Goal: Task Accomplishment & Management: Use online tool/utility

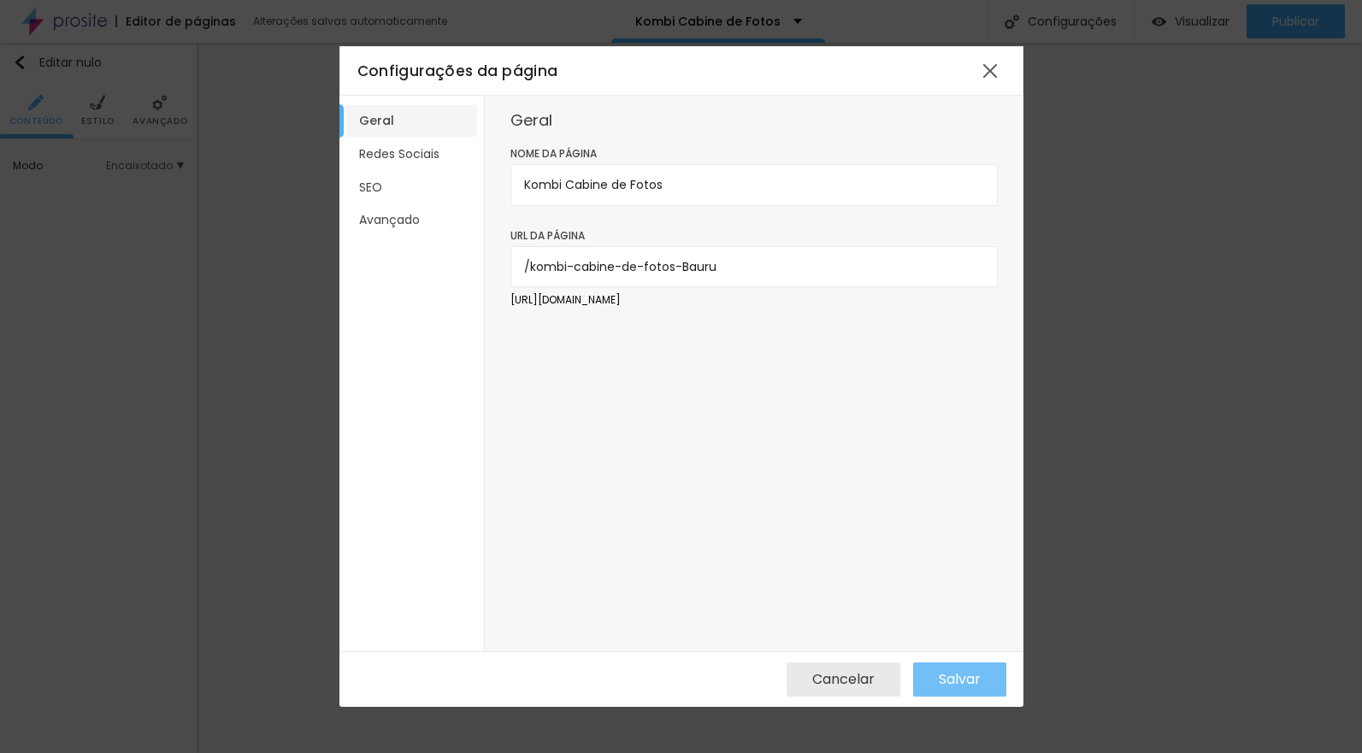
click at [963, 680] on font "Salvar" at bounding box center [960, 679] width 42 height 20
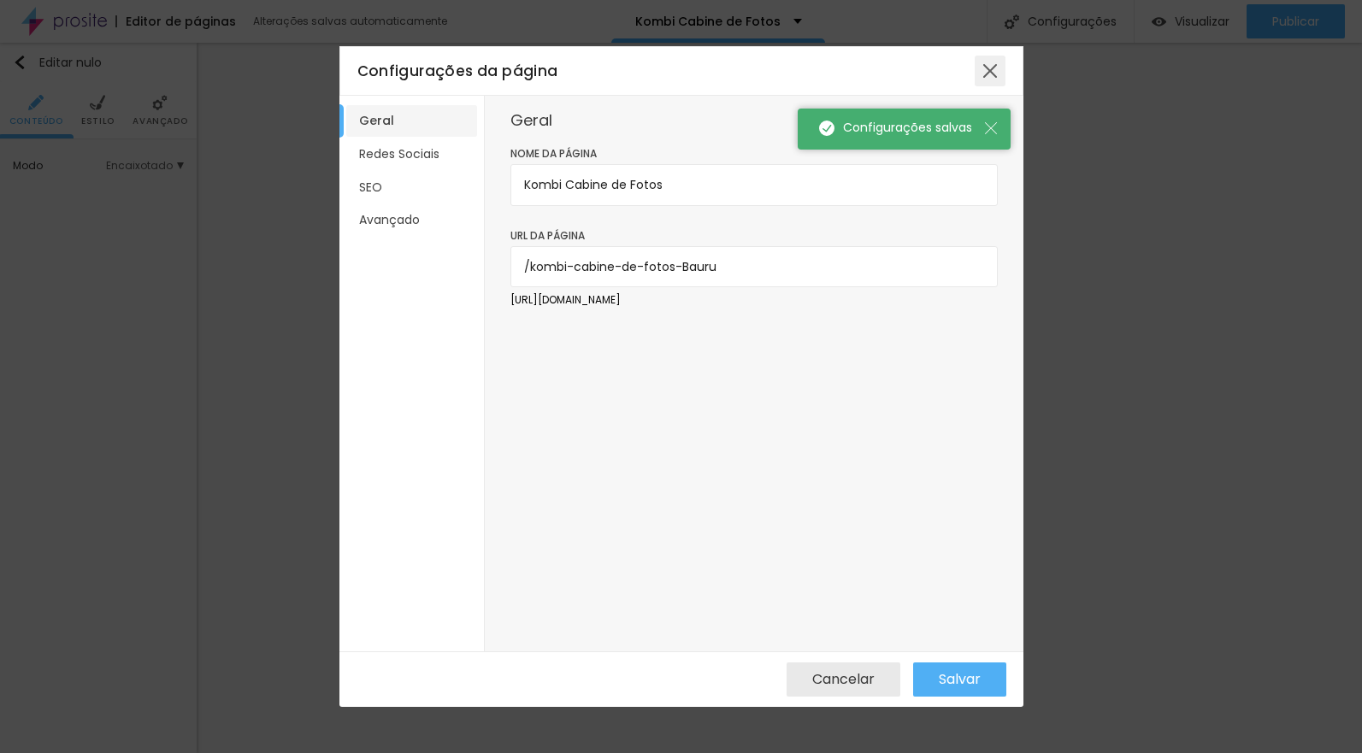
click at [995, 64] on div at bounding box center [990, 71] width 31 height 31
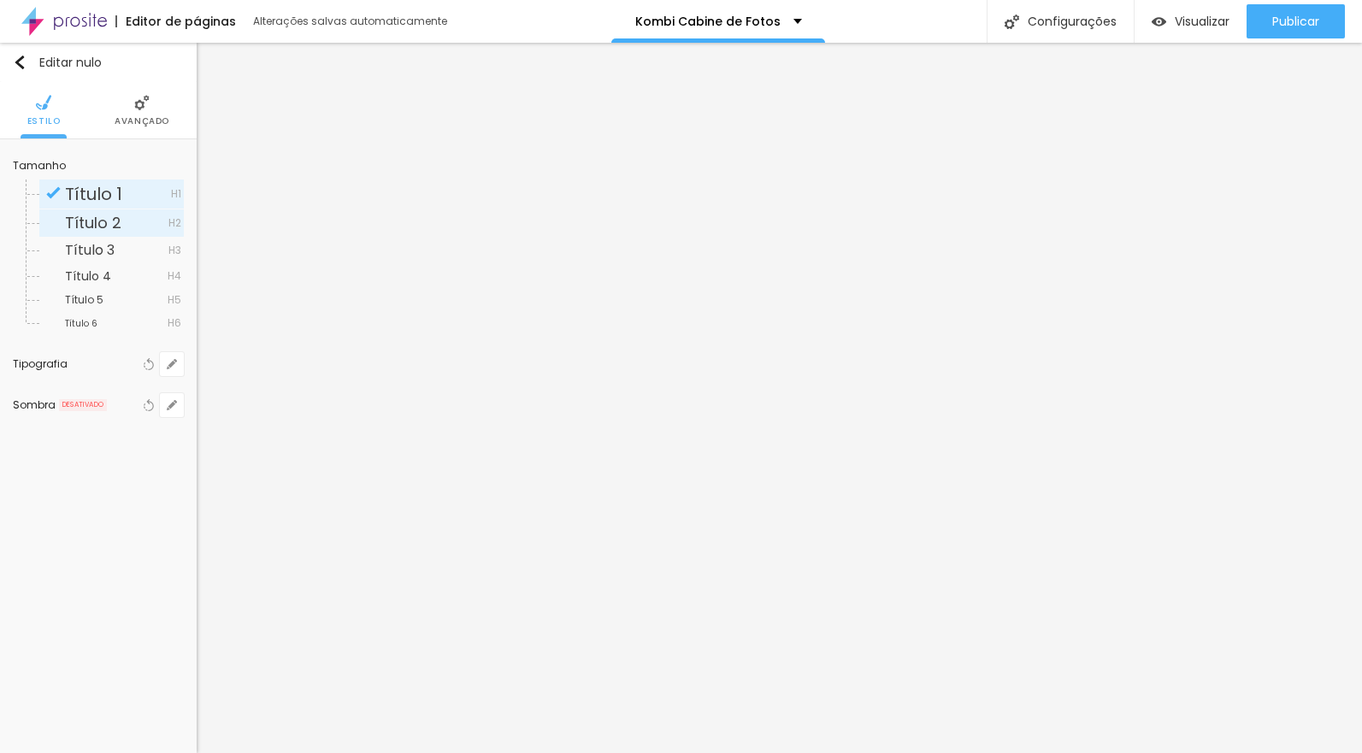
click at [108, 224] on font "Título 2" at bounding box center [93, 222] width 56 height 21
click at [176, 363] on icon "button" at bounding box center [172, 364] width 10 height 10
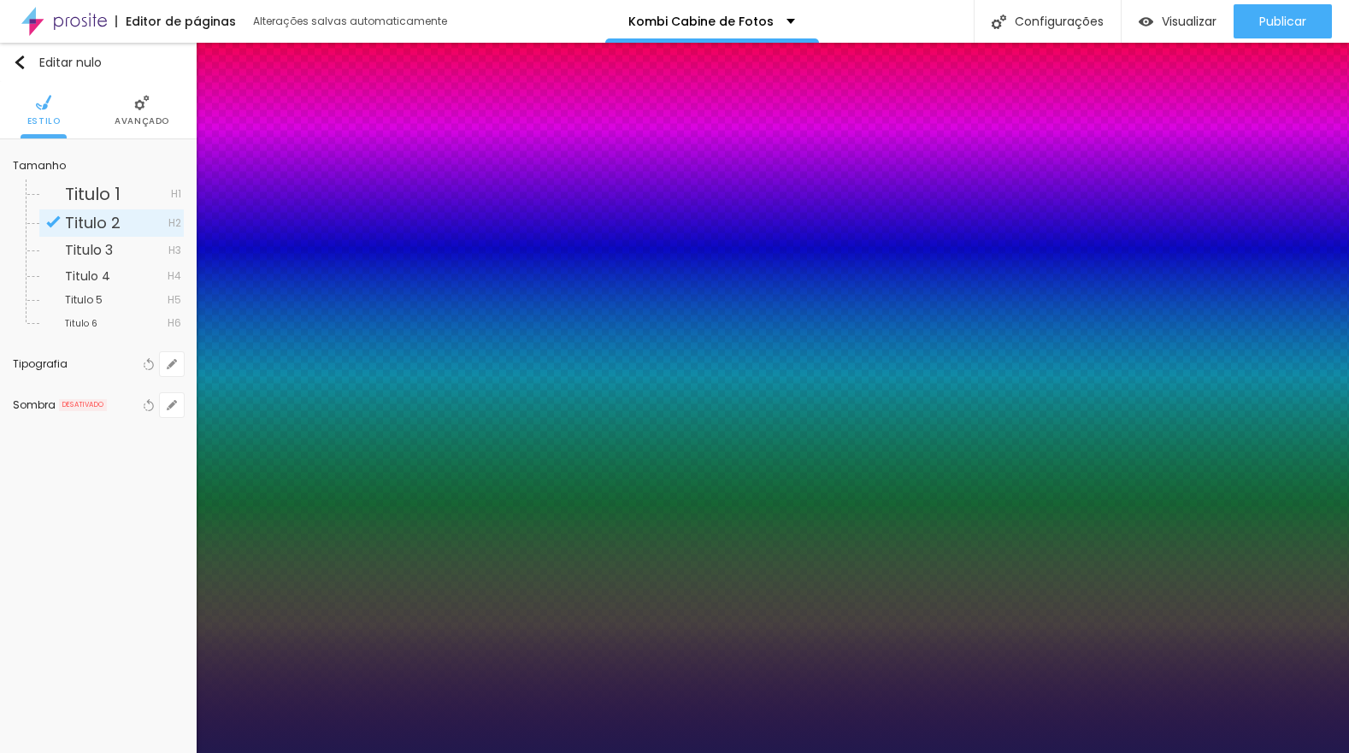
type input "1"
type input "17"
type input "1"
type input "19"
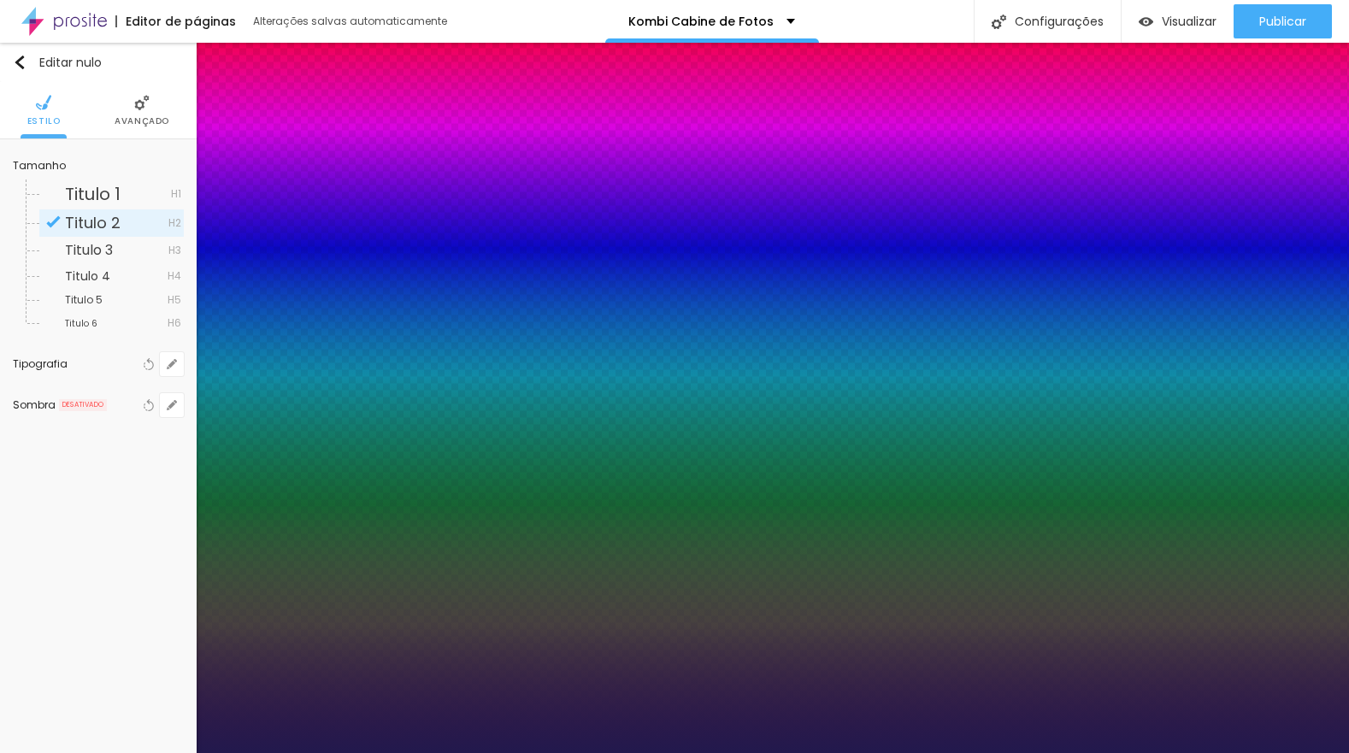
type input "19"
type input "1"
type input "21"
type input "1"
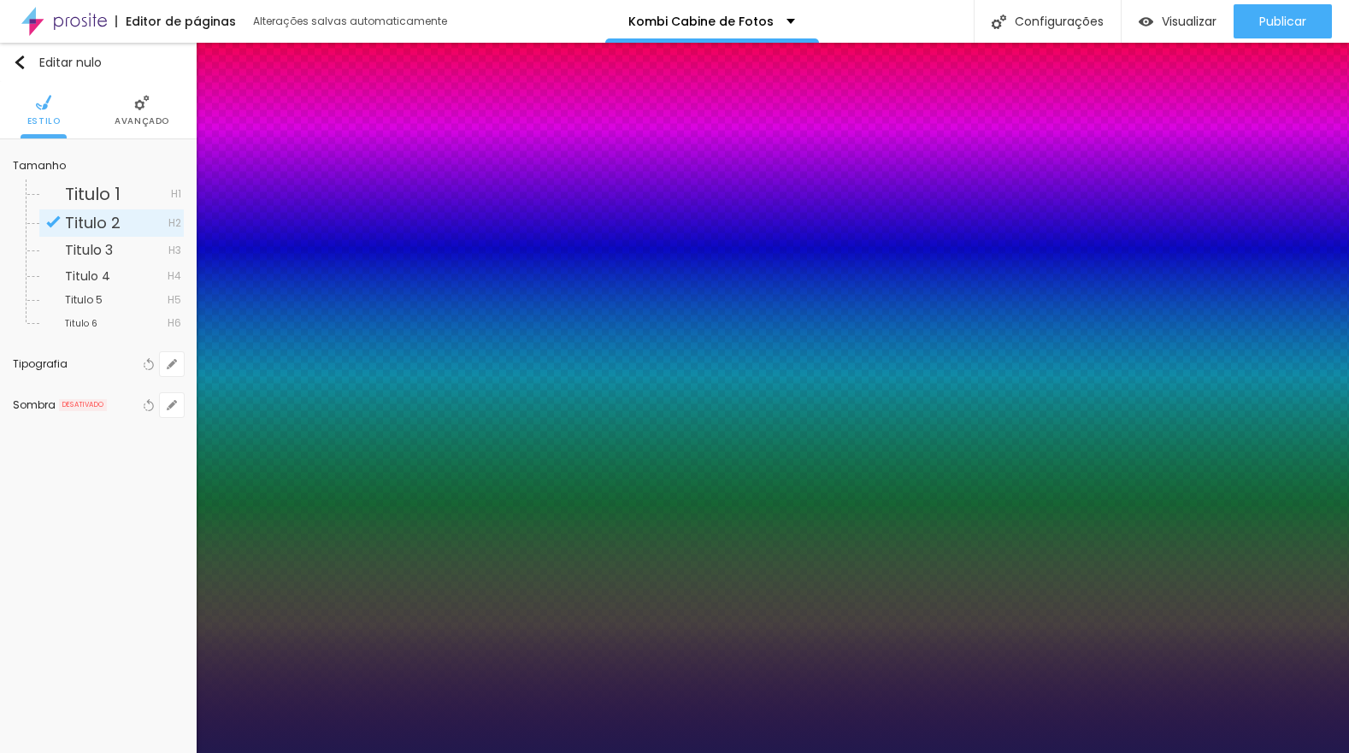
type input "23"
type input "1"
type input "24"
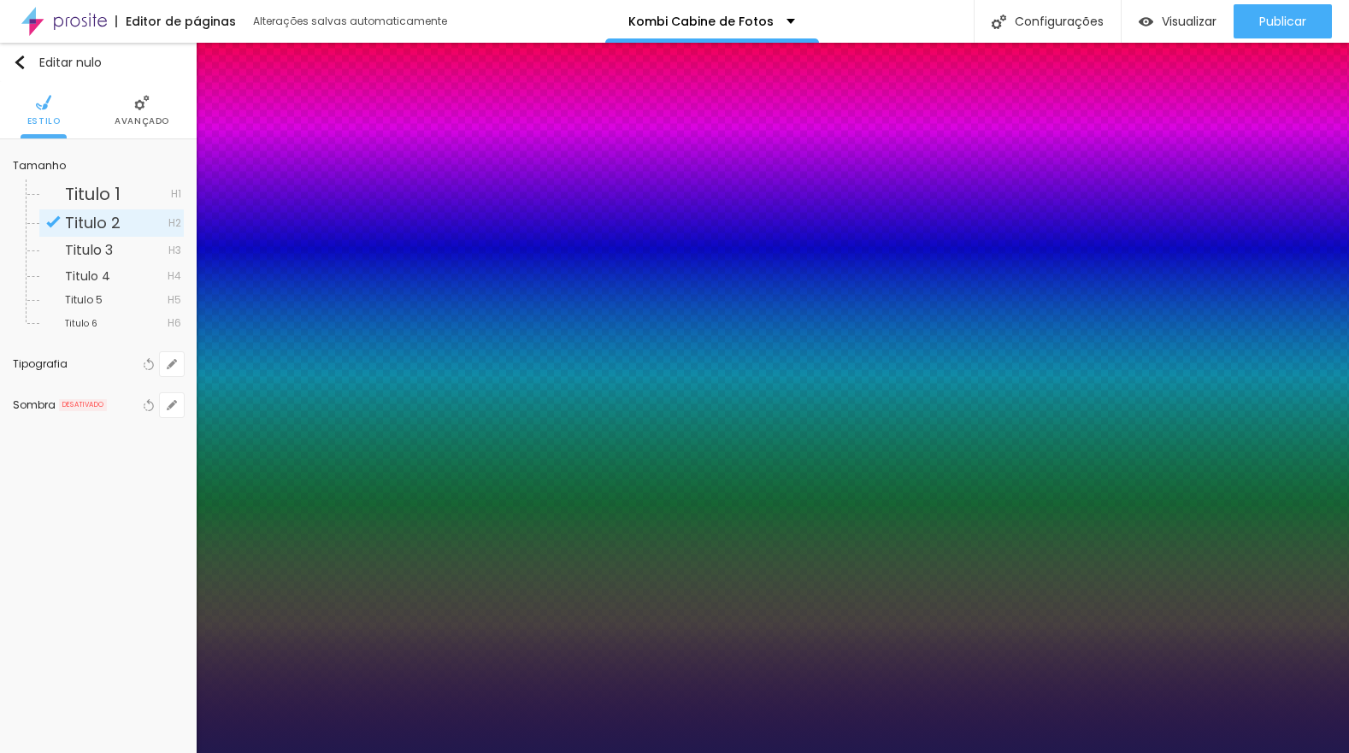
type input "1"
type input "25"
type input "1"
type input "24"
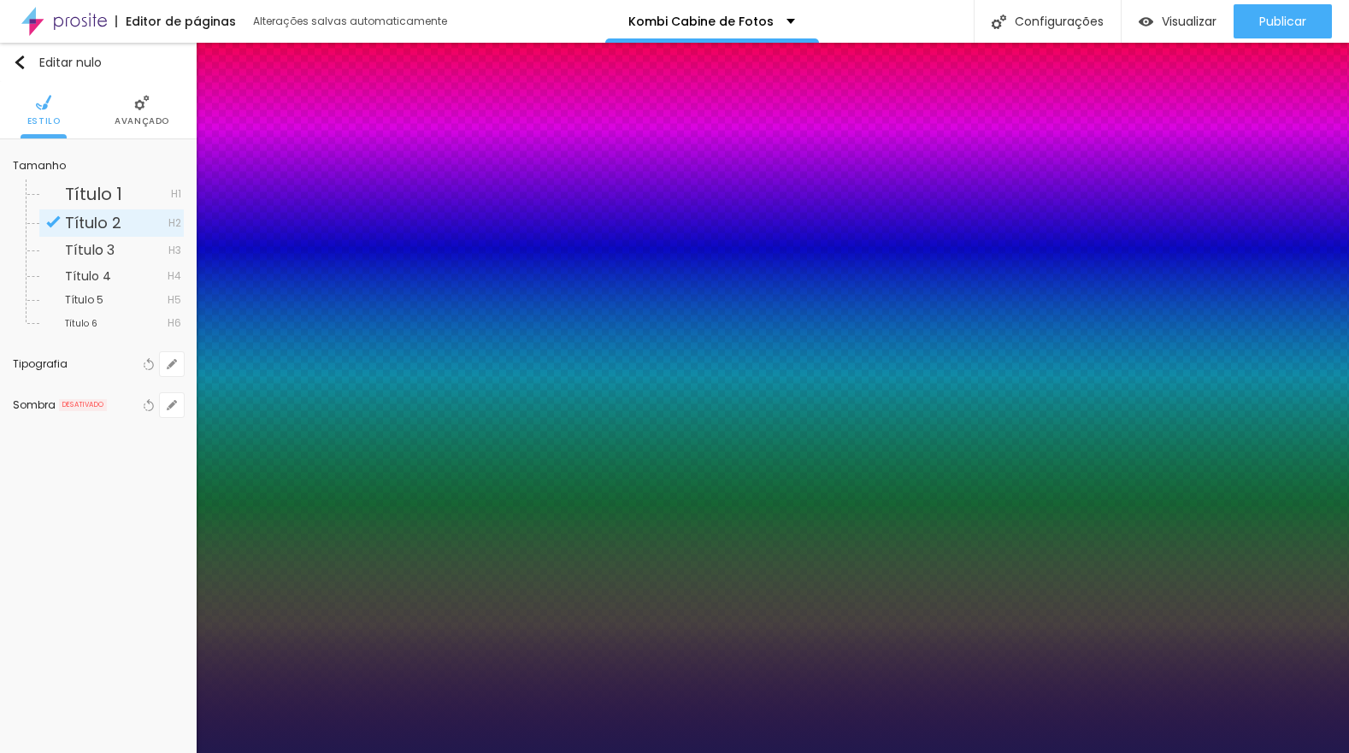
type input "24"
type input "1"
drag, startPoint x: 231, startPoint y: 483, endPoint x: 241, endPoint y: 484, distance: 10.3
type input "24"
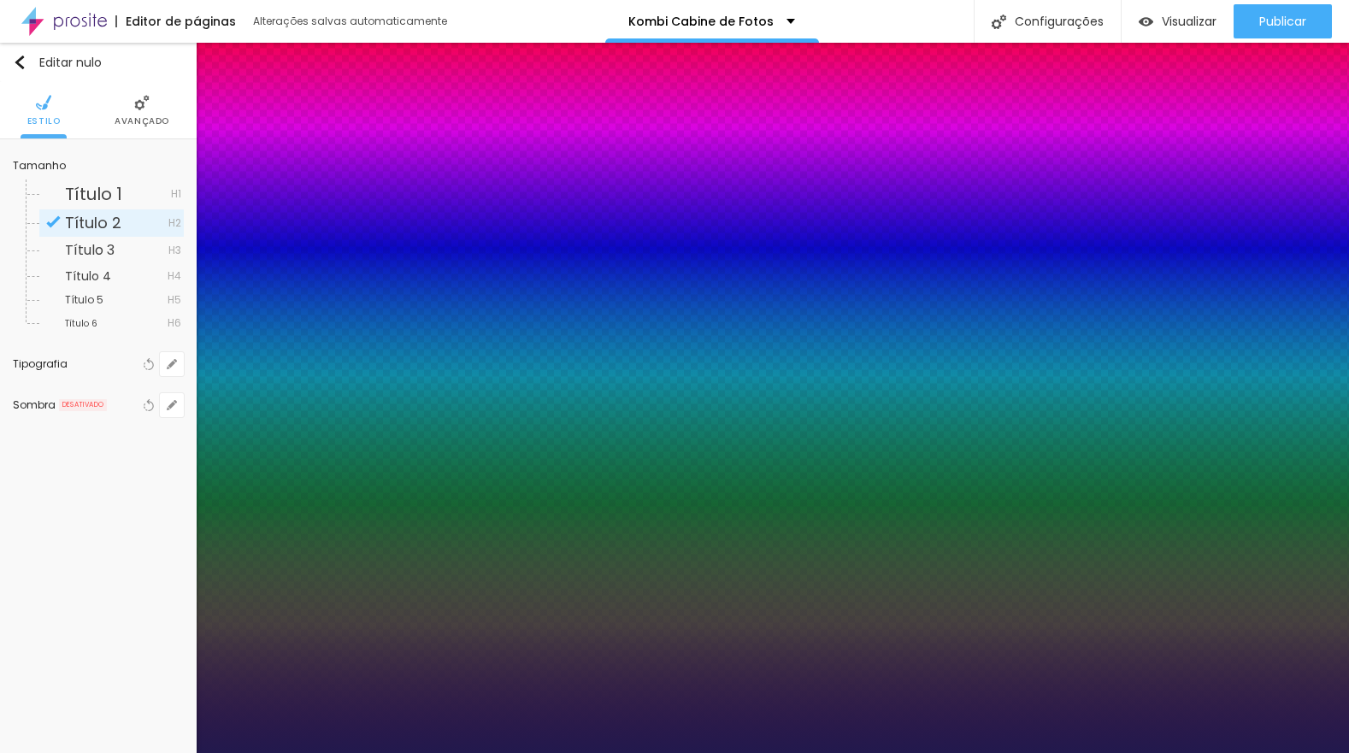
click at [537, 752] on div at bounding box center [674, 753] width 1349 height 0
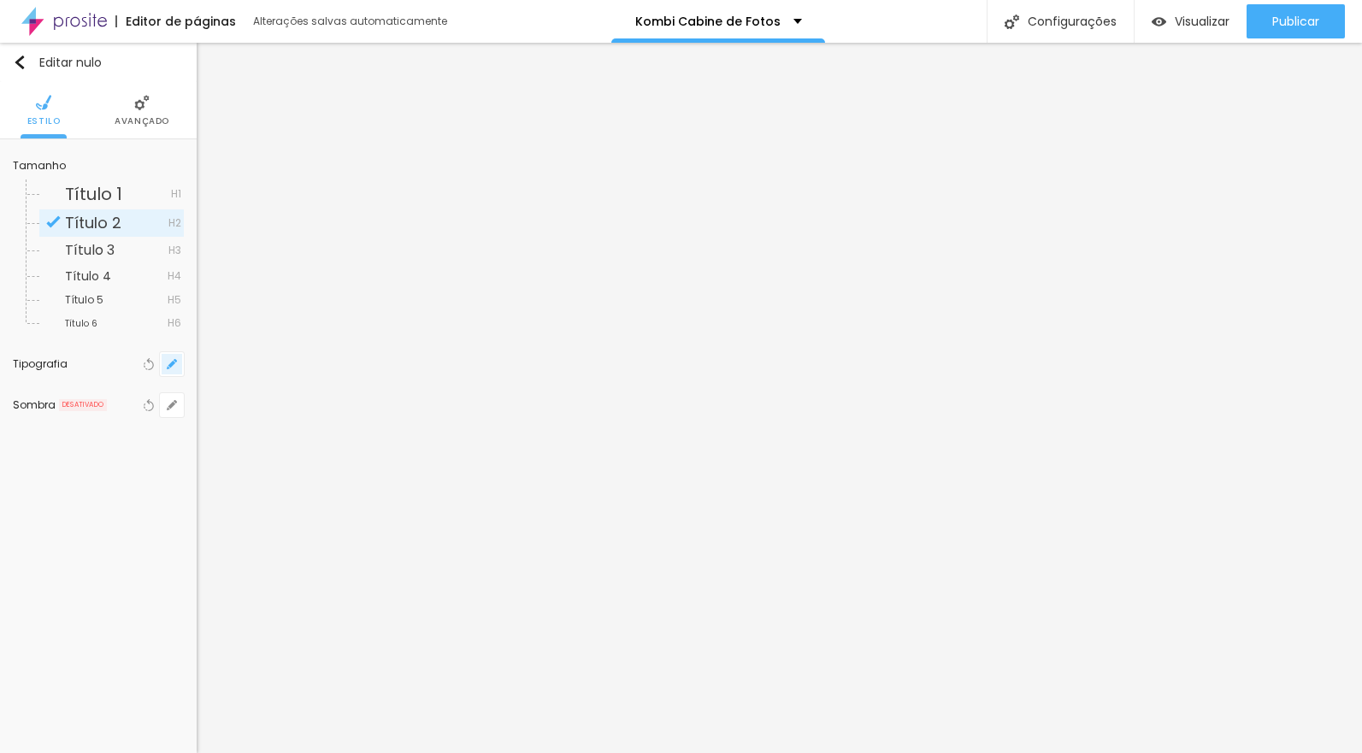
click at [175, 361] on icon "button" at bounding box center [175, 360] width 3 height 3
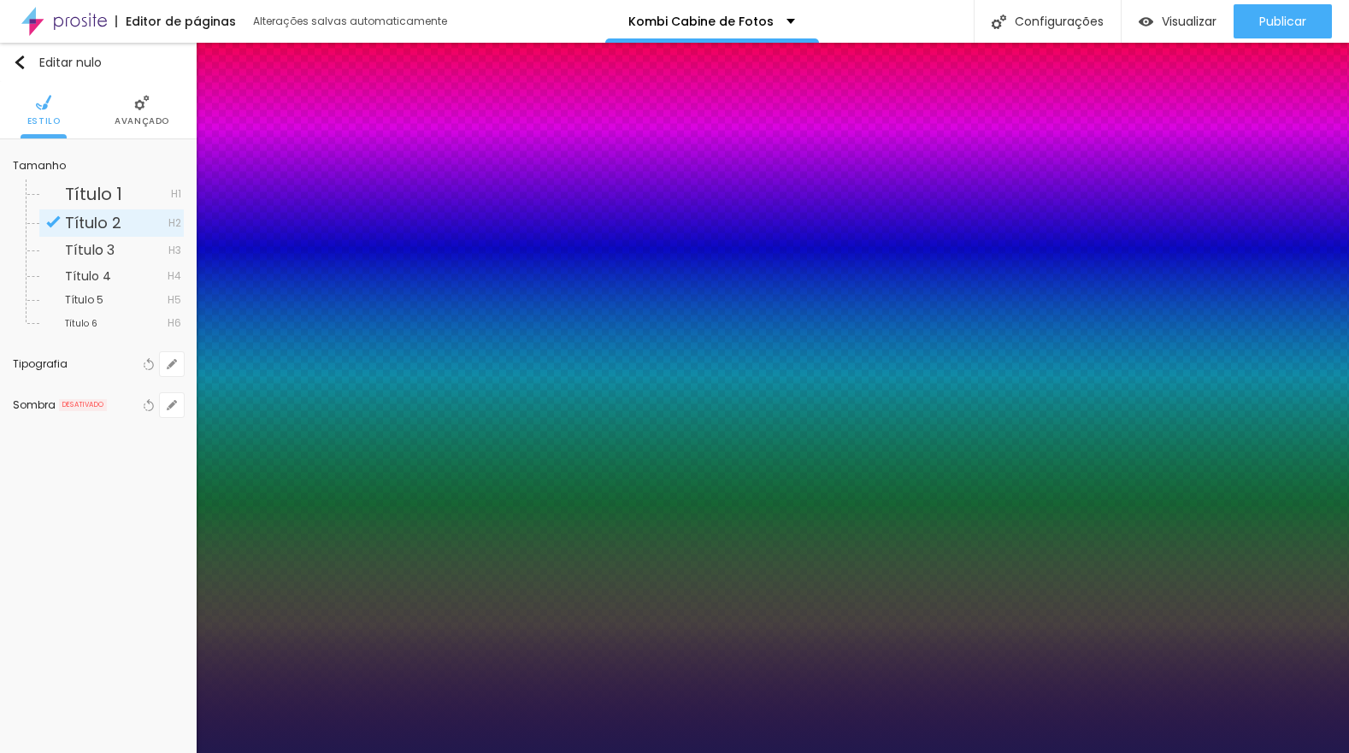
type input "1"
click at [492, 752] on div at bounding box center [674, 753] width 1349 height 0
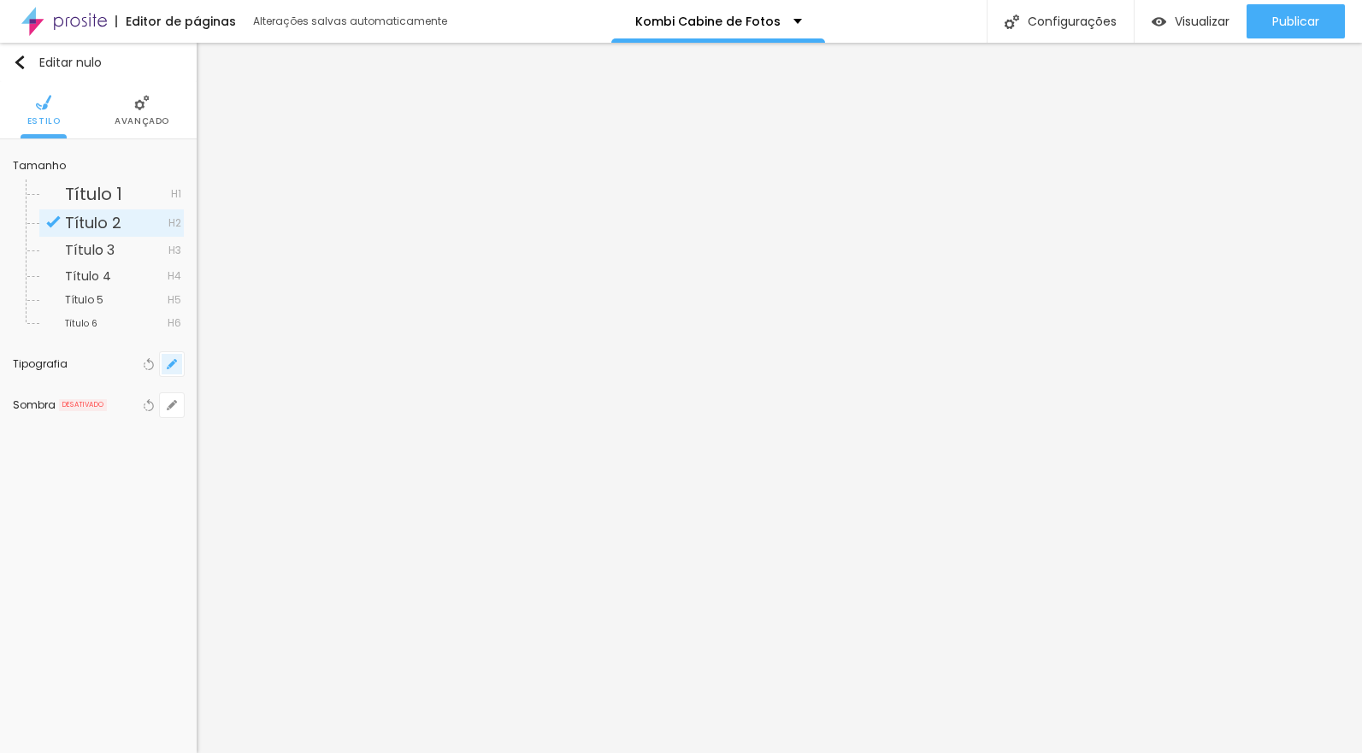
click at [174, 357] on button "button" at bounding box center [172, 364] width 24 height 24
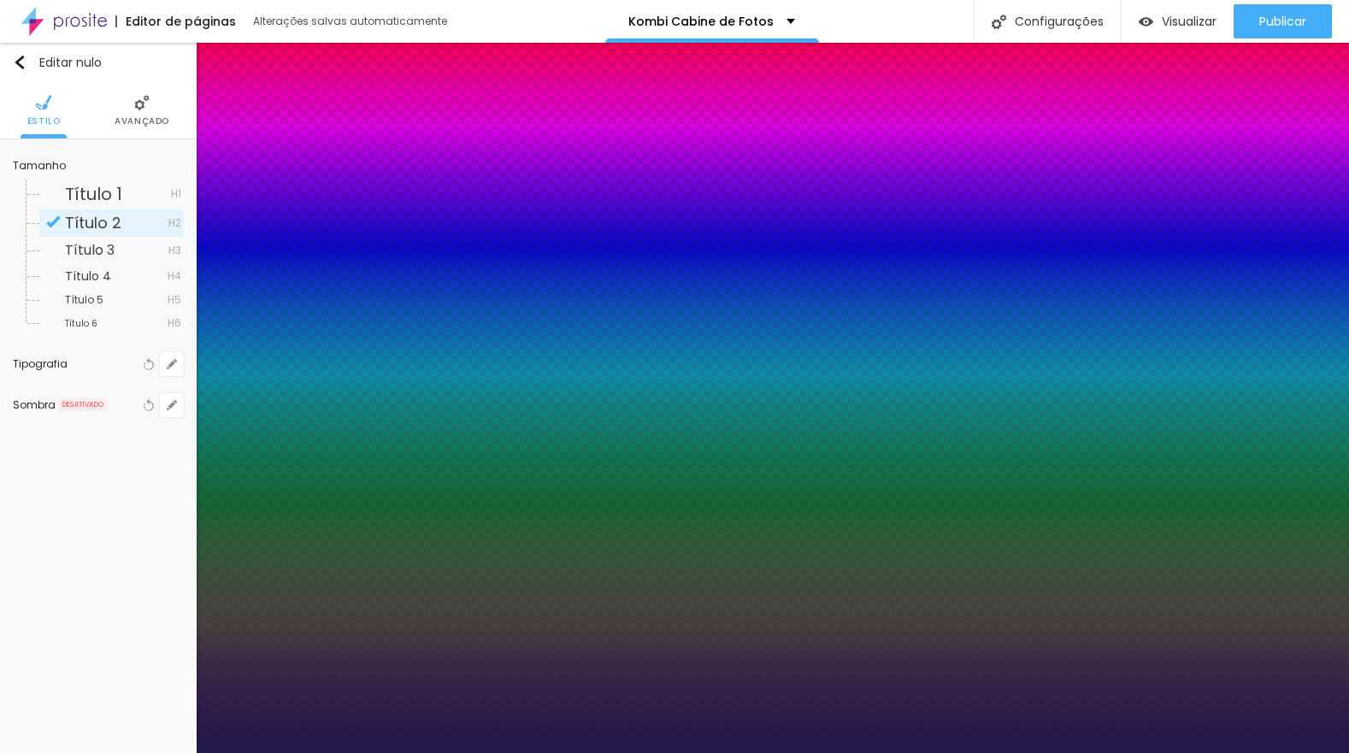
type input "1"
type input "25"
type input "1"
type input "25"
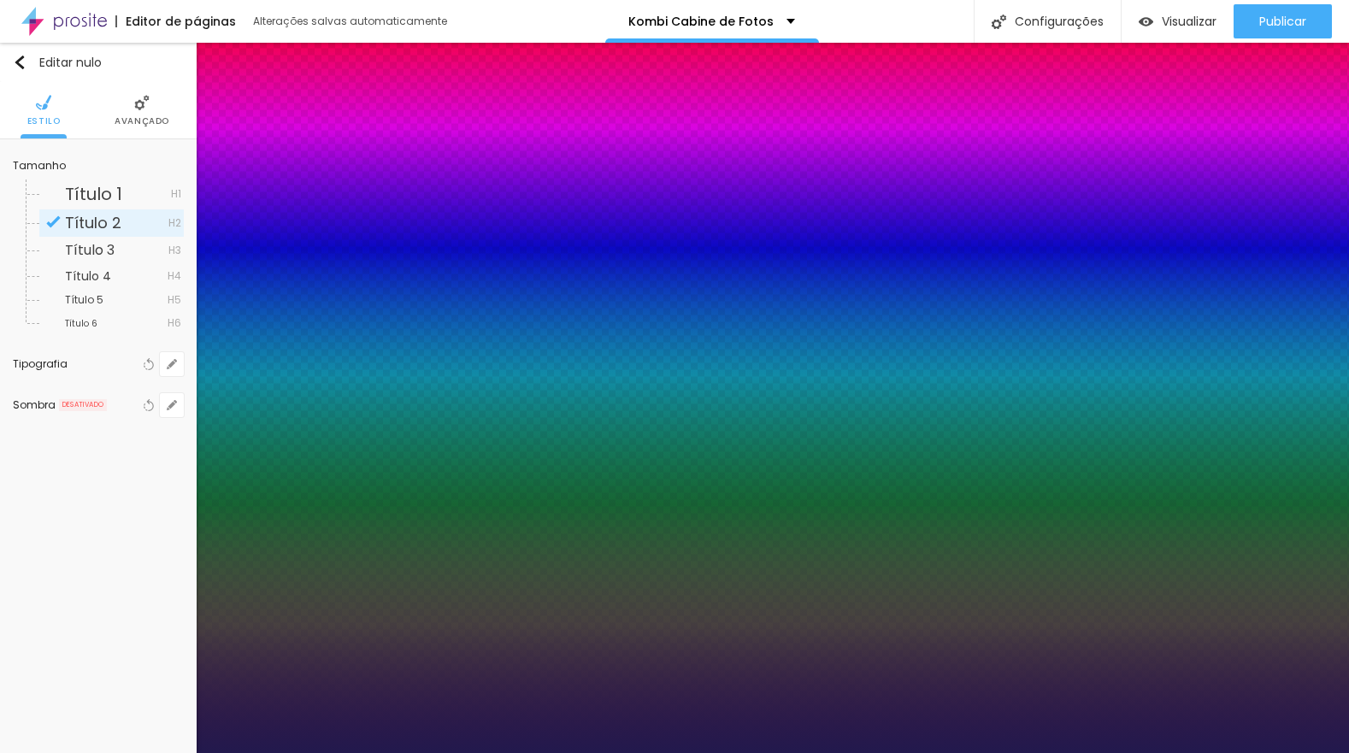
type input "1"
click at [583, 752] on div at bounding box center [674, 753] width 1349 height 0
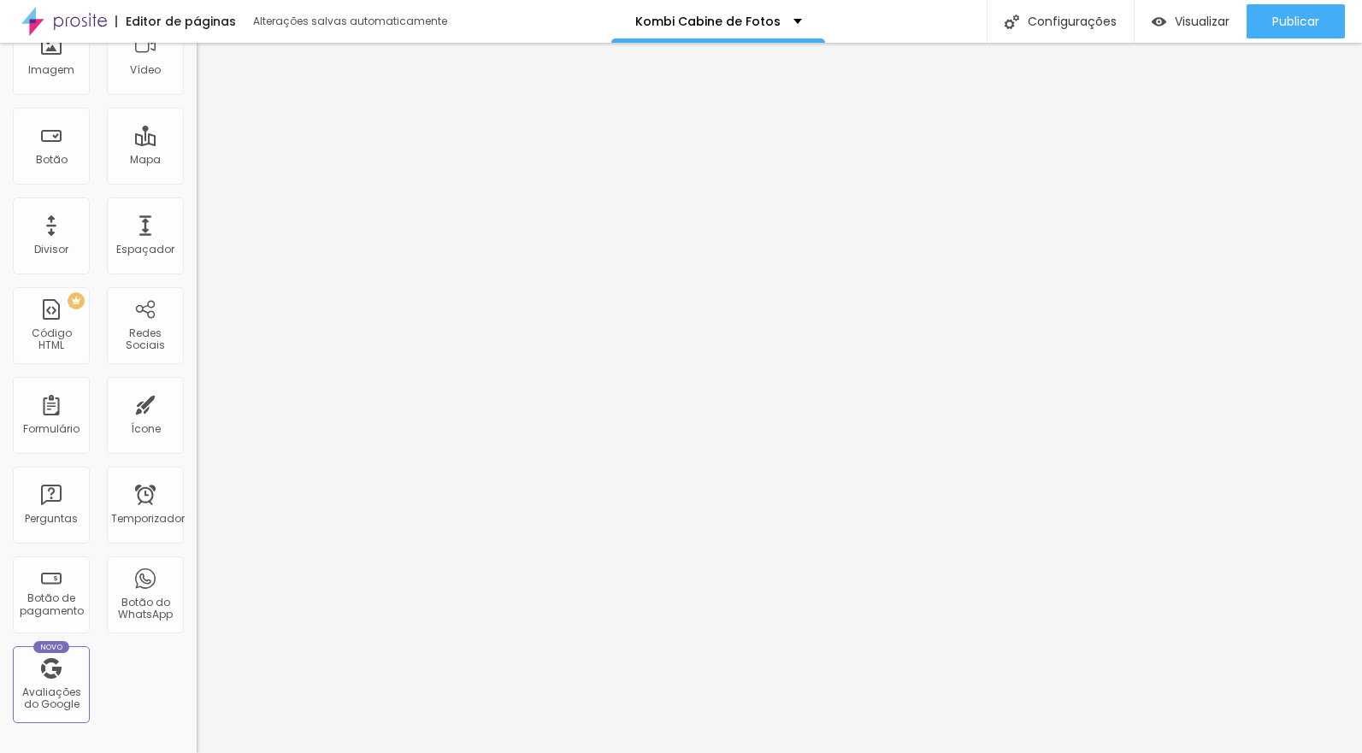
scroll to position [170, 0]
click at [126, 414] on div "Ícone" at bounding box center [145, 416] width 77 height 77
click at [137, 410] on div "Ícone" at bounding box center [145, 416] width 77 height 77
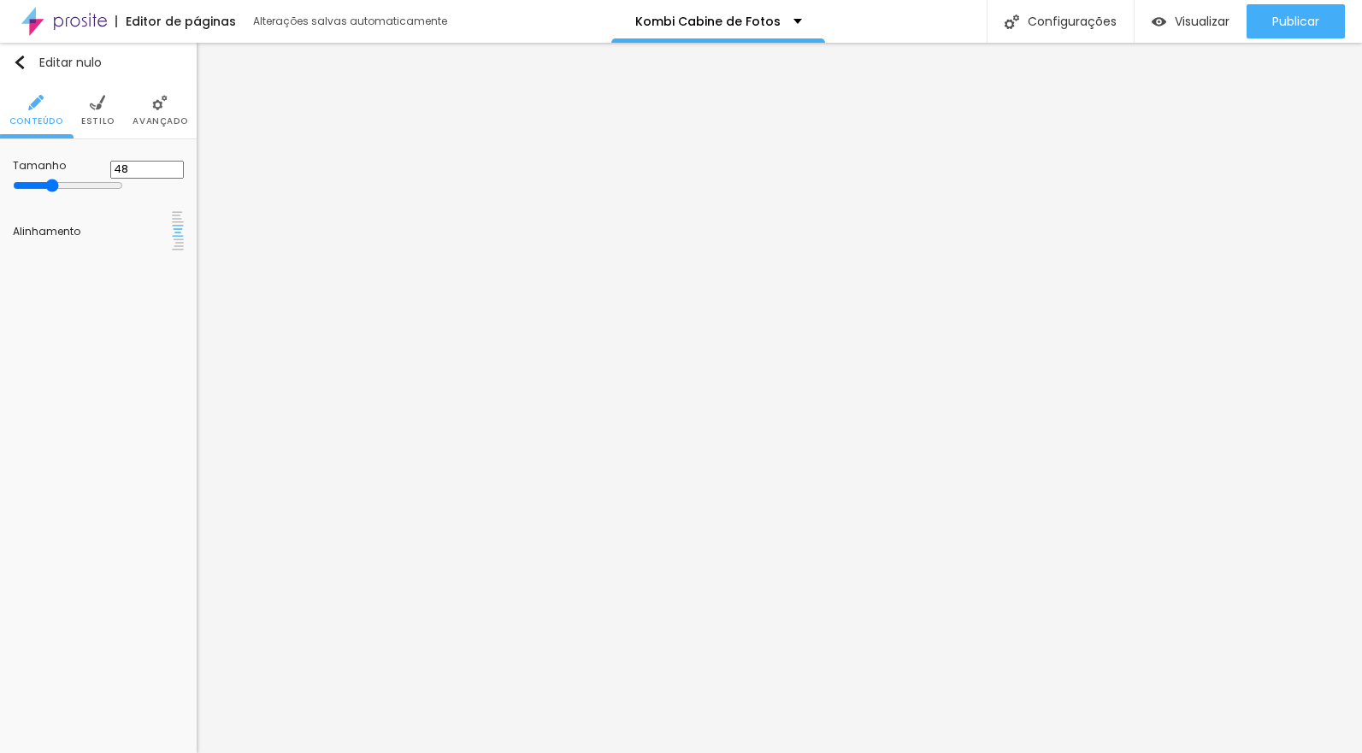
scroll to position [0, 0]
click at [123, 176] on font "Ícone de trocarte" at bounding box center [78, 169] width 90 height 15
click at [123, 166] on font "Adicionar imagem" at bounding box center [73, 158] width 100 height 15
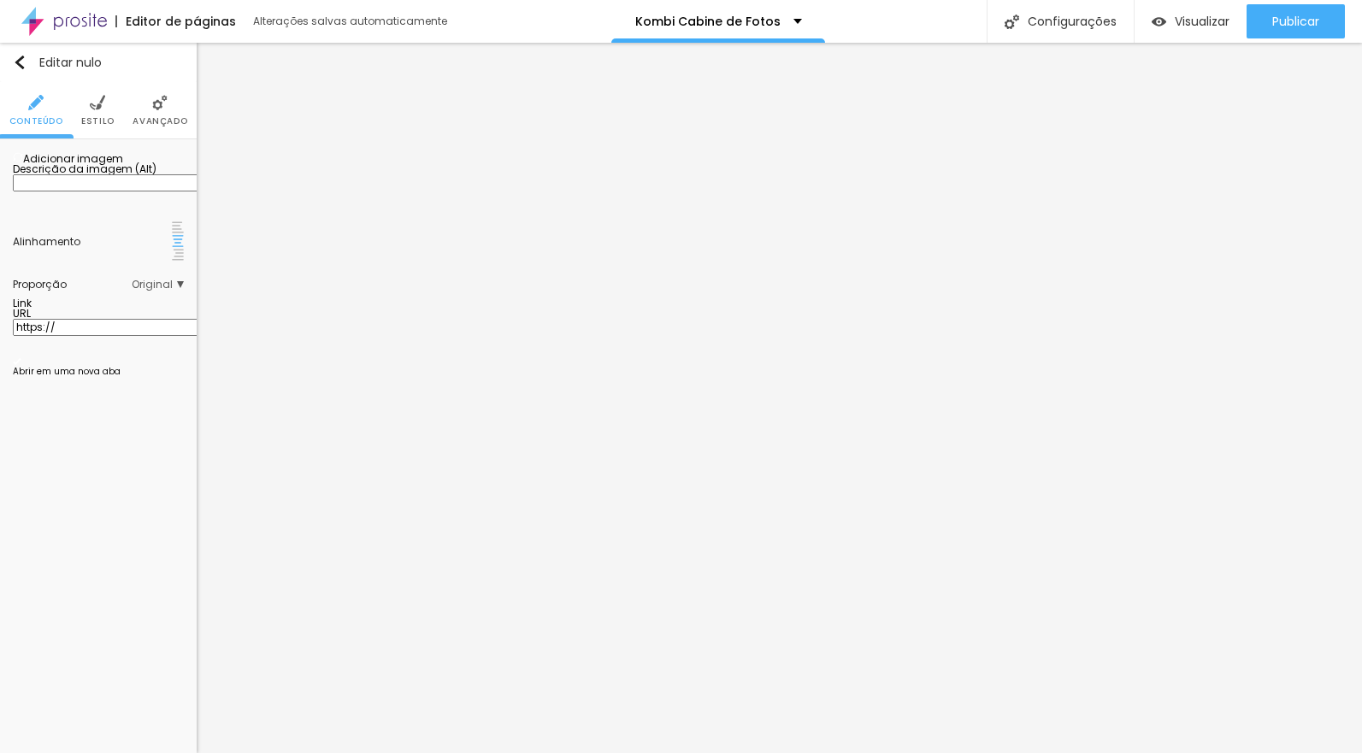
click at [169, 291] on font "Original" at bounding box center [152, 284] width 41 height 15
click at [97, 108] on img at bounding box center [97, 102] width 15 height 15
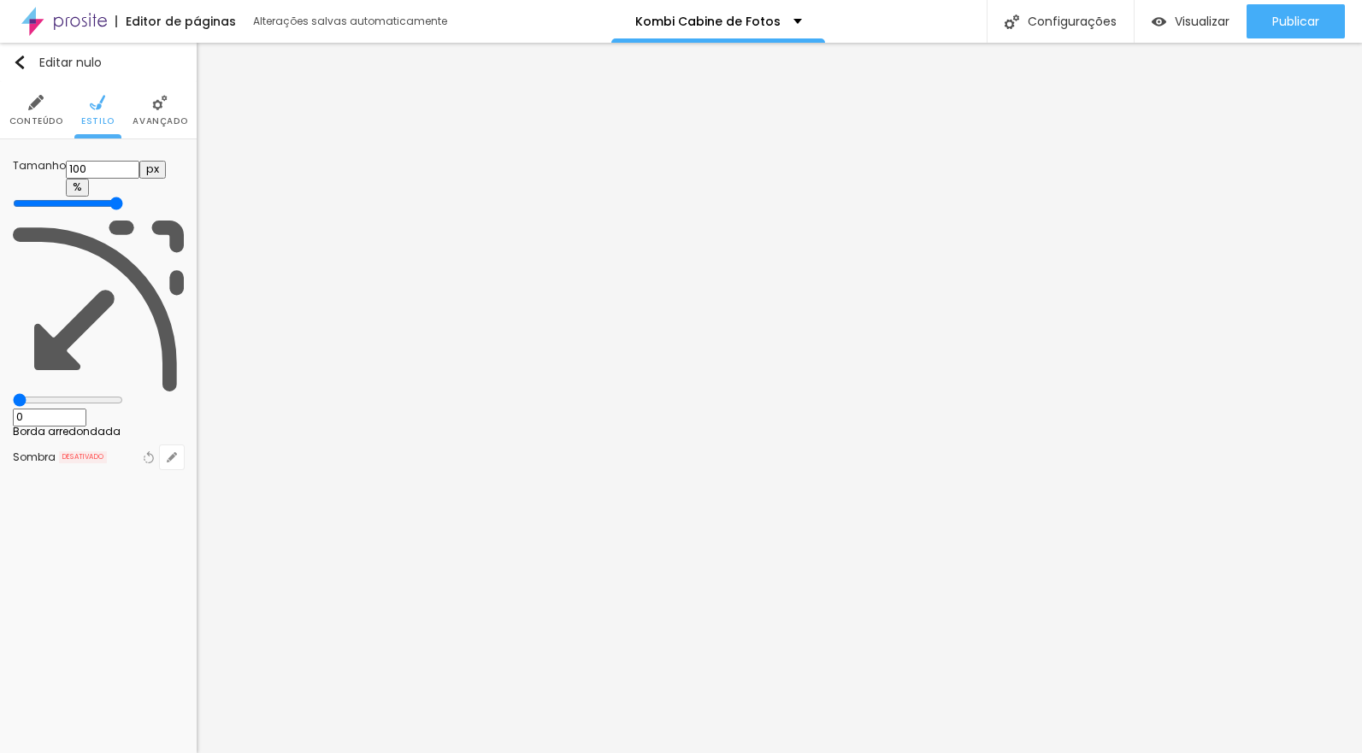
drag, startPoint x: 179, startPoint y: 183, endPoint x: 128, endPoint y: 182, distance: 50.4
click at [123, 197] on input "range" at bounding box center [68, 204] width 110 height 14
type input "95"
type input "90"
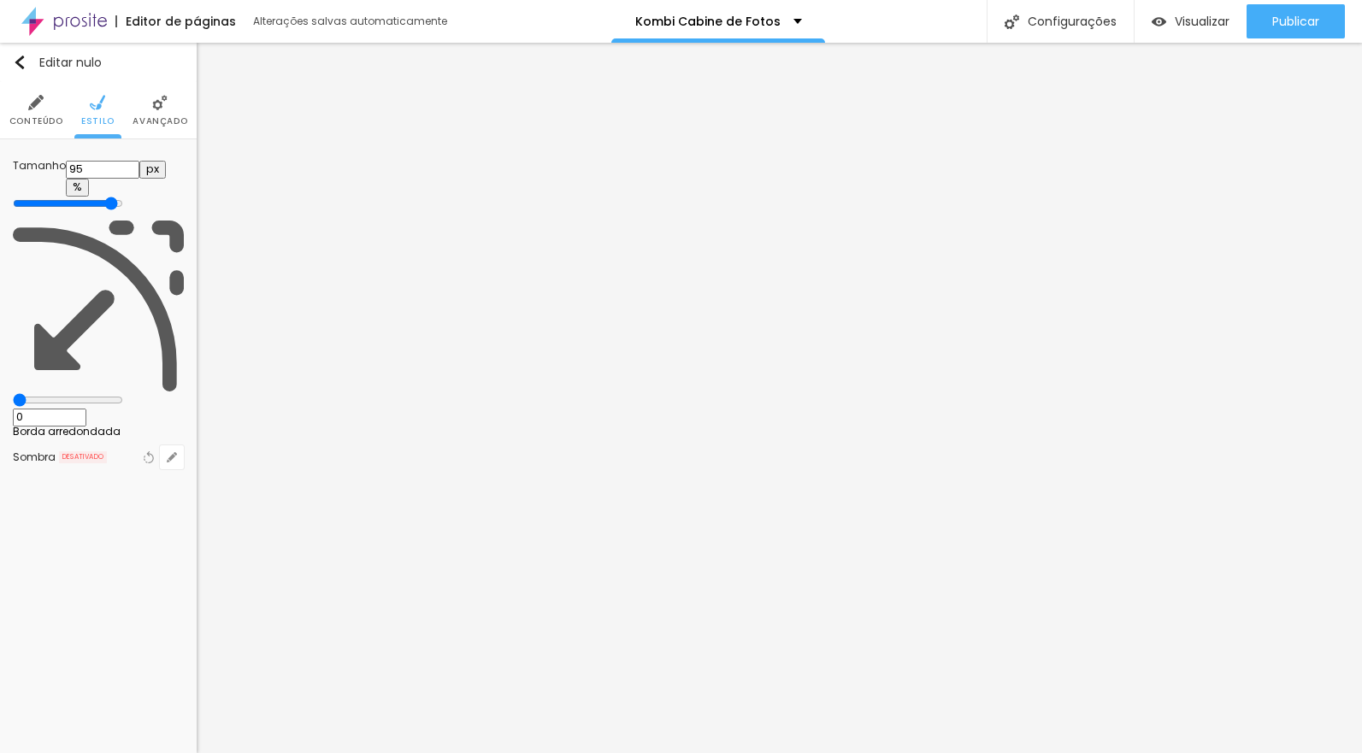
type input "90"
type input "85"
type input "80"
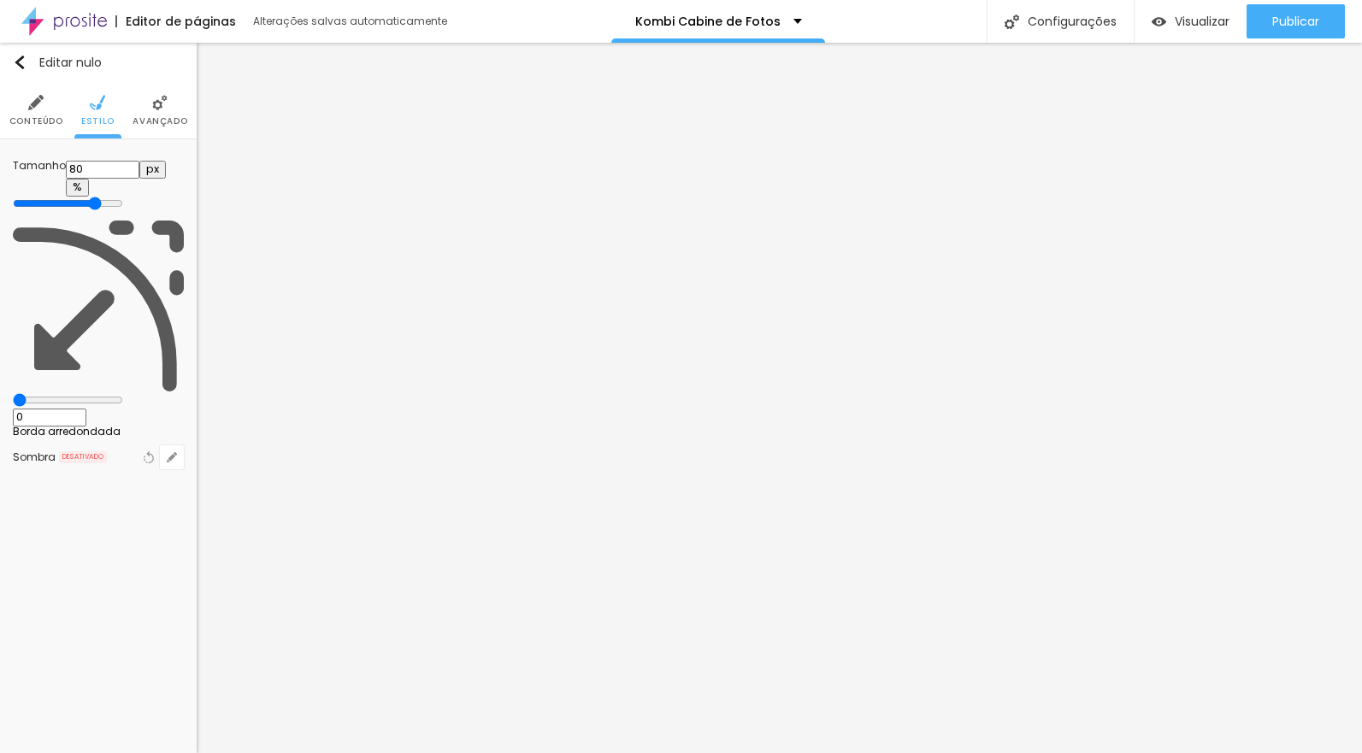
type input "75"
type input "70"
type input "65"
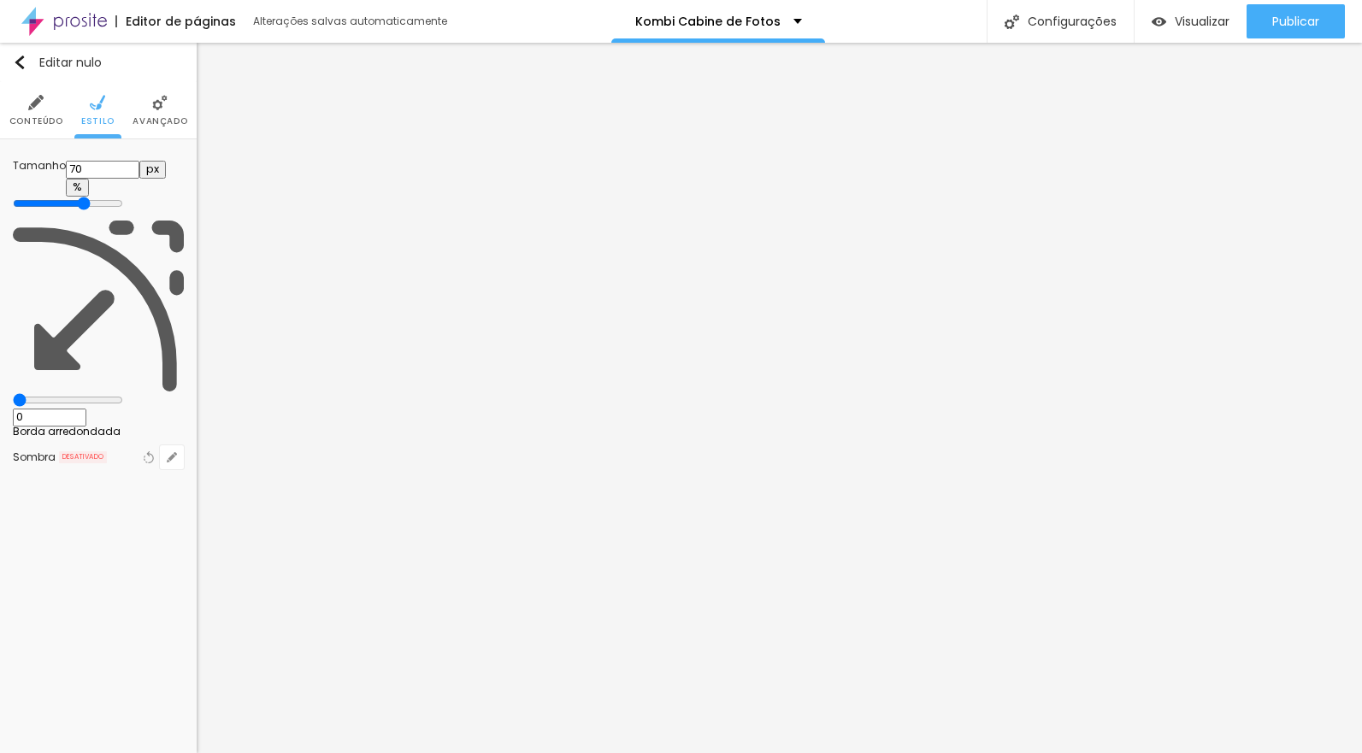
type input "65"
type input "60"
type input "55"
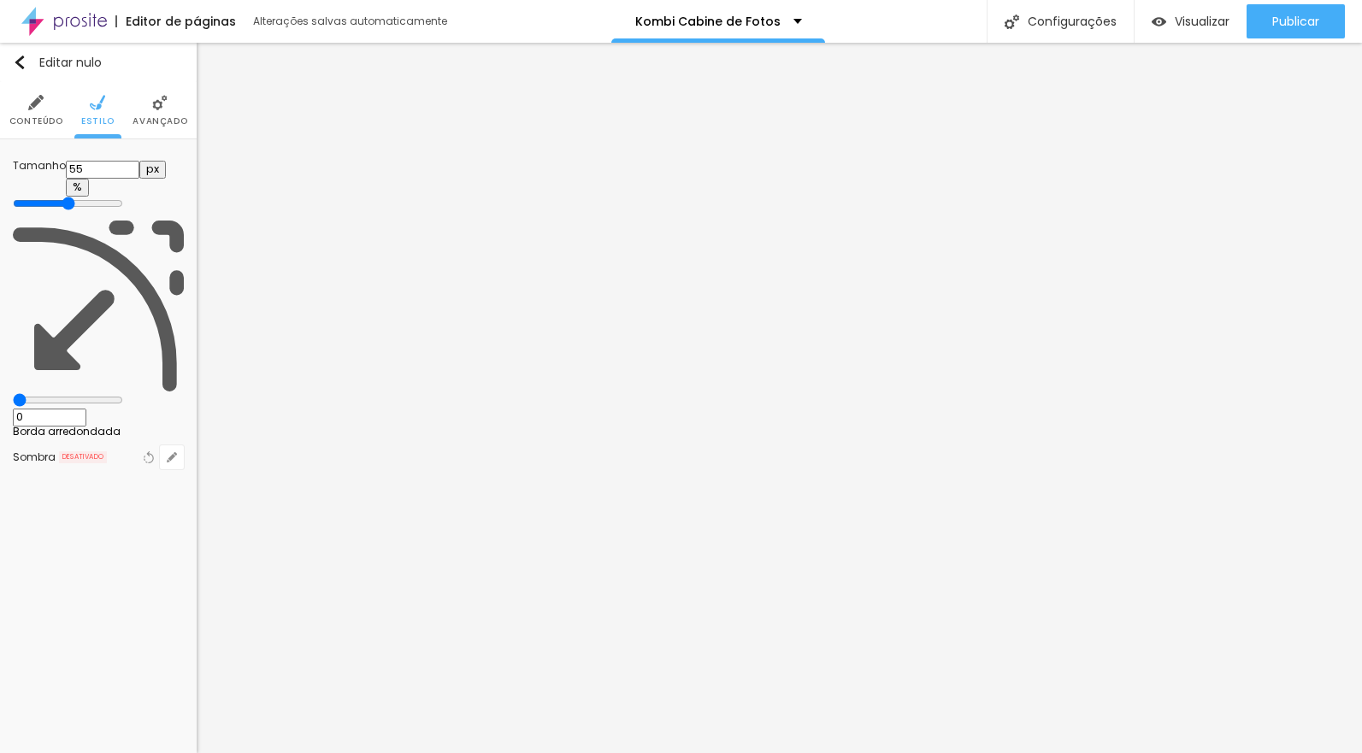
type input "50"
drag, startPoint x: 178, startPoint y: 180, endPoint x: 70, endPoint y: 170, distance: 108.1
click at [72, 170] on div "Tamanho 50 px %" at bounding box center [98, 186] width 171 height 68
type input "55"
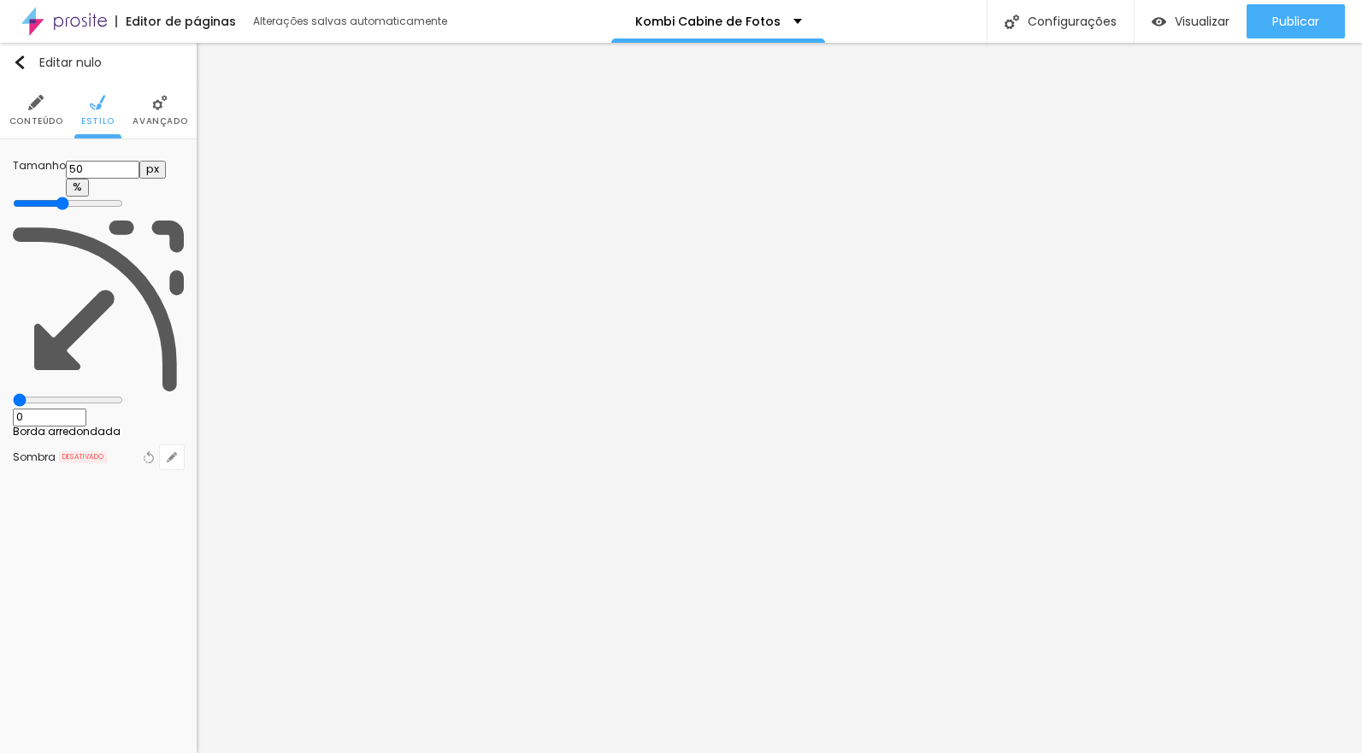
type input "55"
type input "50"
type input "45"
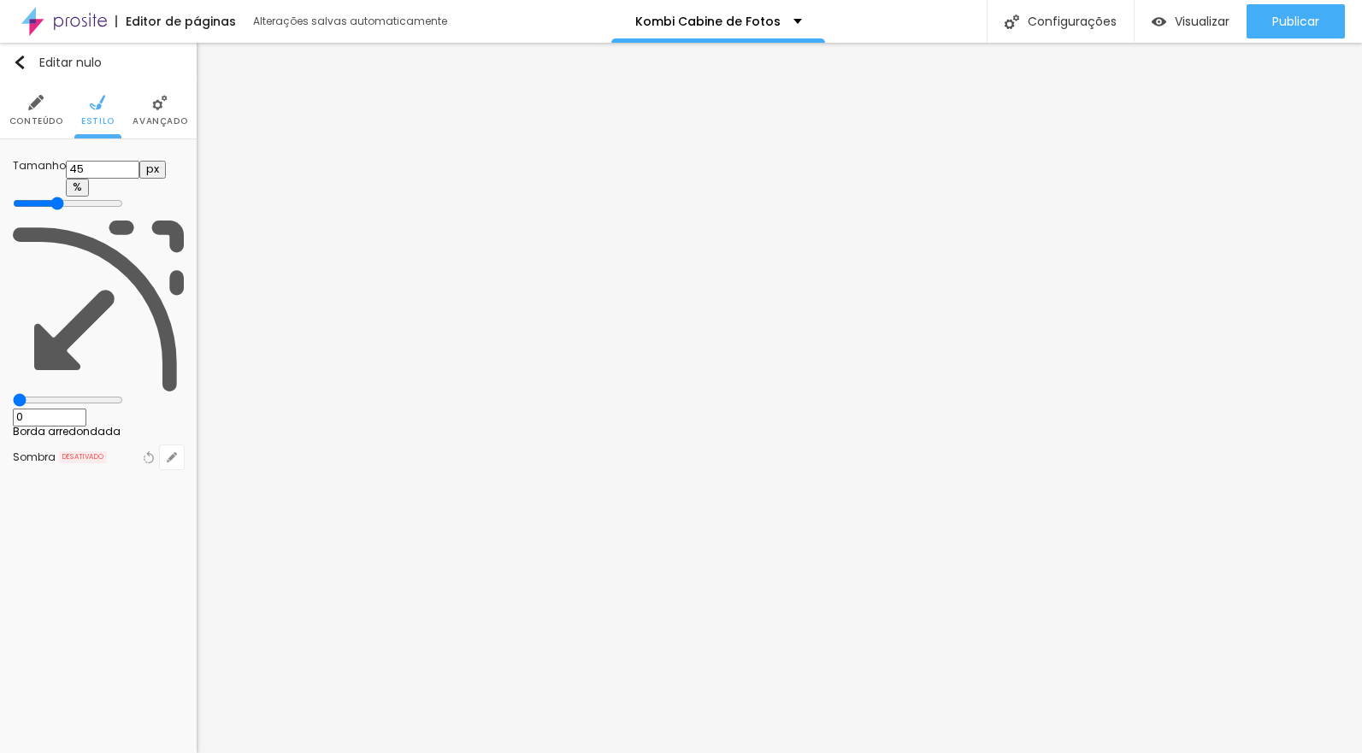
type input "40"
type input "35"
type input "30"
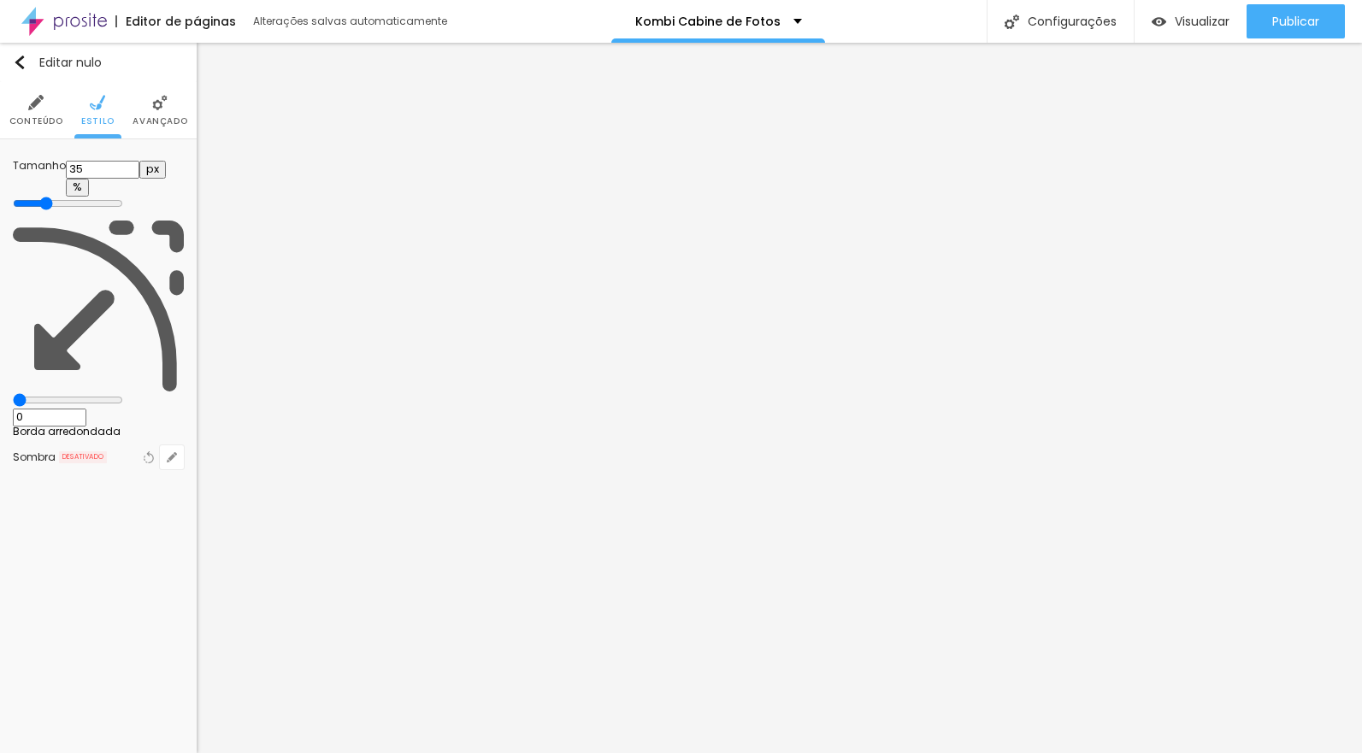
type input "30"
type input "25"
type input "20"
drag, startPoint x: 95, startPoint y: 181, endPoint x: 41, endPoint y: 185, distance: 54.0
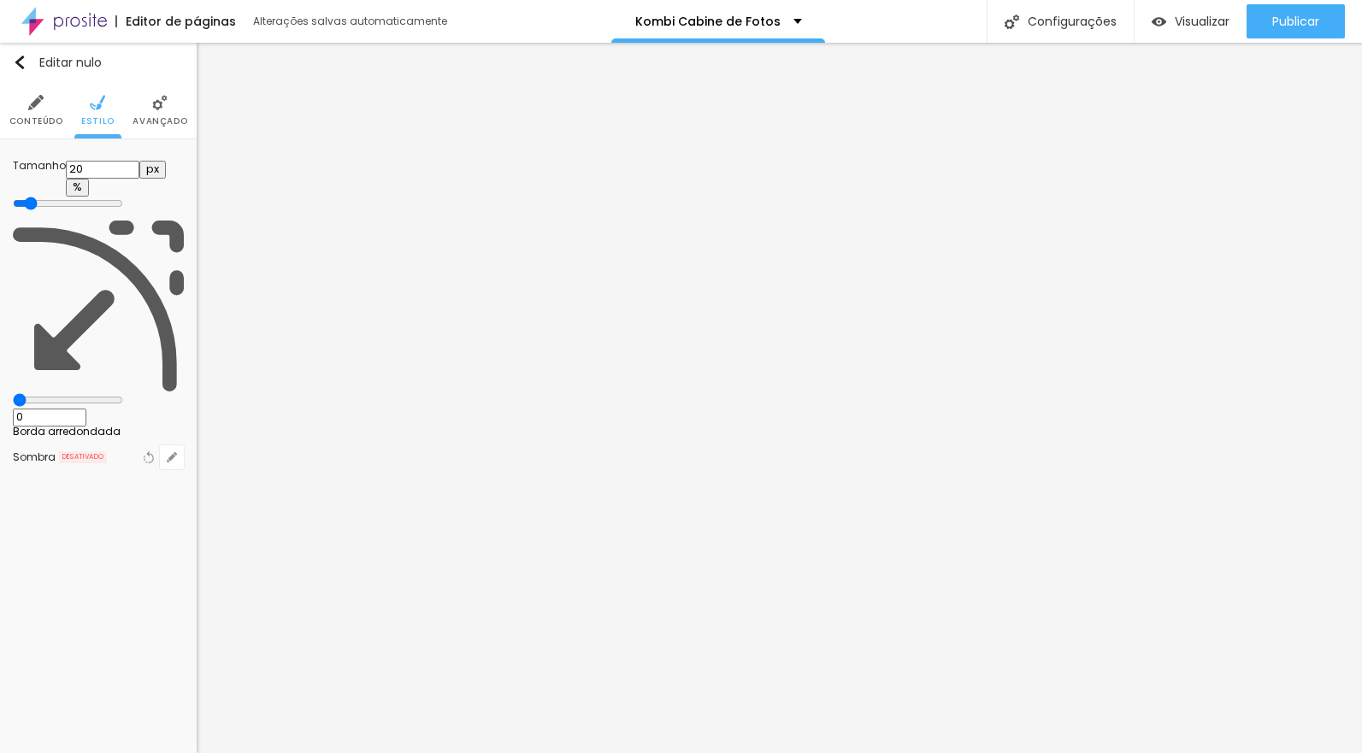
type input "20"
click at [39, 197] on input "range" at bounding box center [68, 204] width 110 height 14
type input "2"
type input "1"
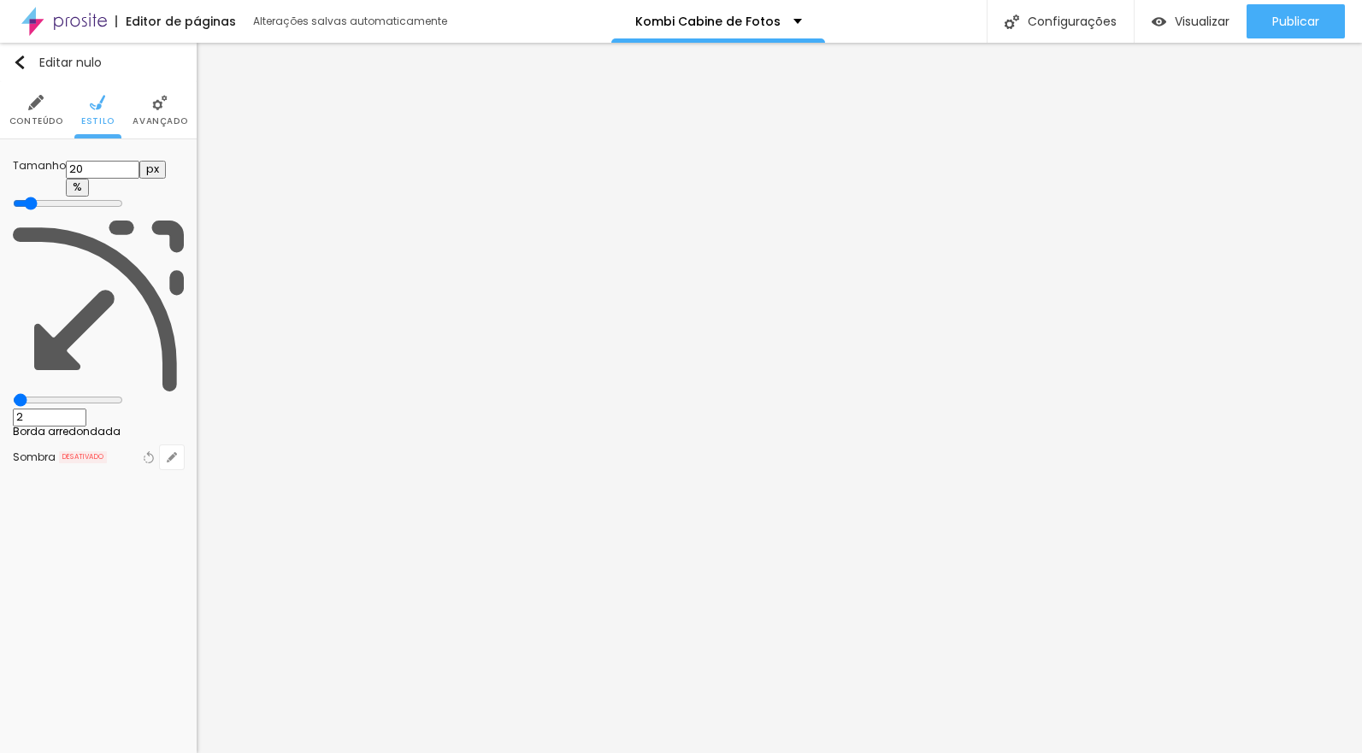
type input "1"
drag, startPoint x: 41, startPoint y: 212, endPoint x: 58, endPoint y: 211, distance: 17.1
click at [61, 393] on div at bounding box center [98, 400] width 171 height 15
type input "9"
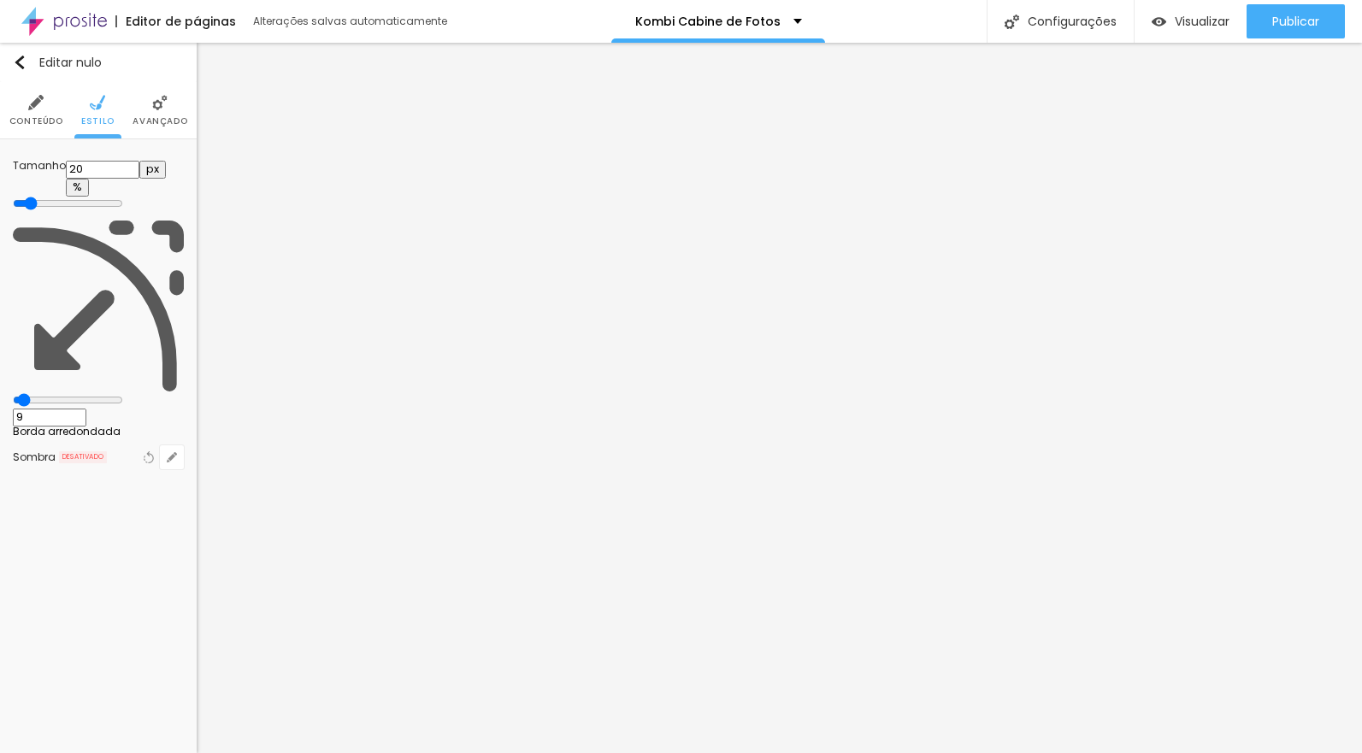
type input "5"
type input "0"
type input "2"
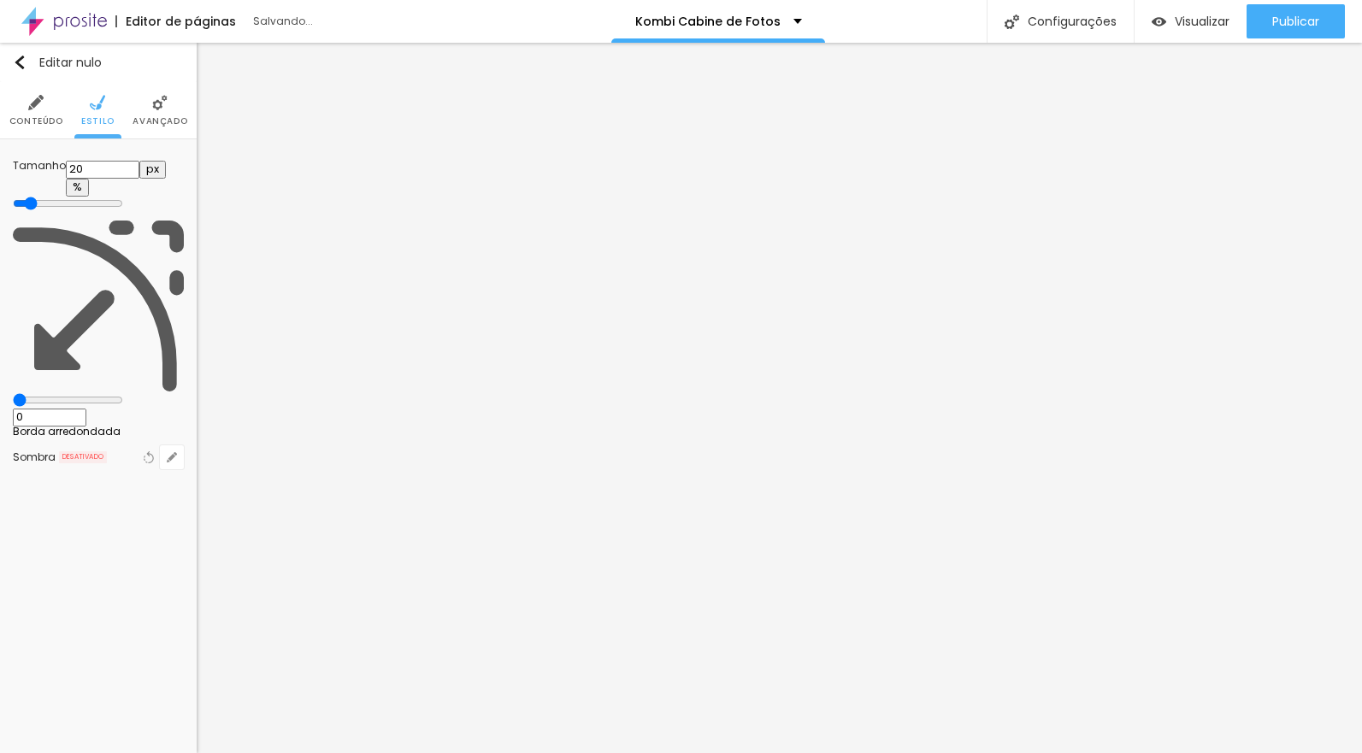
type input "2"
type input "22"
type input "26"
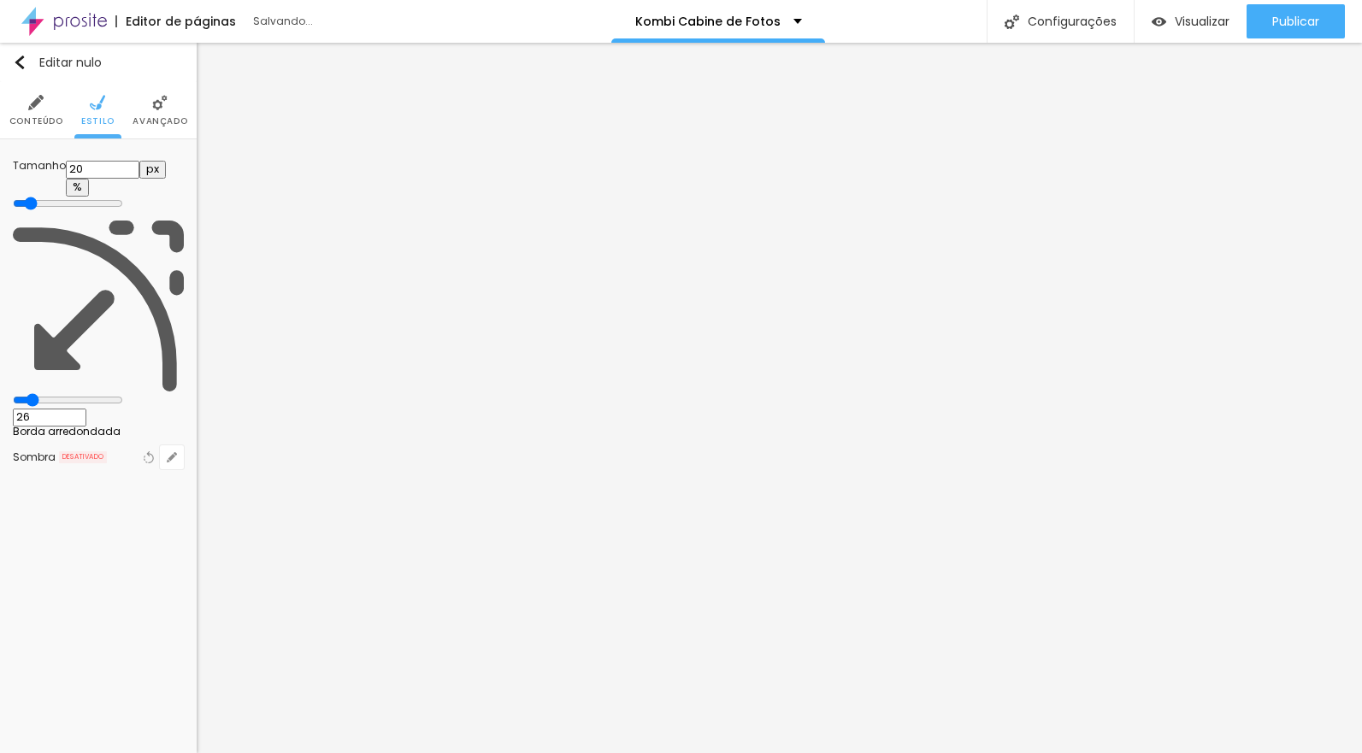
type input "29"
type input "33"
type input "38"
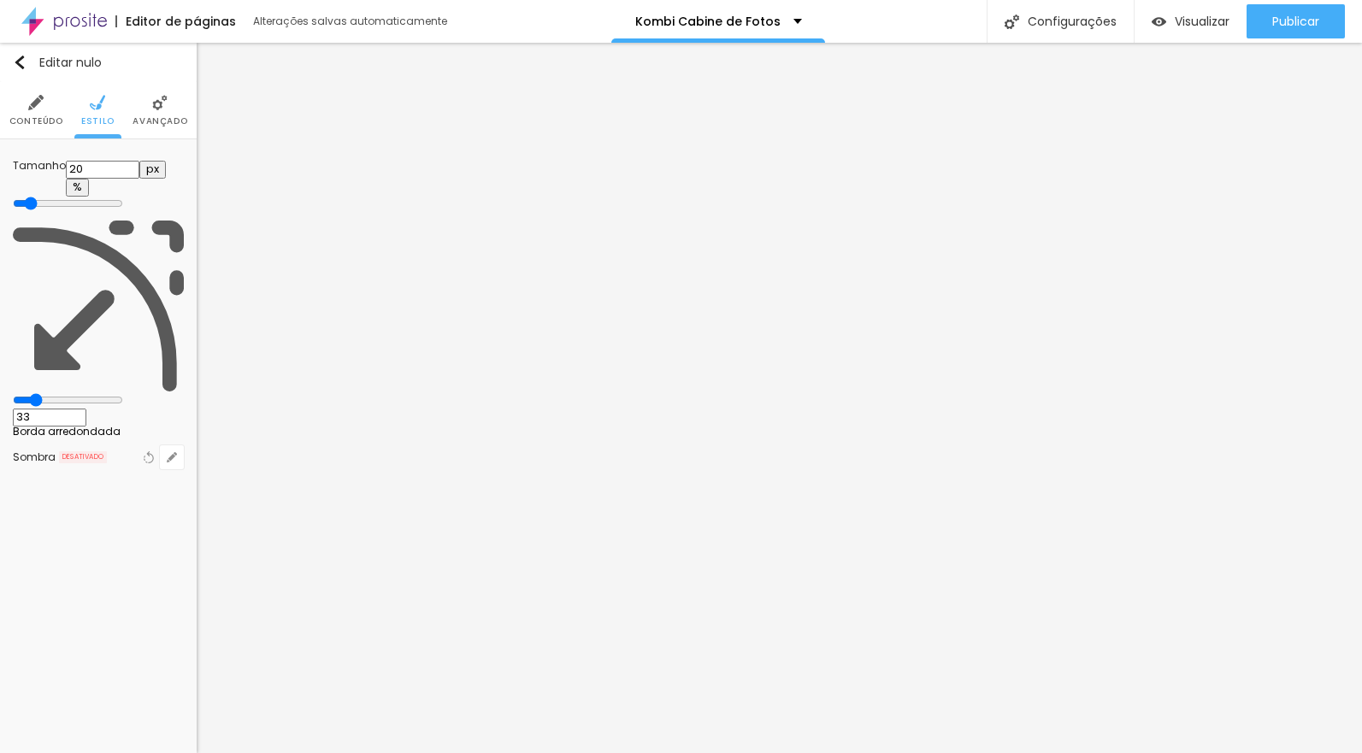
type input "38"
type input "58"
type input "73"
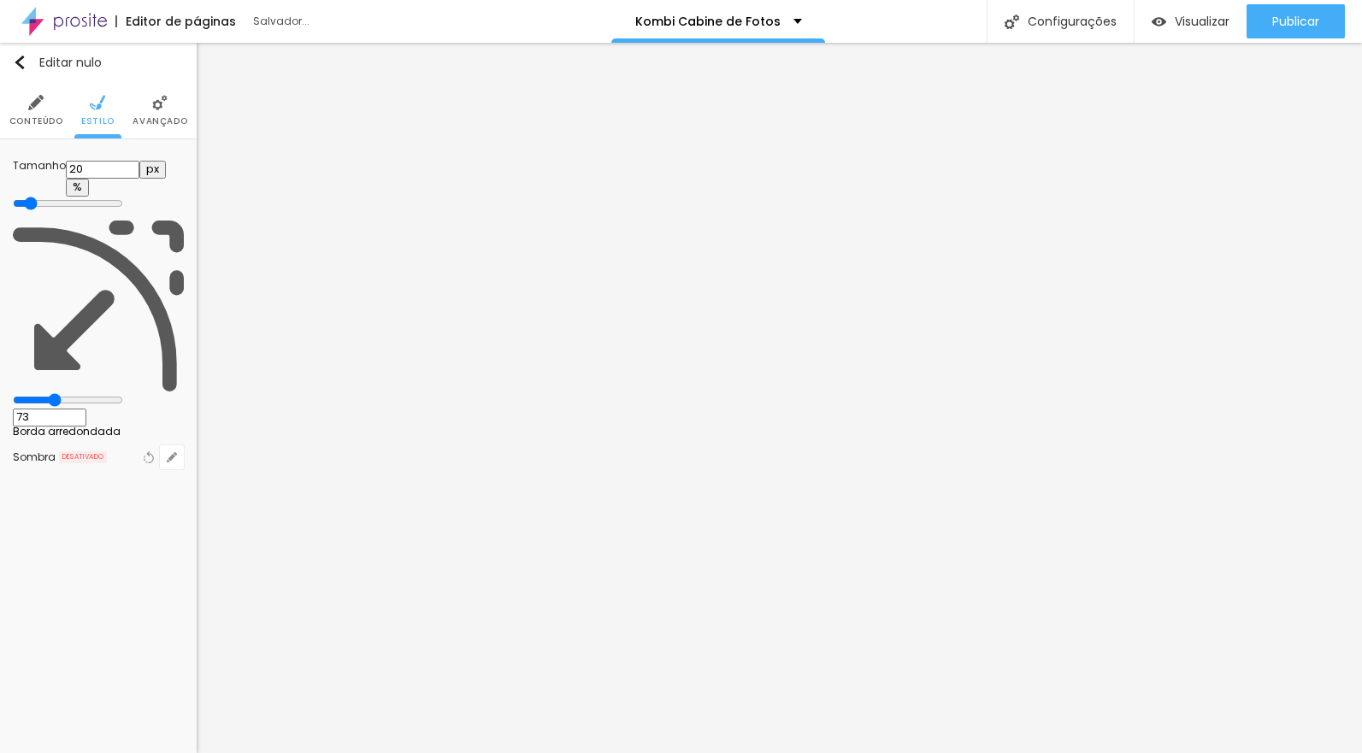
type input "74"
type input "65"
drag, startPoint x: 37, startPoint y: 218, endPoint x: 3, endPoint y: 220, distance: 34.2
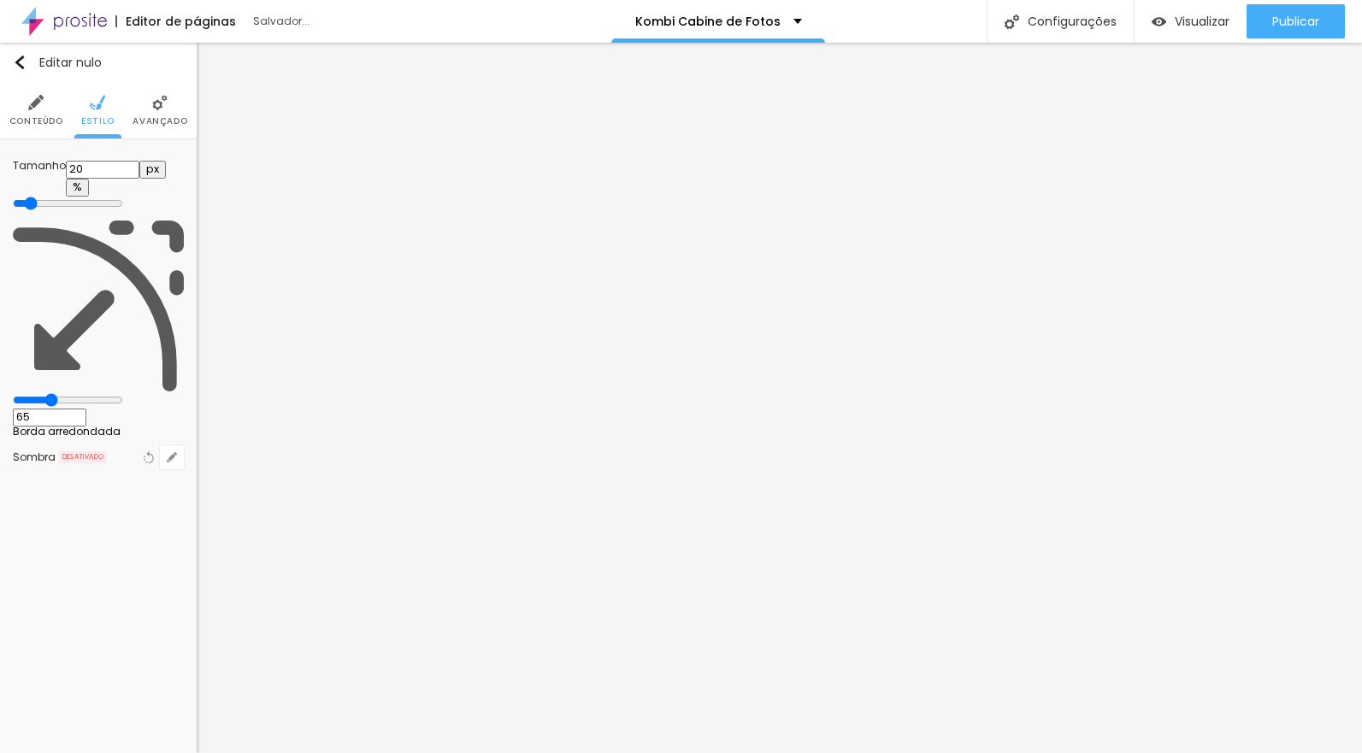
click at [3, 219] on div "Tamanho 20 px % 65 Borda arredondada Sombra DESATIVADO Voltar ao padrão" at bounding box center [98, 314] width 197 height 351
type input "56"
type input "59"
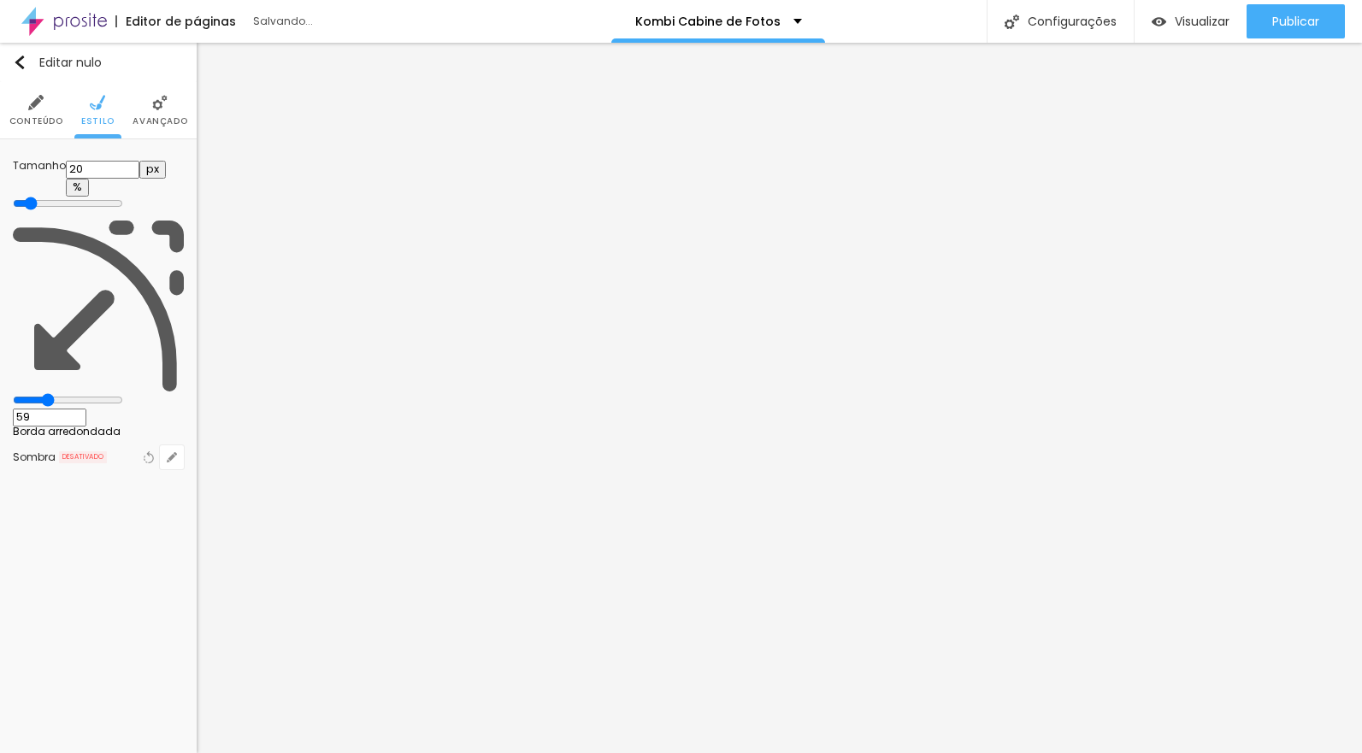
type input "61"
type input "63"
type input "66"
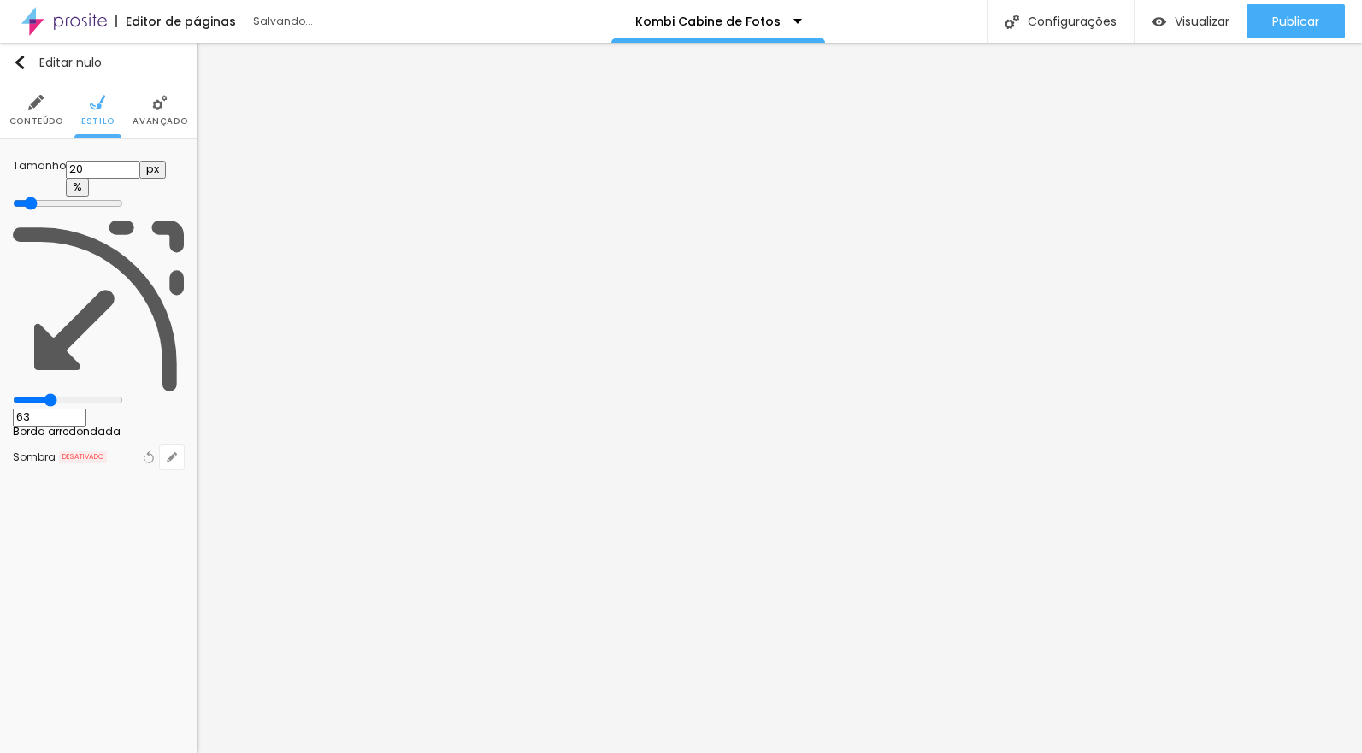
type input "66"
type input "68"
type input "67"
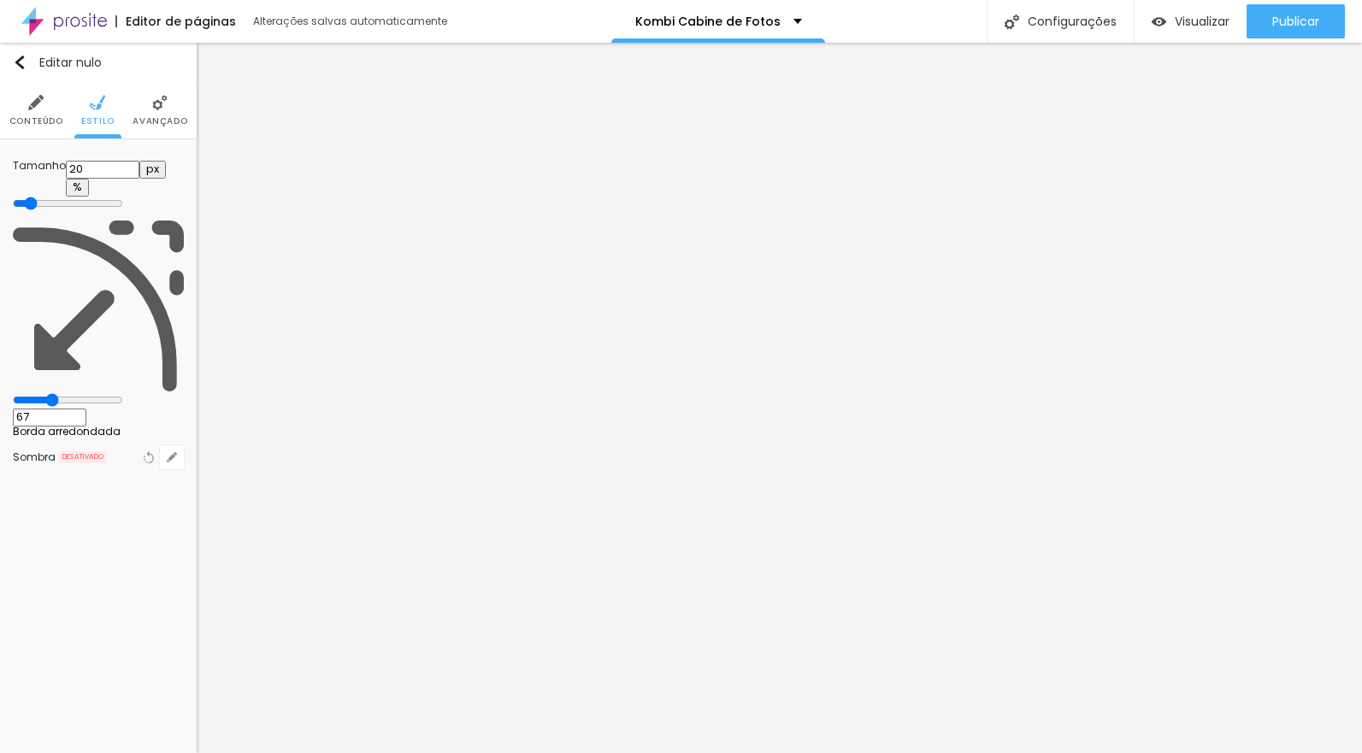
type input "64"
type input "61"
type input "58"
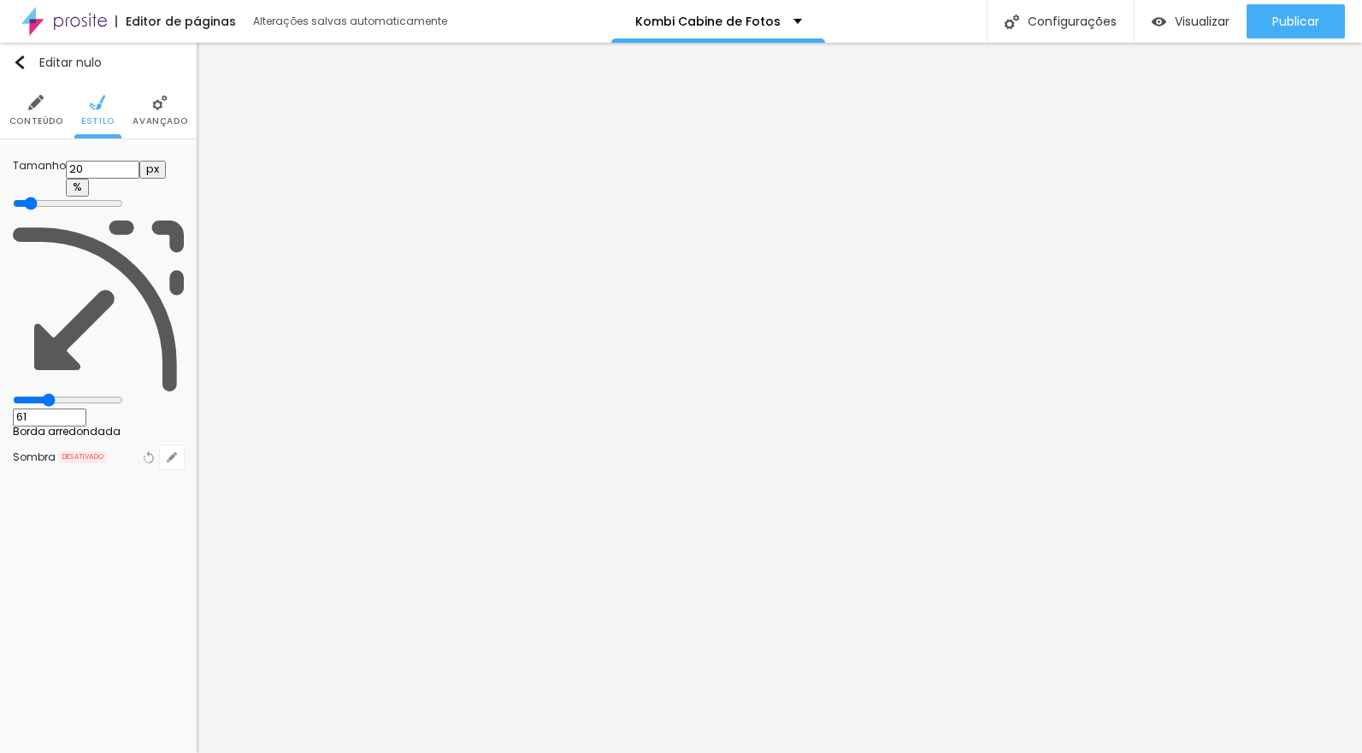
type input "58"
type input "24"
drag, startPoint x: 52, startPoint y: 213, endPoint x: -20, endPoint y: 216, distance: 71.9
click at [0, 216] on html "Editor de páginas Alterações salvas automaticamente Kombi Cabine de Fotos Confi…" at bounding box center [681, 376] width 1362 height 753
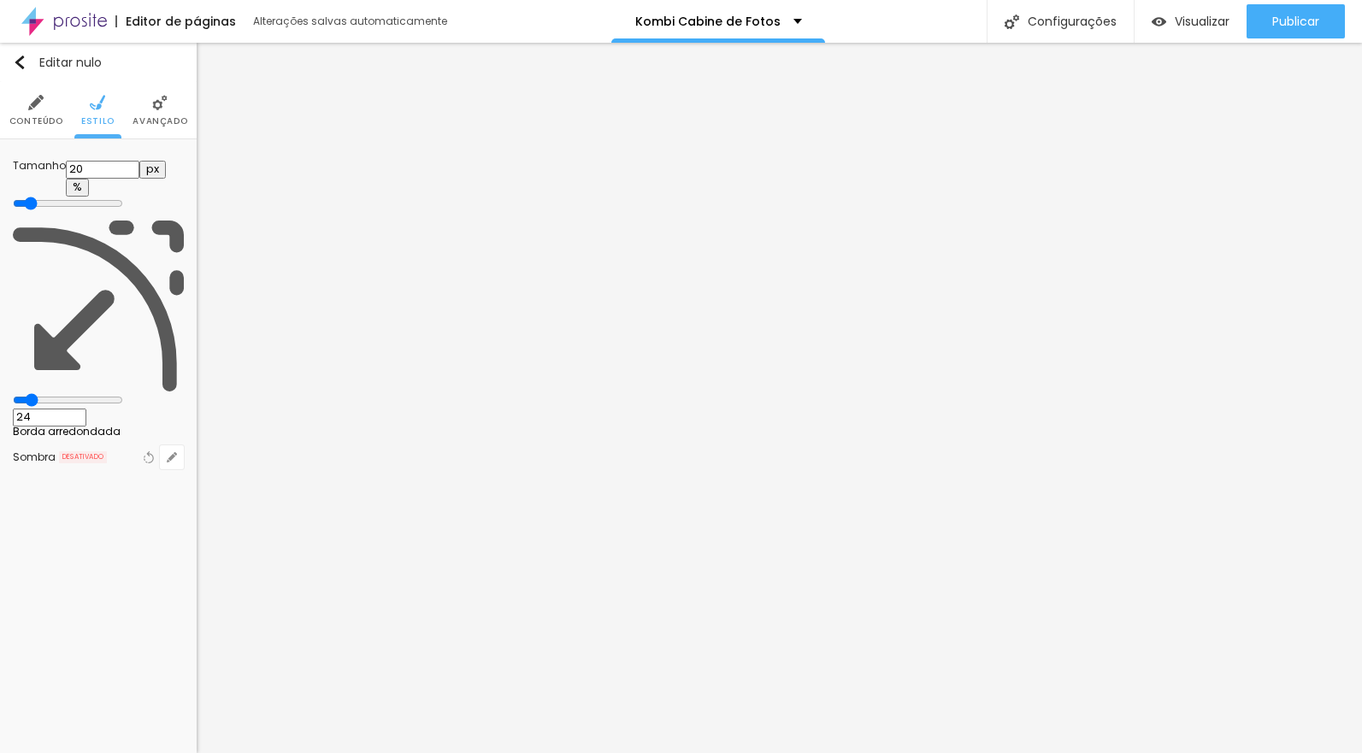
type input "22"
type input "23"
type input "24"
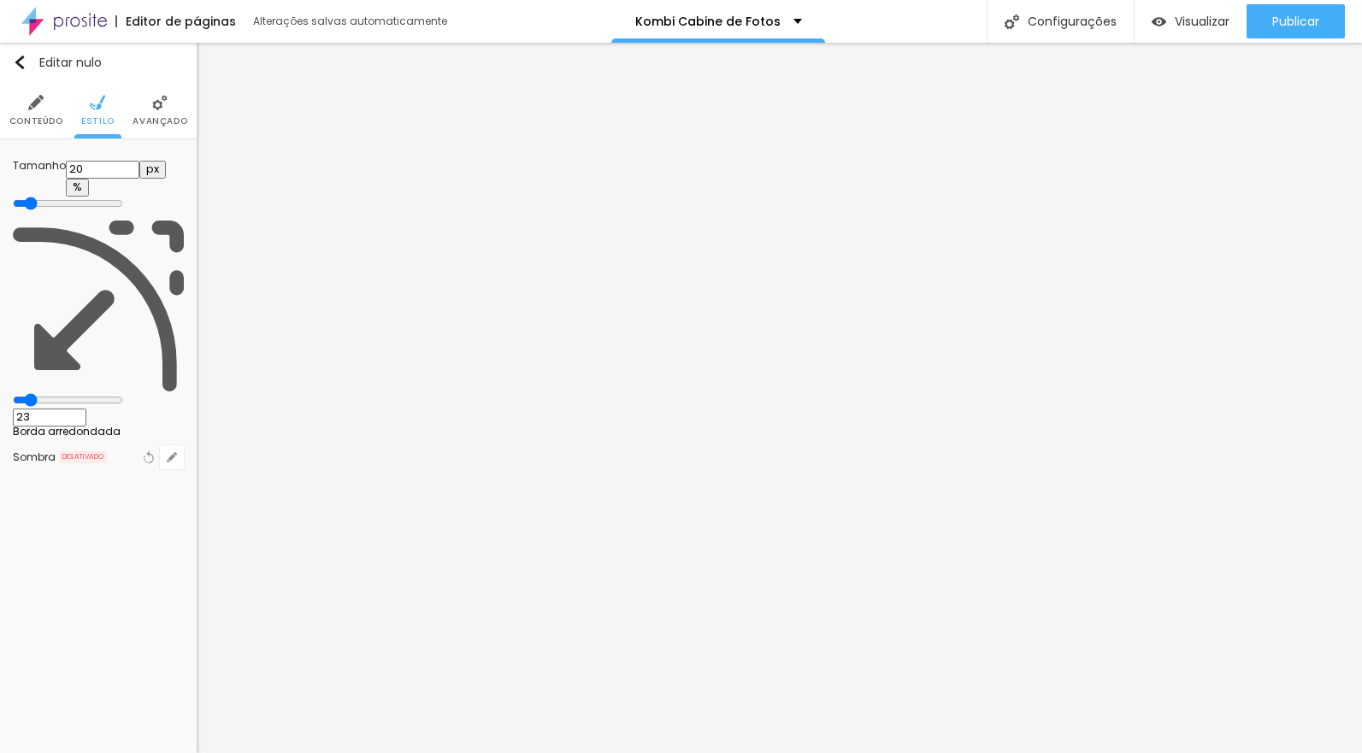
type input "24"
type input "25"
type input "18"
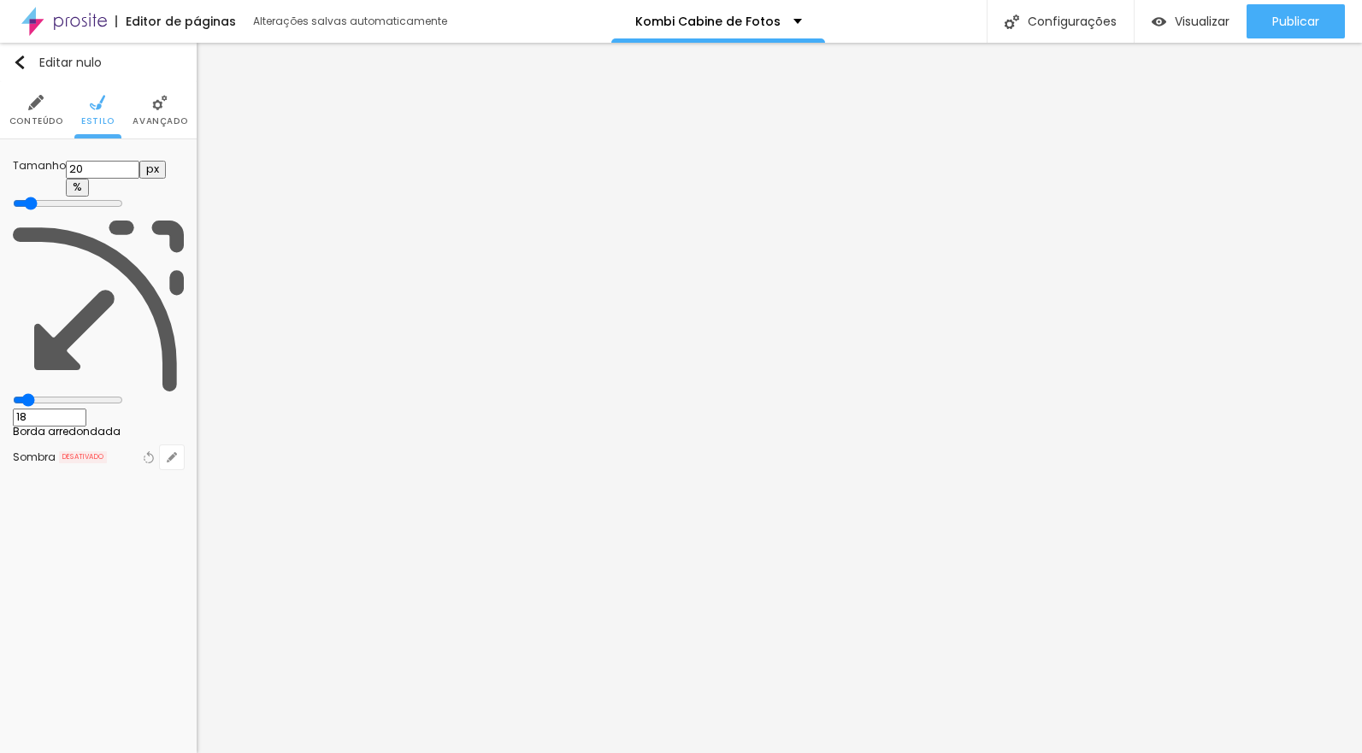
drag, startPoint x: 24, startPoint y: 213, endPoint x: -15, endPoint y: 219, distance: 38.9
click at [0, 219] on html "Editor de páginas Alterações salvas automaticamente Kombi Cabine de Fotos Confi…" at bounding box center [681, 376] width 1362 height 753
type input "0"
click at [35, 393] on input "range" at bounding box center [68, 400] width 110 height 14
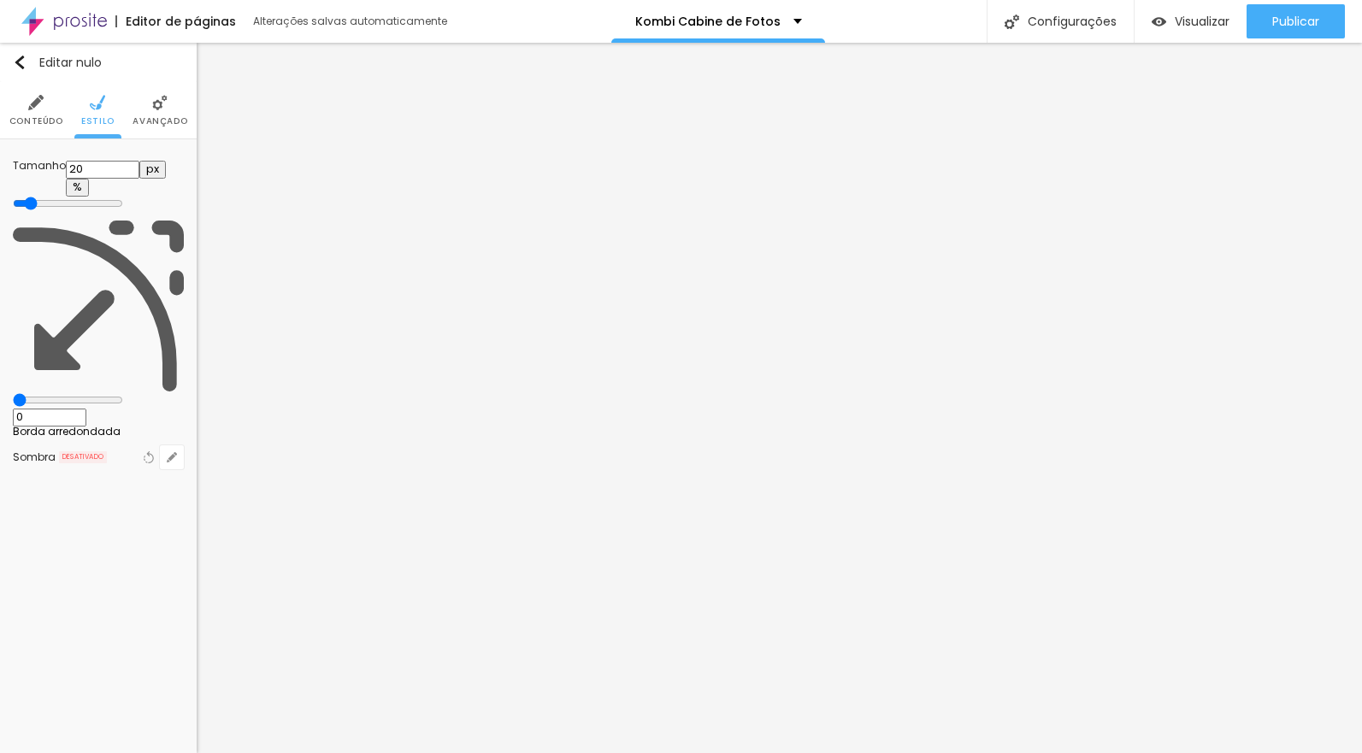
click at [154, 103] on img at bounding box center [159, 102] width 15 height 15
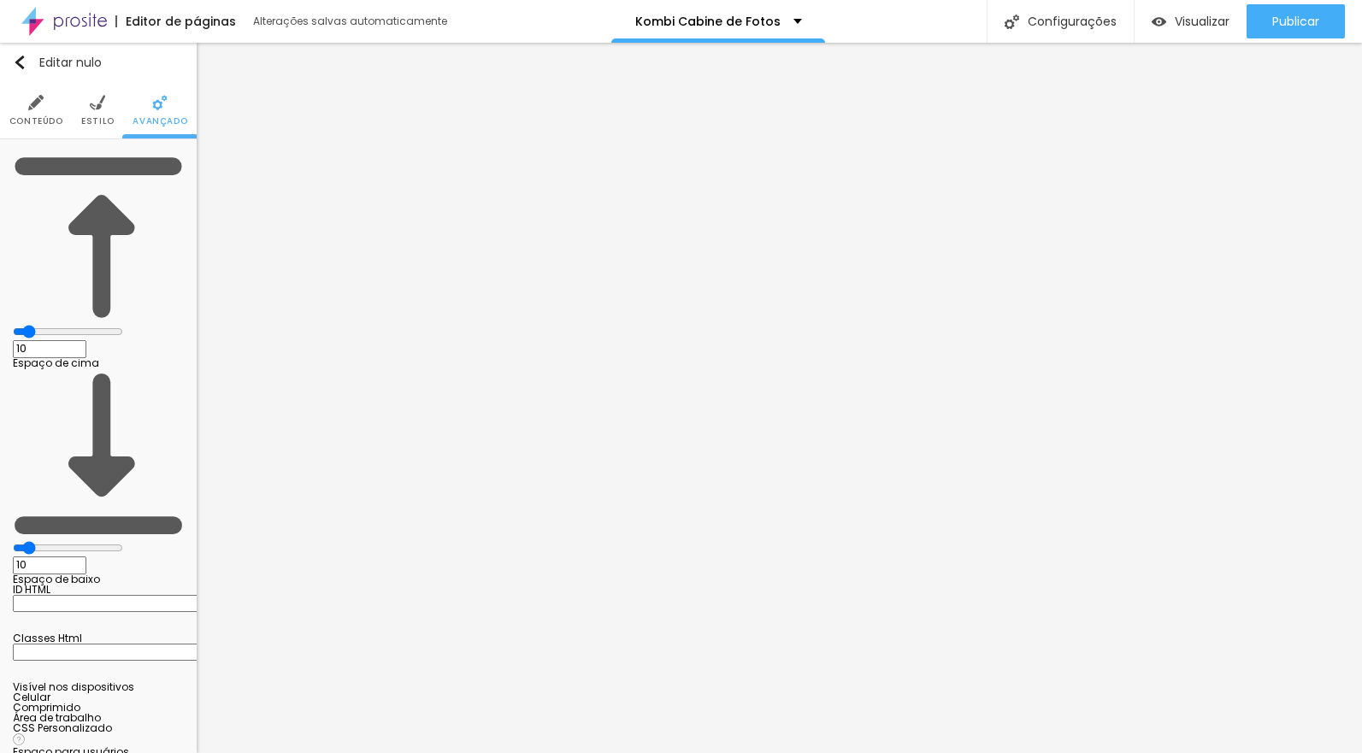
click at [90, 107] on img at bounding box center [97, 102] width 15 height 15
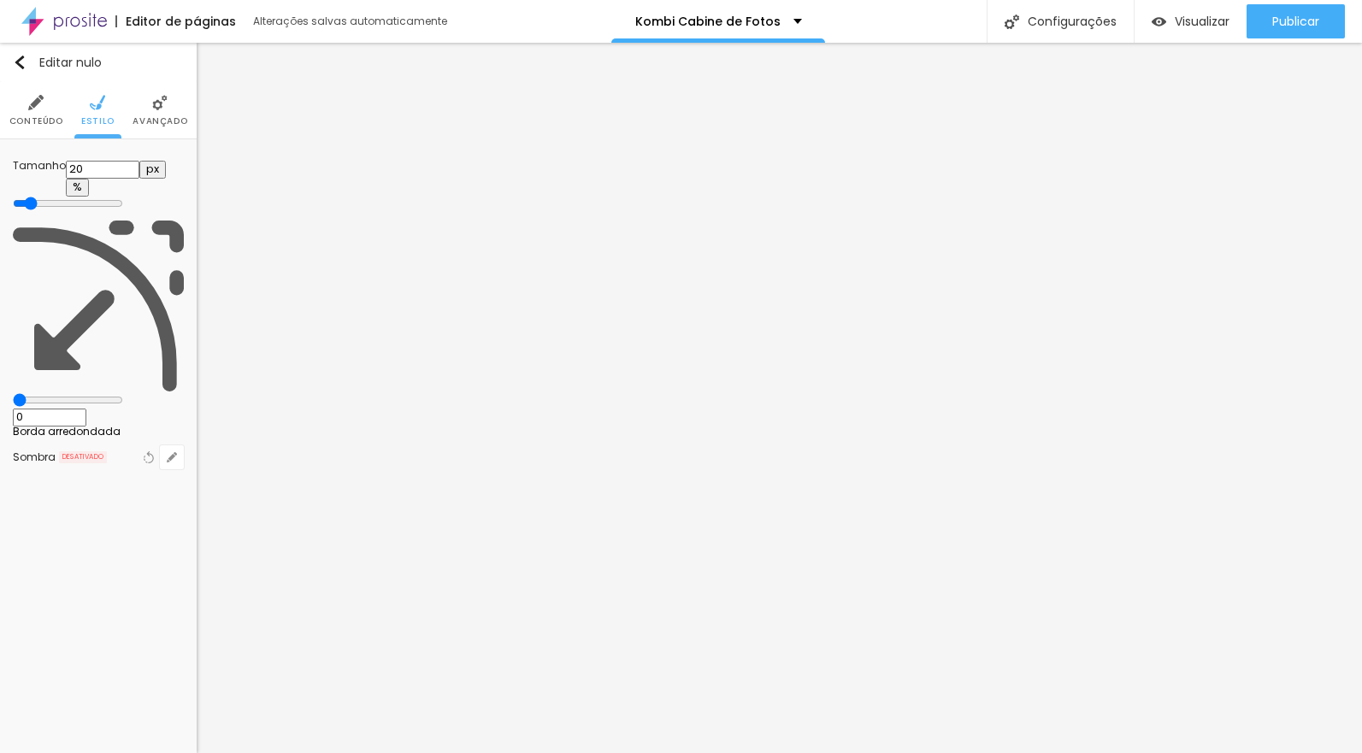
click at [33, 115] on font "Conteúdo" at bounding box center [36, 121] width 54 height 13
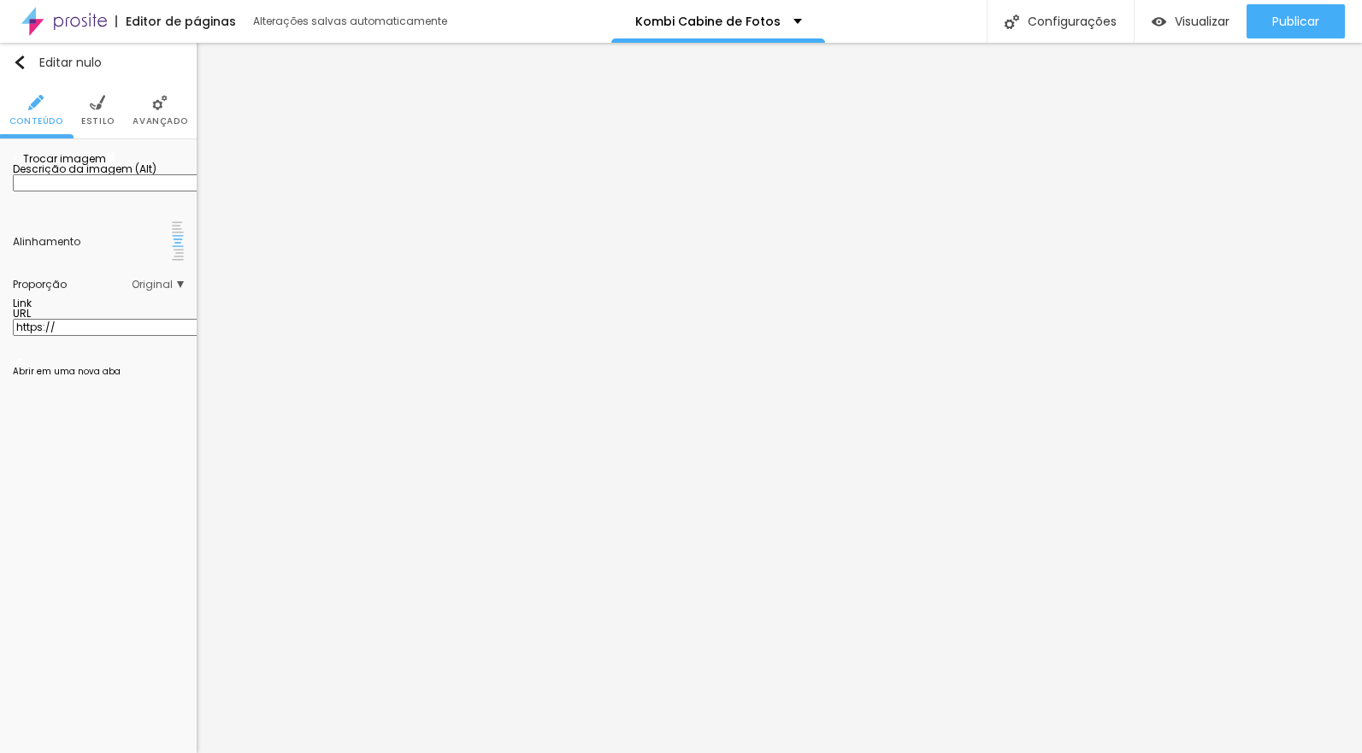
click at [64, 191] on input "text" at bounding box center [115, 182] width 205 height 17
type input "Depoimento cabine de fotos"
click at [172, 235] on div at bounding box center [178, 228] width 12 height 14
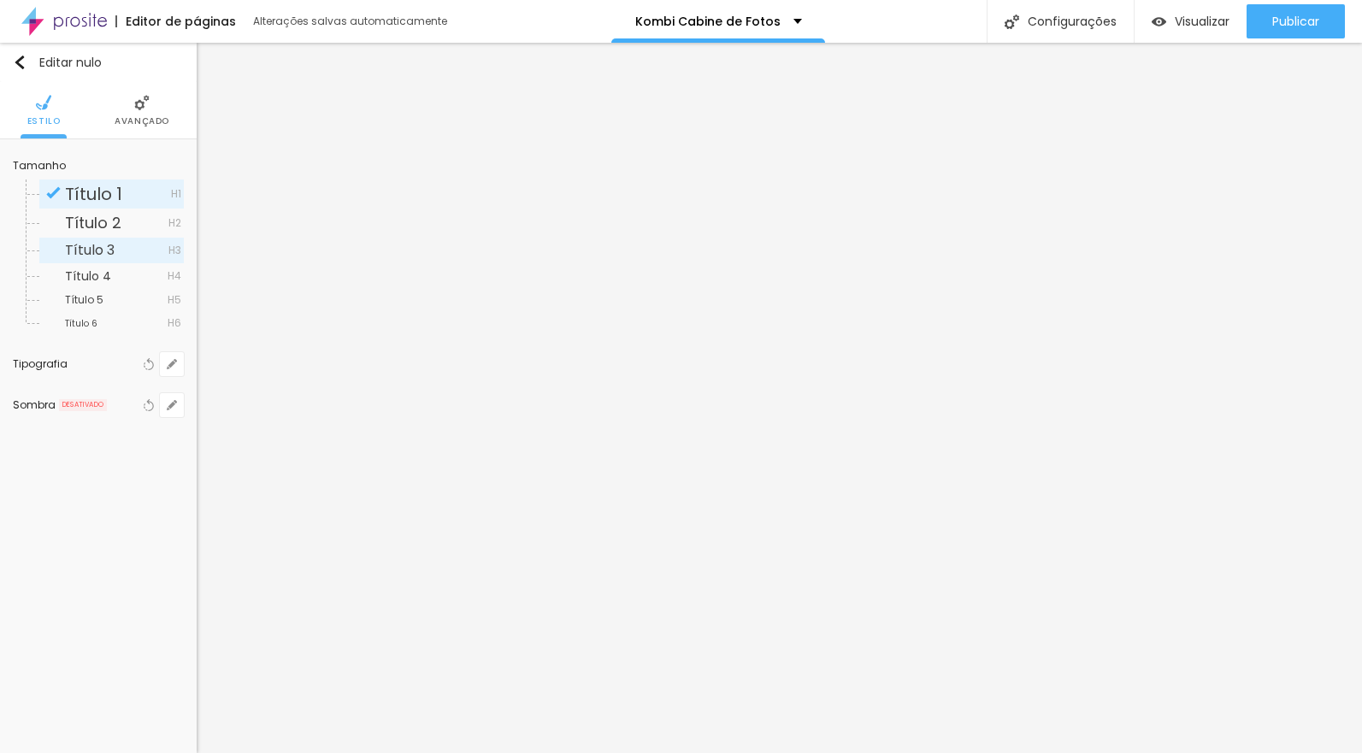
click at [108, 250] on font "Título 3" at bounding box center [90, 250] width 50 height 20
click at [168, 365] on icon "button" at bounding box center [171, 364] width 7 height 7
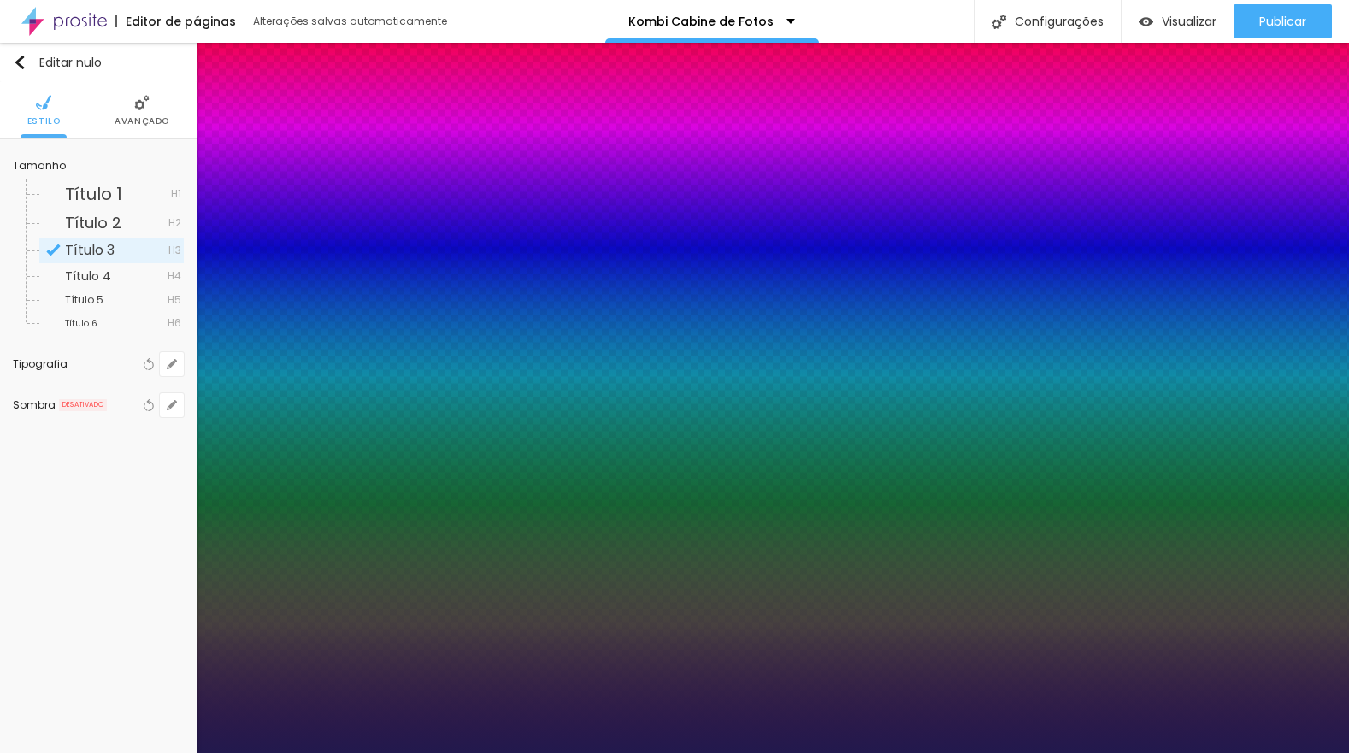
type input "1"
type input "17"
type input "1"
type input "19"
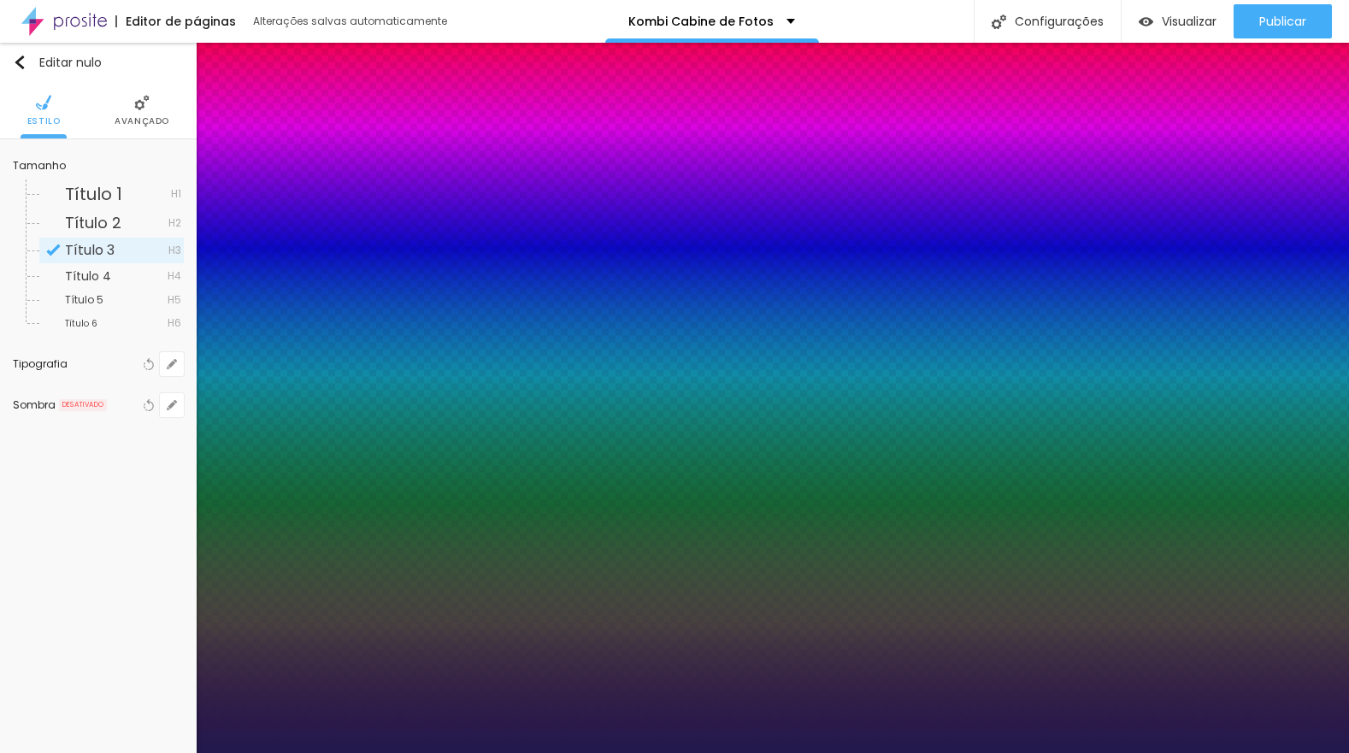
type input "19"
type input "1"
type input "20"
type input "1"
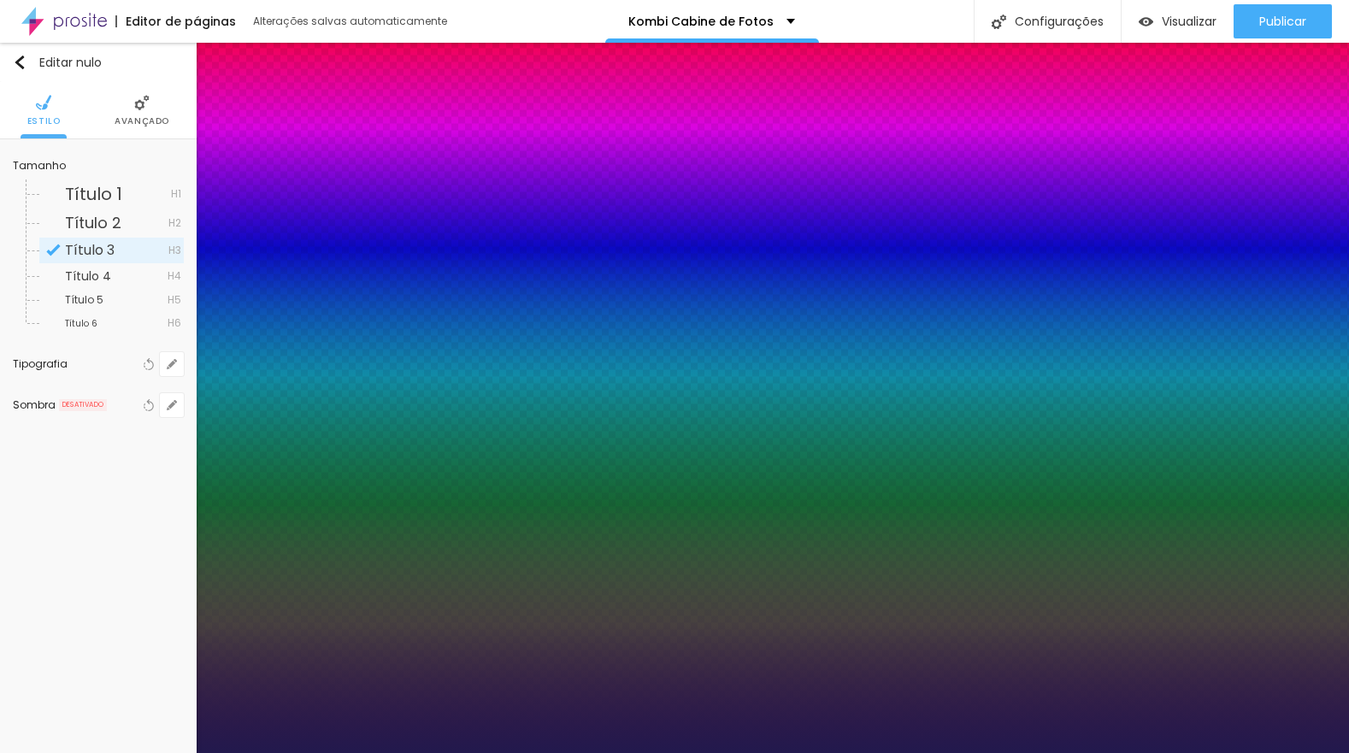
type input "19"
type input "1"
type input "19"
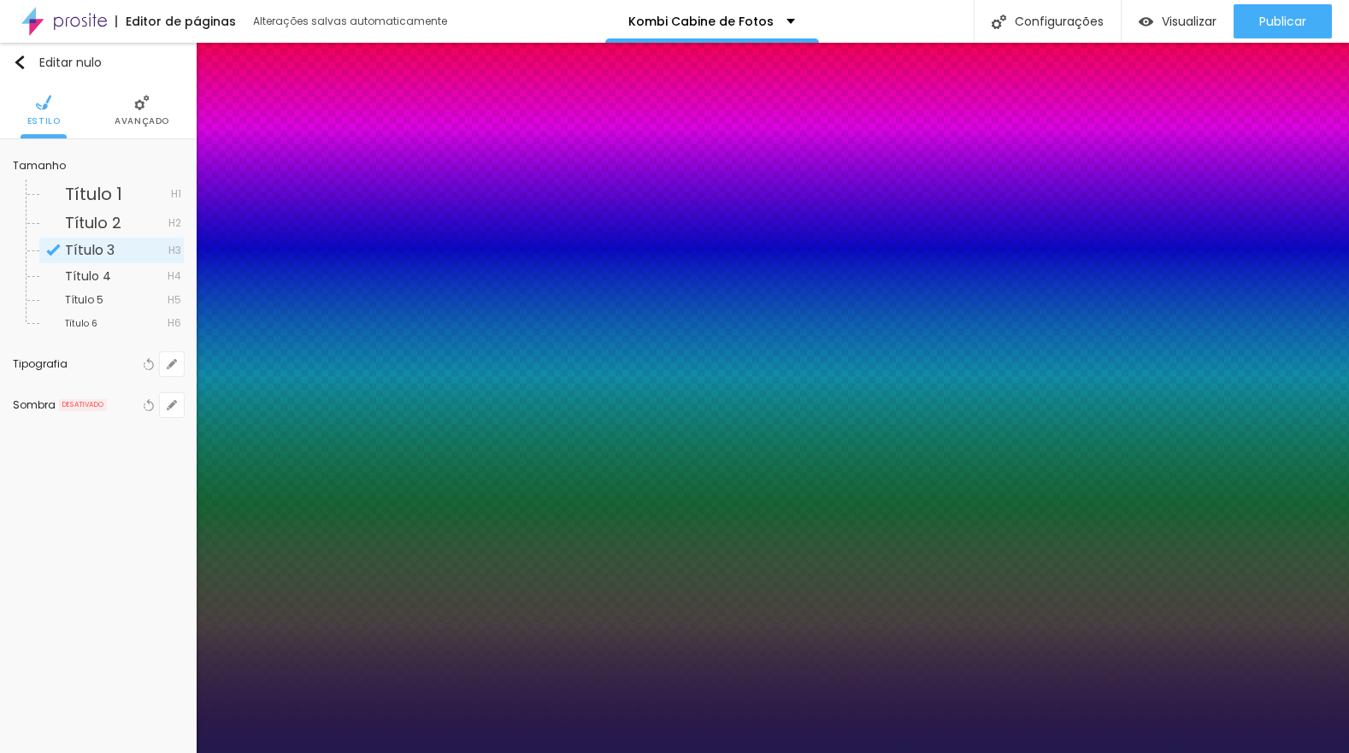
type input "1"
click at [674, 752] on div at bounding box center [674, 753] width 1349 height 0
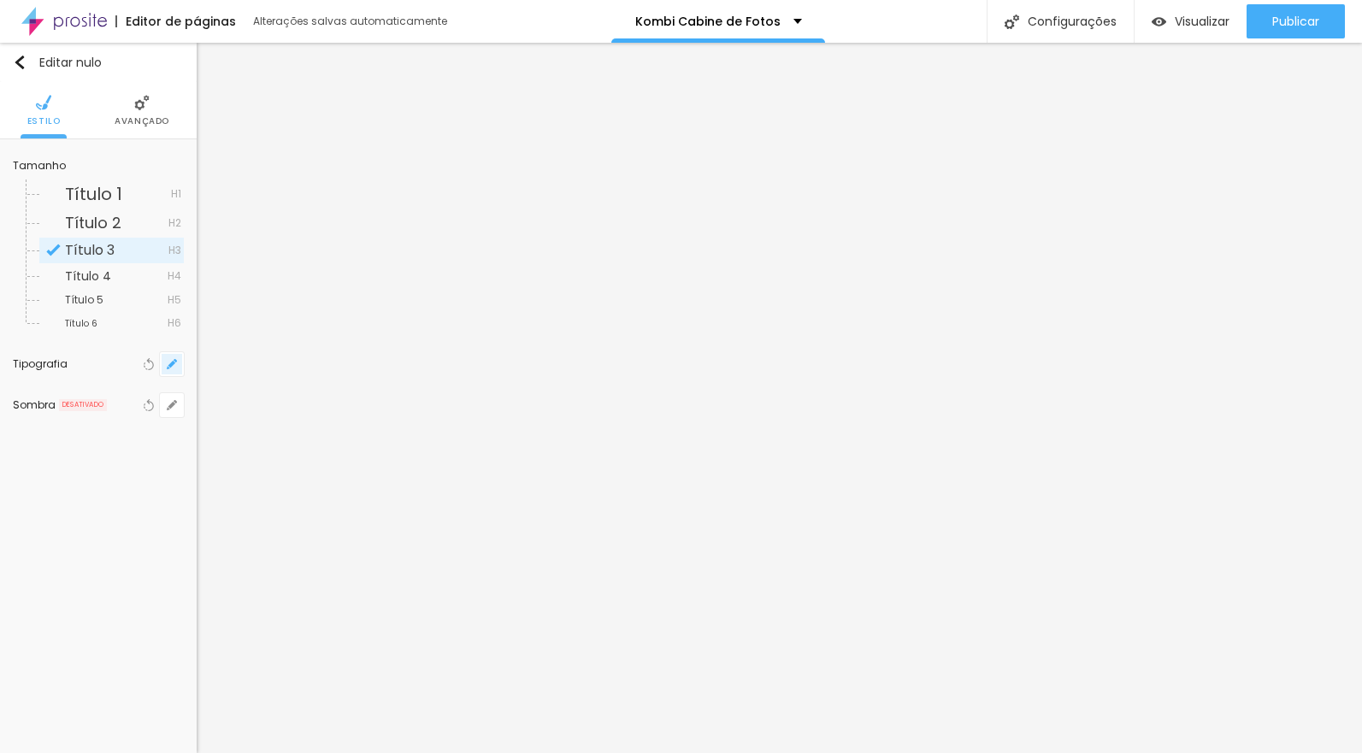
click at [170, 365] on icon "button" at bounding box center [171, 364] width 7 height 7
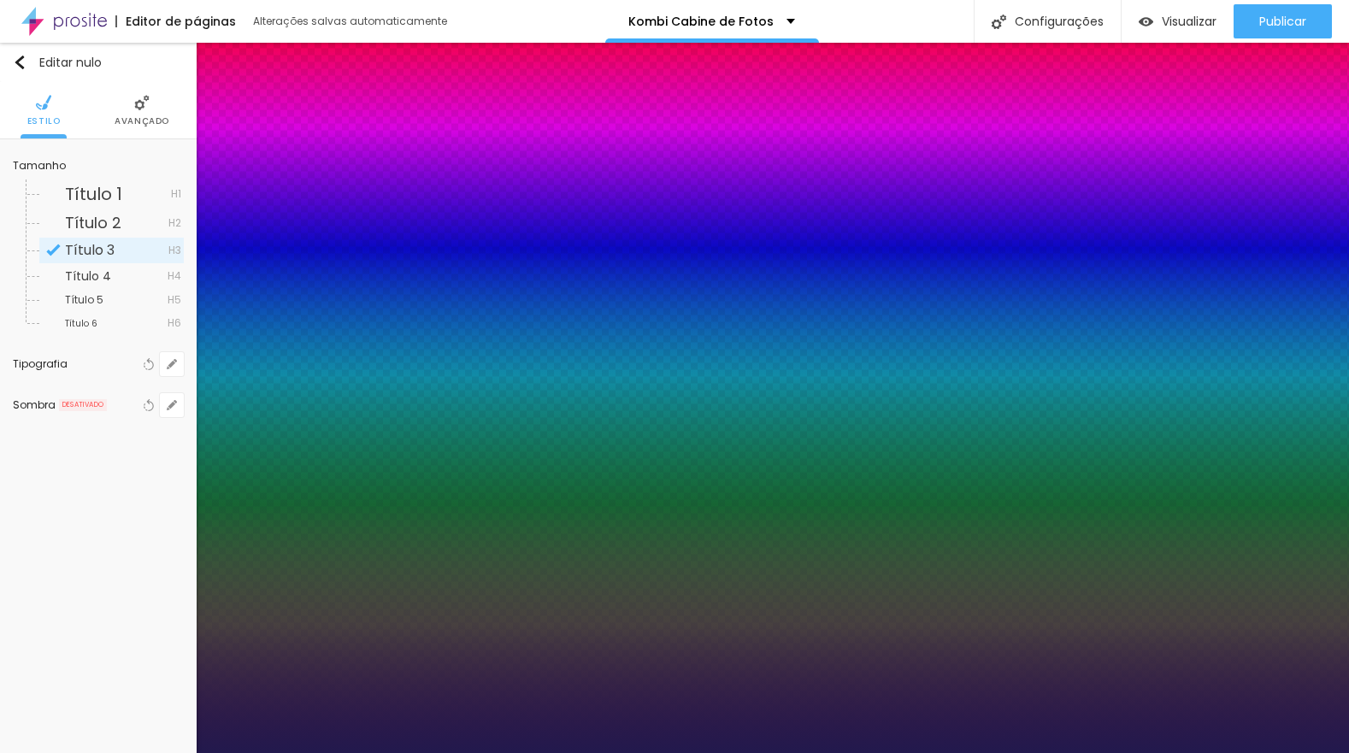
type input "1"
type input "20"
type input "1"
type input "19"
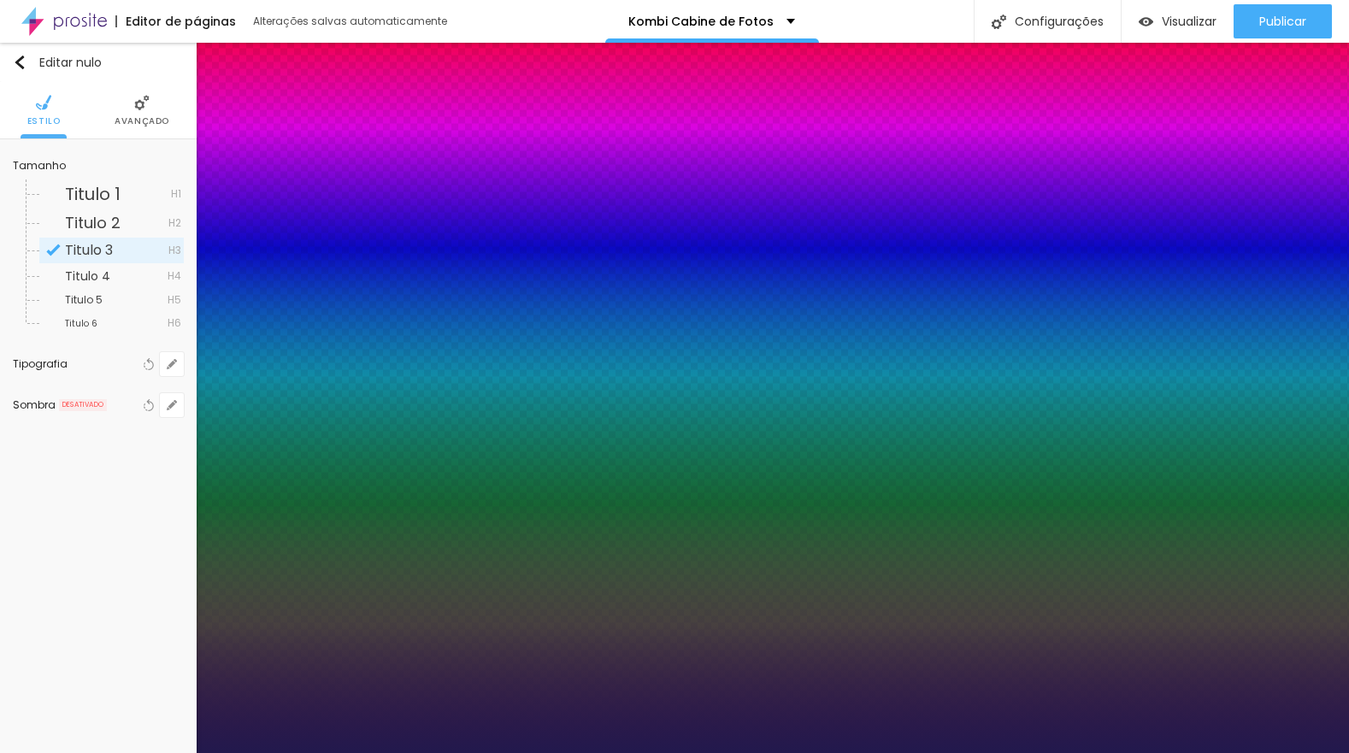
type input "19"
type input "1"
type input "18"
type input "1"
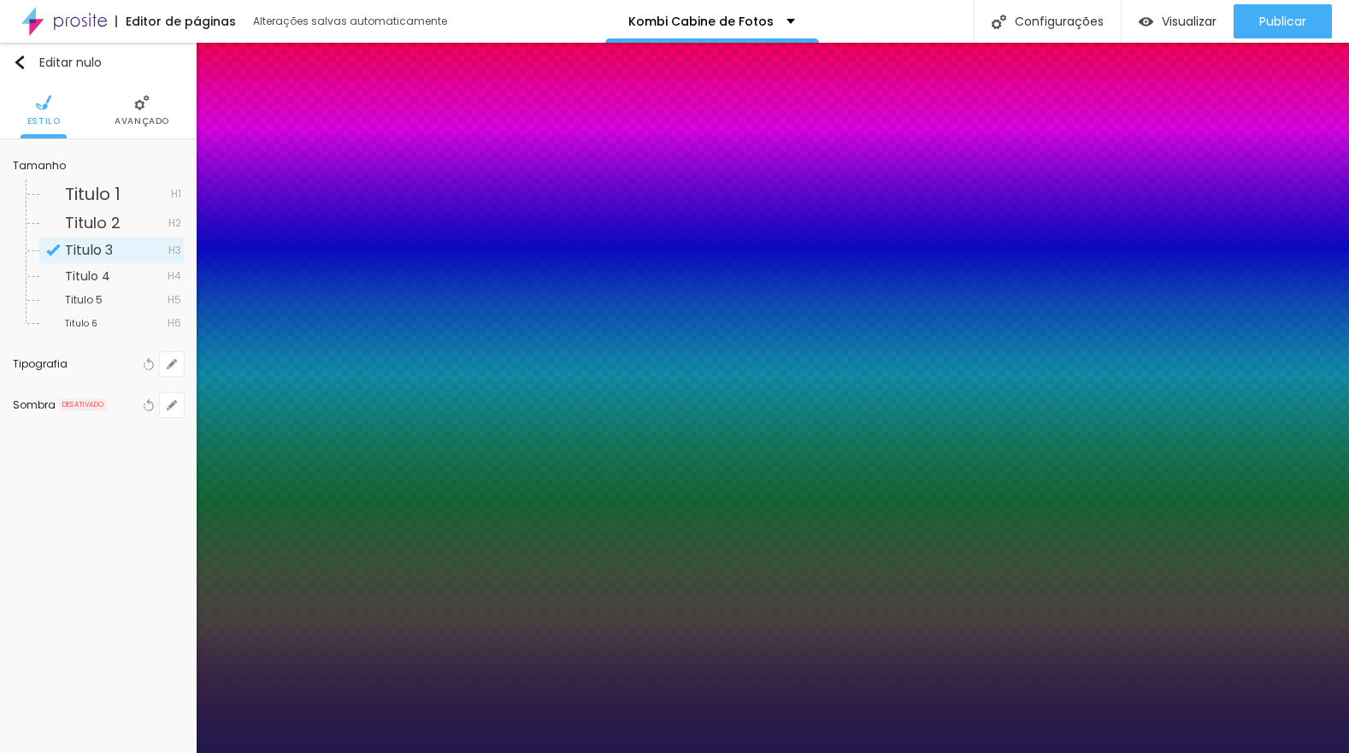
type input "16"
type input "1"
type input "17"
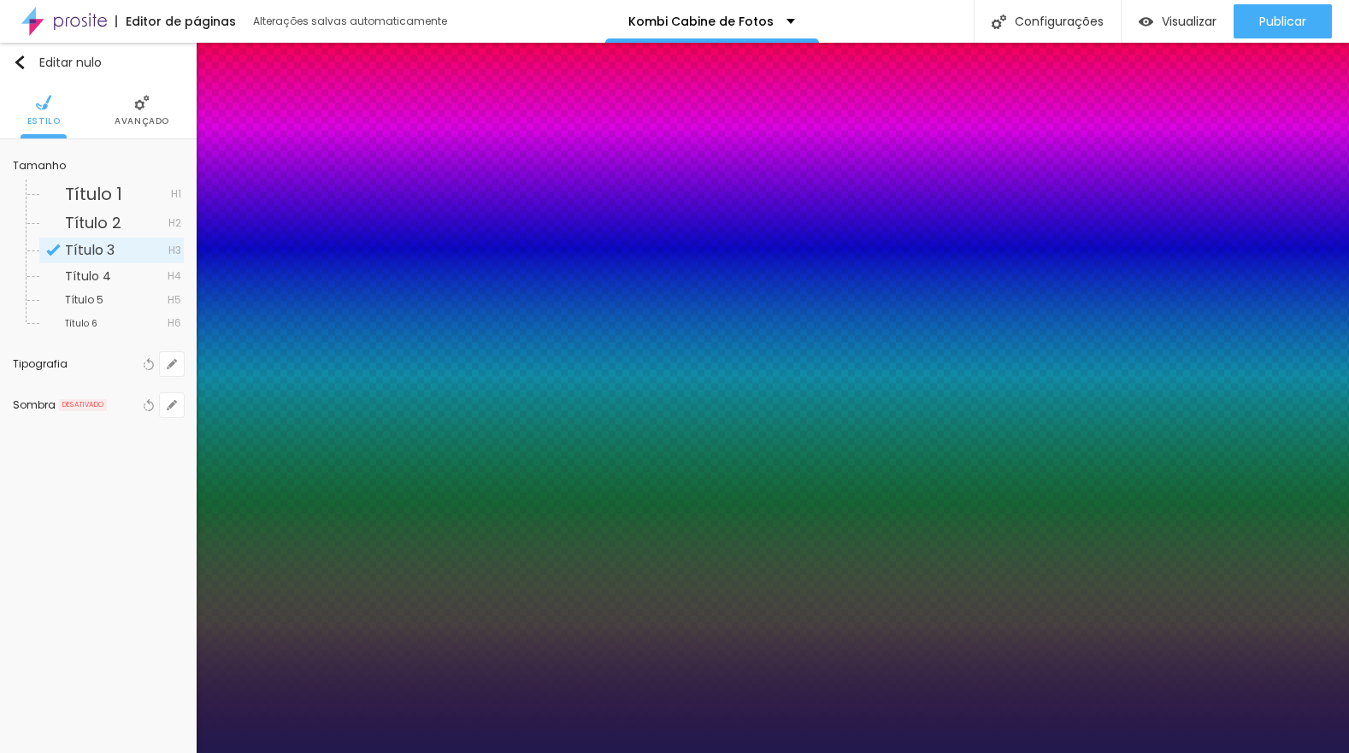
type input "1"
type input "16"
type input "1"
type input "15"
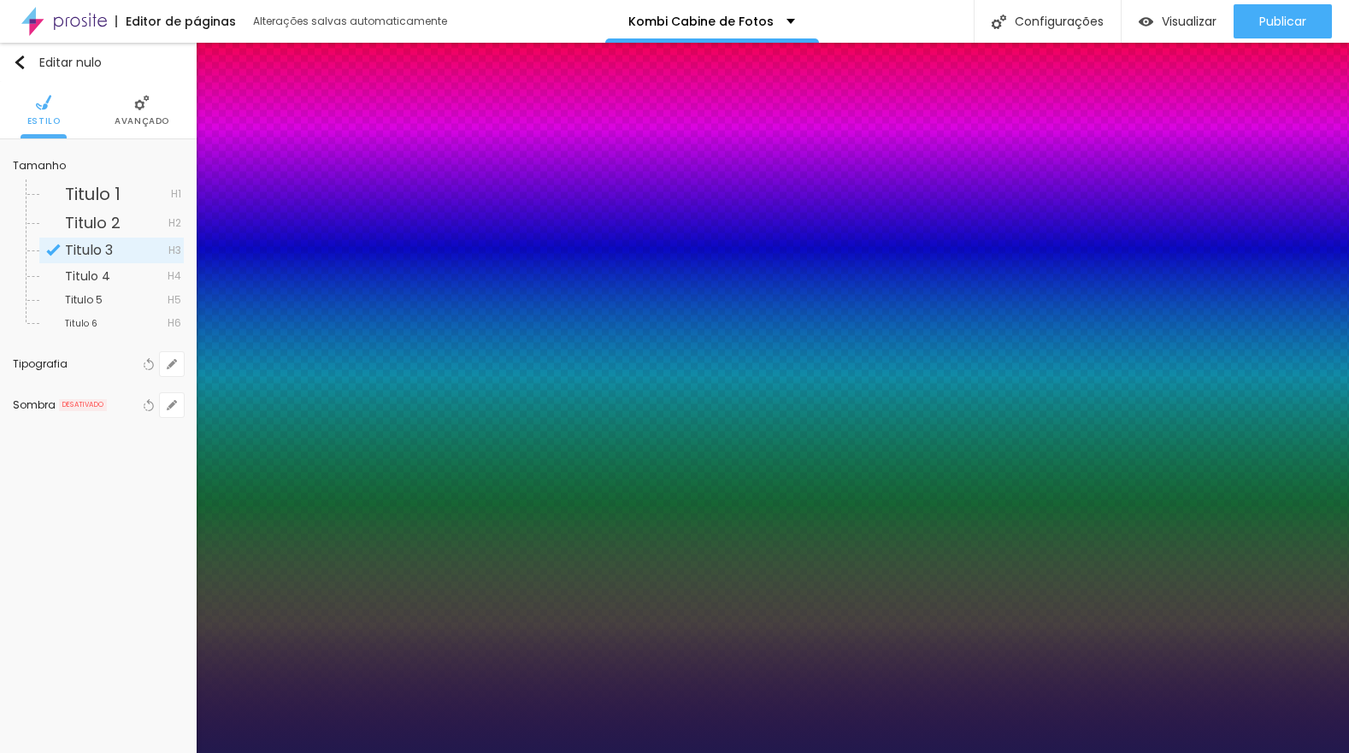
type input "15"
type input "1"
type input "15"
click at [561, 752] on div at bounding box center [674, 753] width 1349 height 0
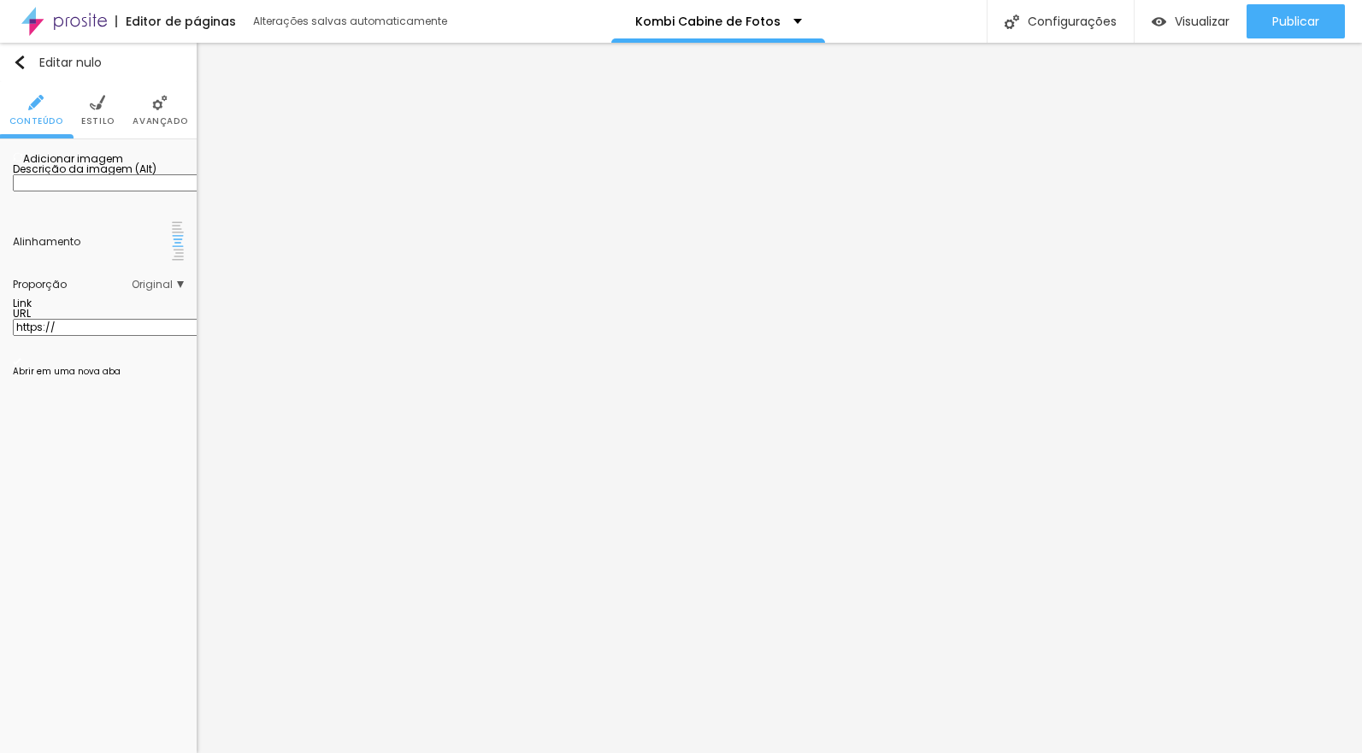
click at [77, 166] on font "Adicionar imagem" at bounding box center [73, 158] width 100 height 15
click at [172, 233] on img at bounding box center [178, 227] width 12 height 12
click at [97, 106] on img at bounding box center [97, 102] width 15 height 15
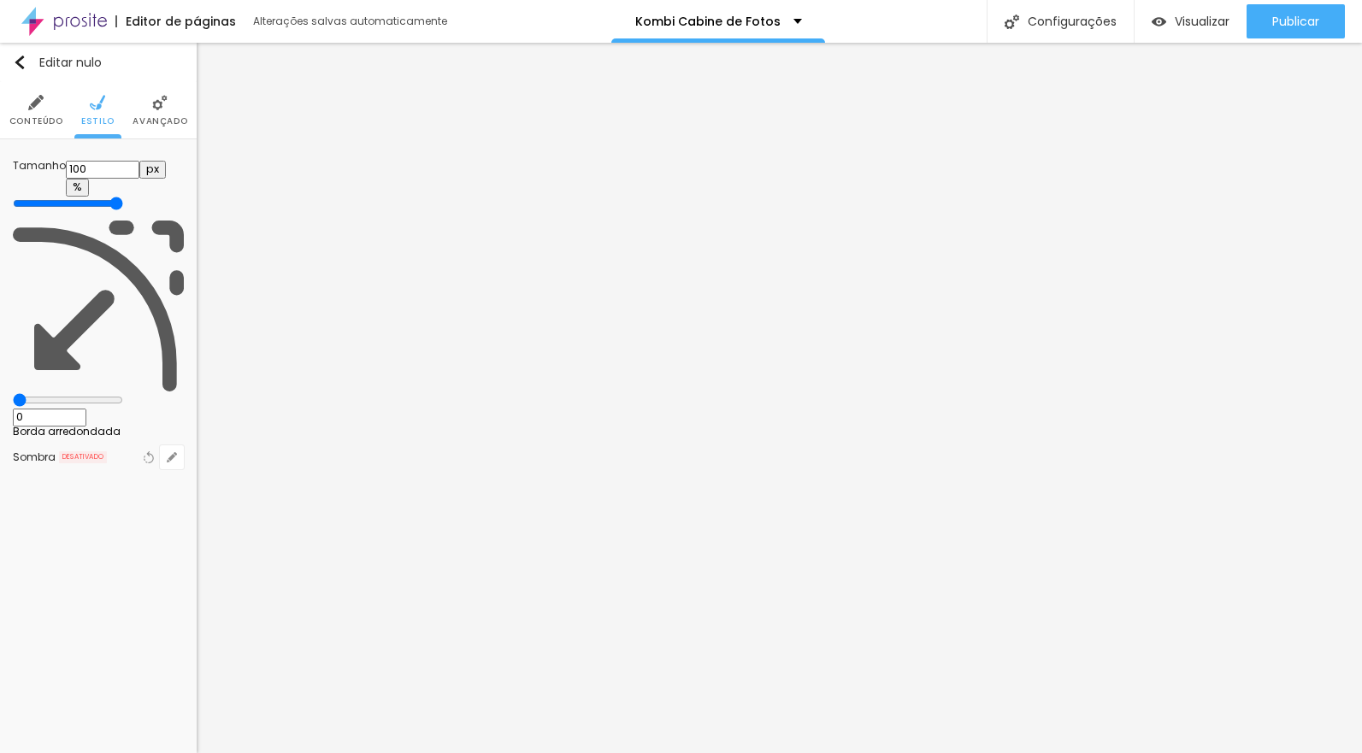
type input "95"
type input "90"
type input "85"
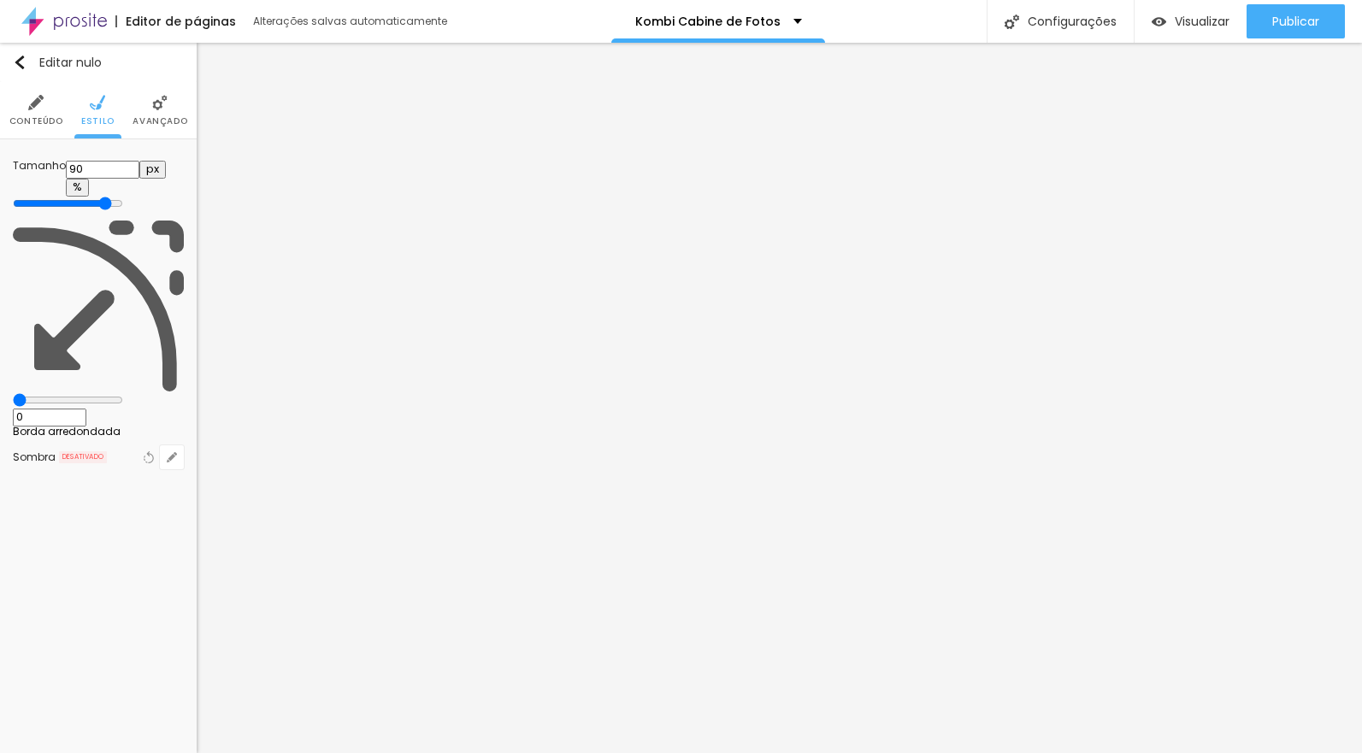
type input "85"
type input "80"
type input "75"
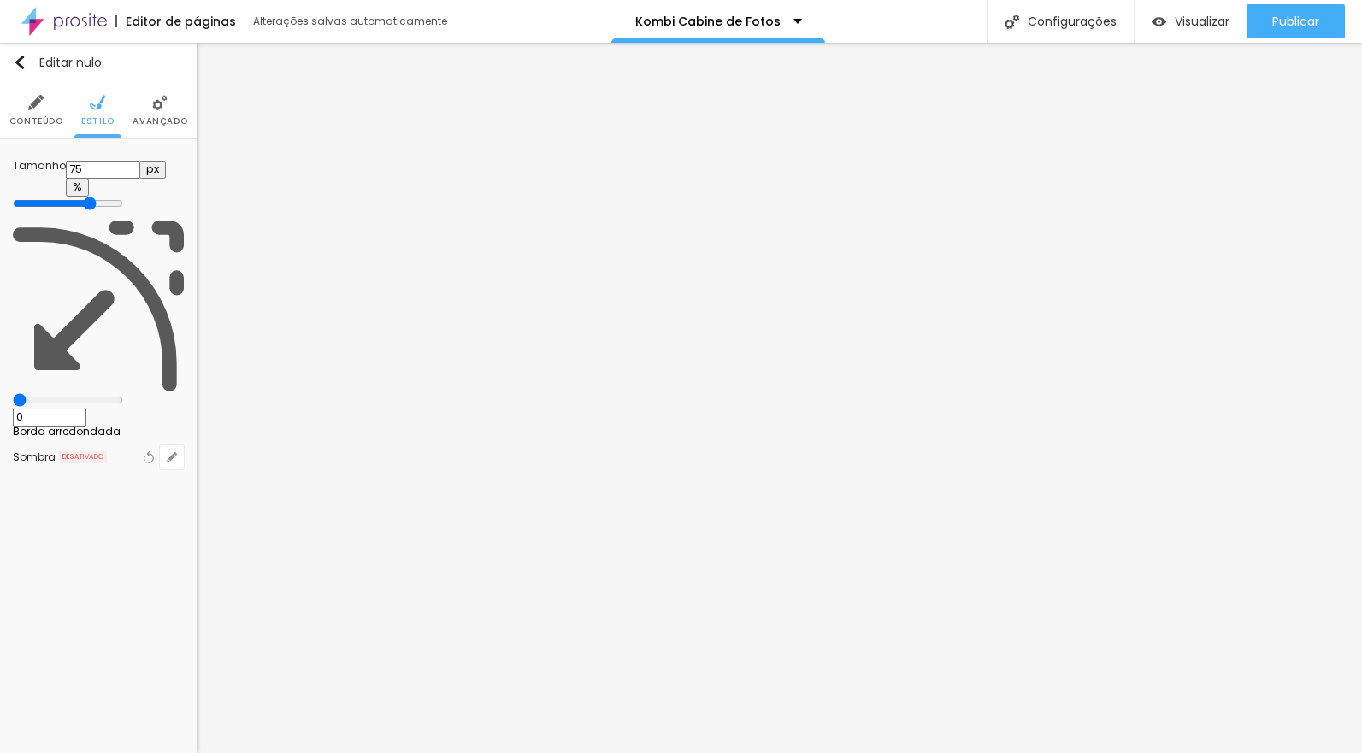
type input "70"
type input "65"
type input "60"
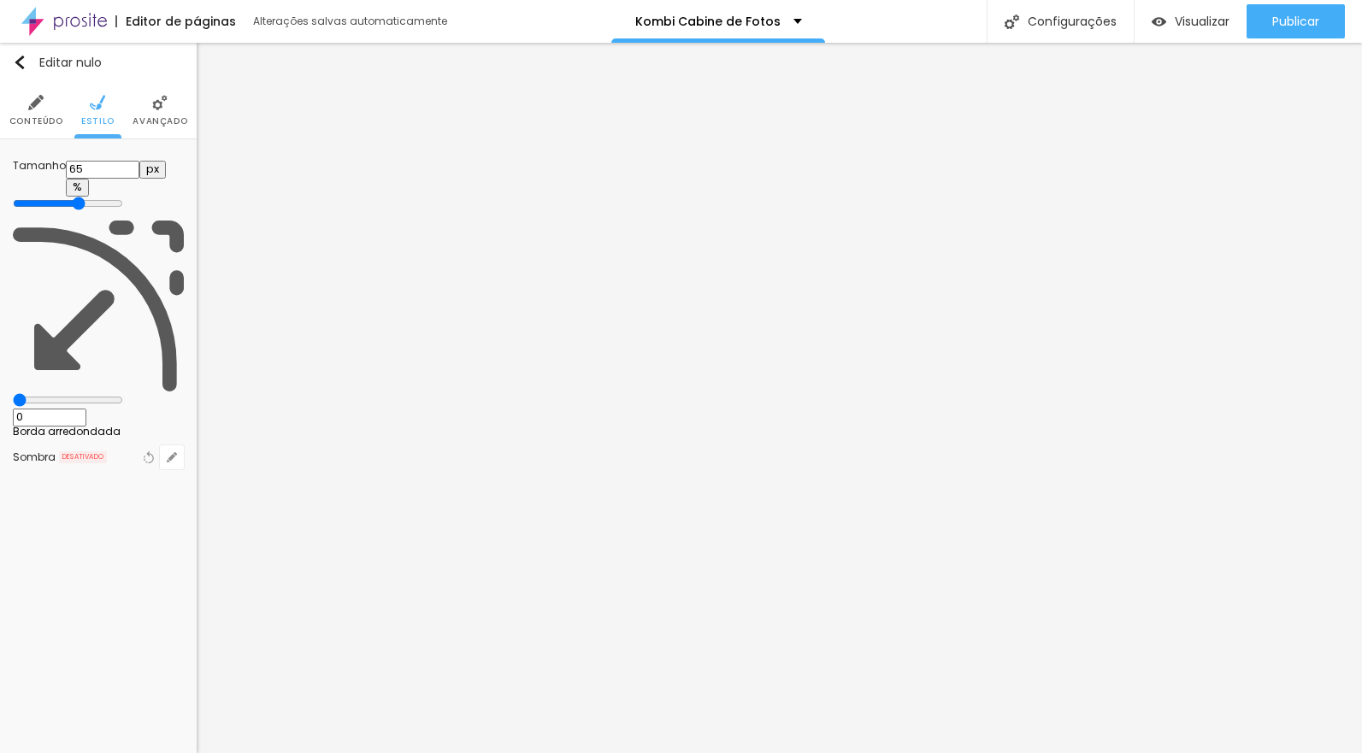
type input "60"
type input "55"
type input "50"
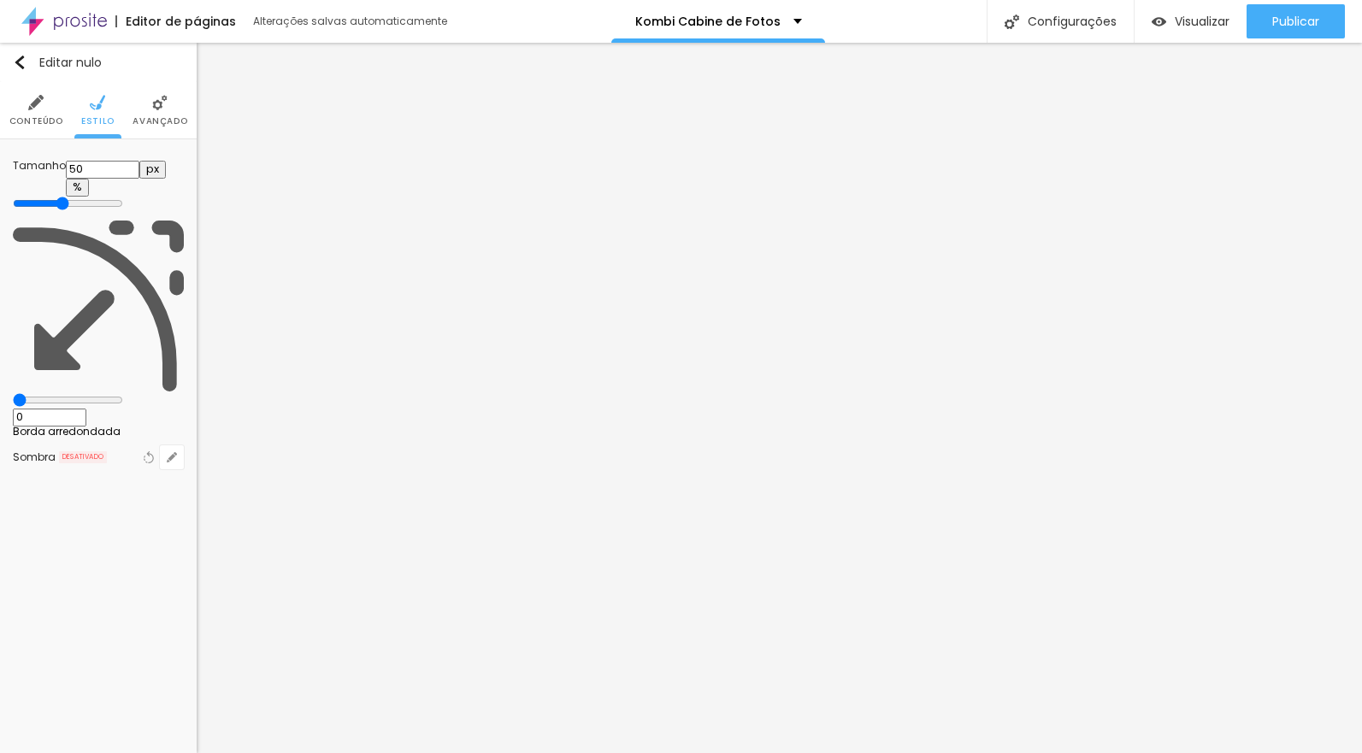
type input "45"
type input "40"
type input "35"
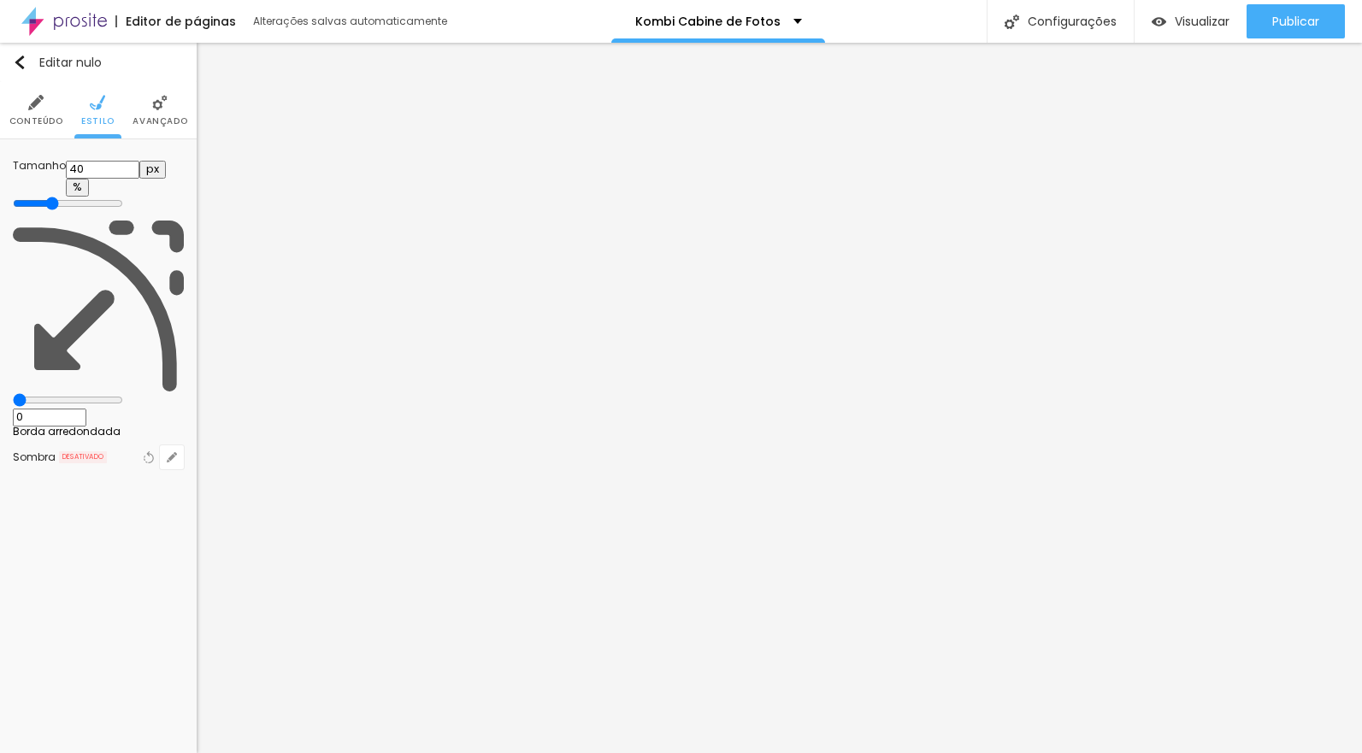
type input "35"
type input "30"
type input "25"
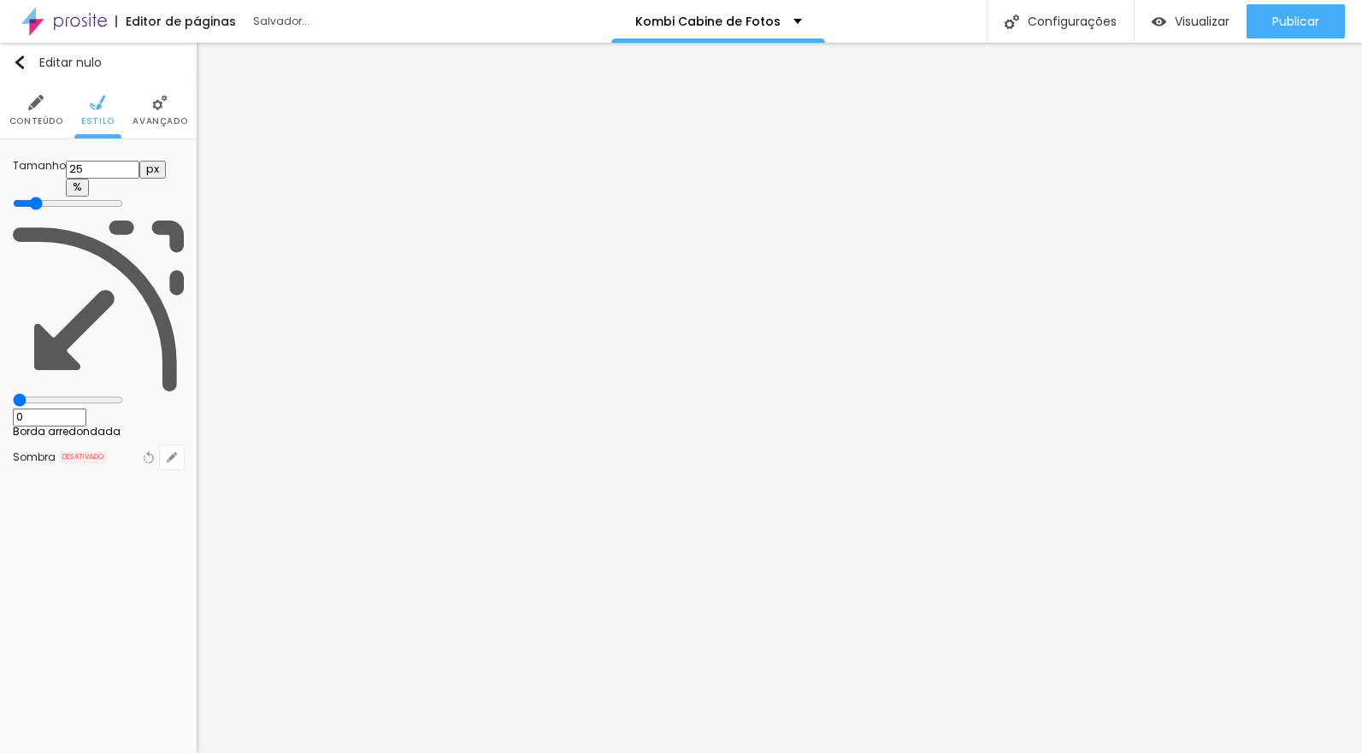
type input "20"
drag, startPoint x: 180, startPoint y: 180, endPoint x: 26, endPoint y: 183, distance: 153.0
click at [27, 197] on input "range" at bounding box center [68, 204] width 110 height 14
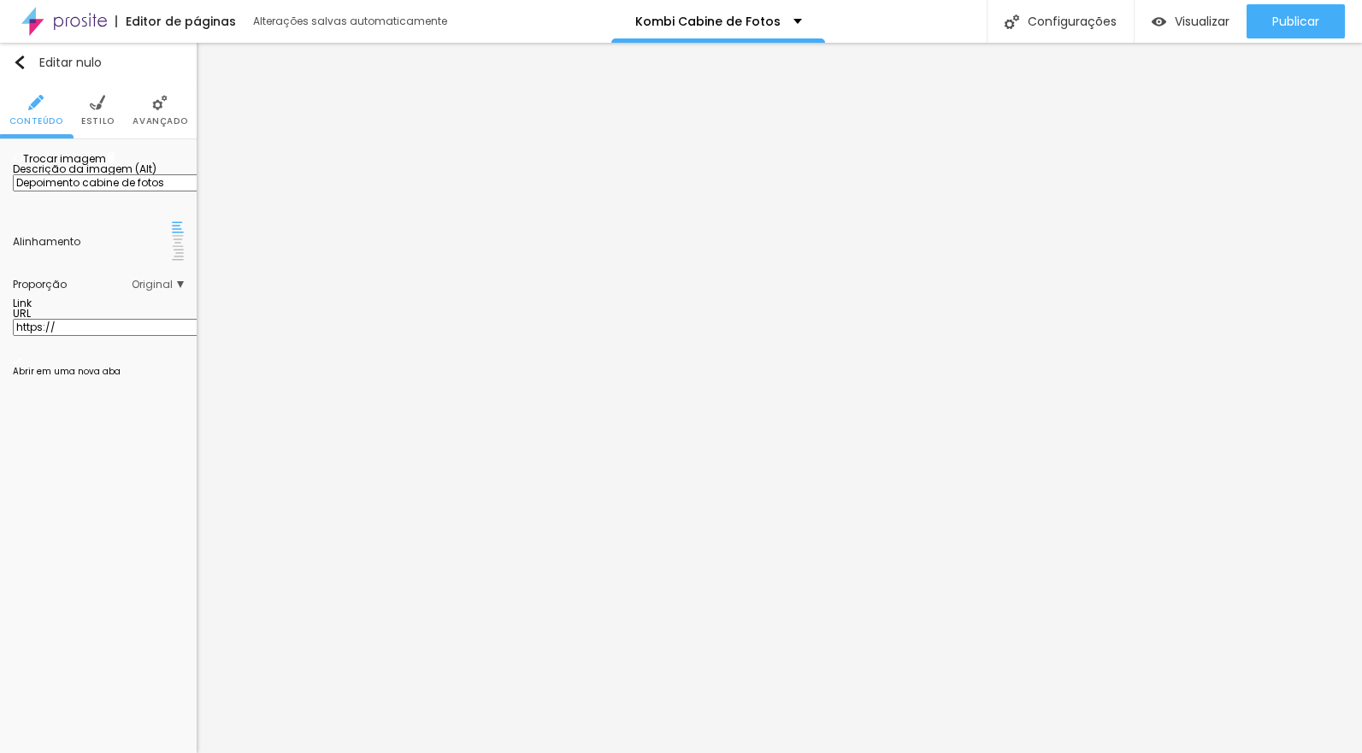
click at [98, 112] on li "Estilo" at bounding box center [97, 110] width 33 height 56
click at [103, 103] on img at bounding box center [97, 102] width 15 height 15
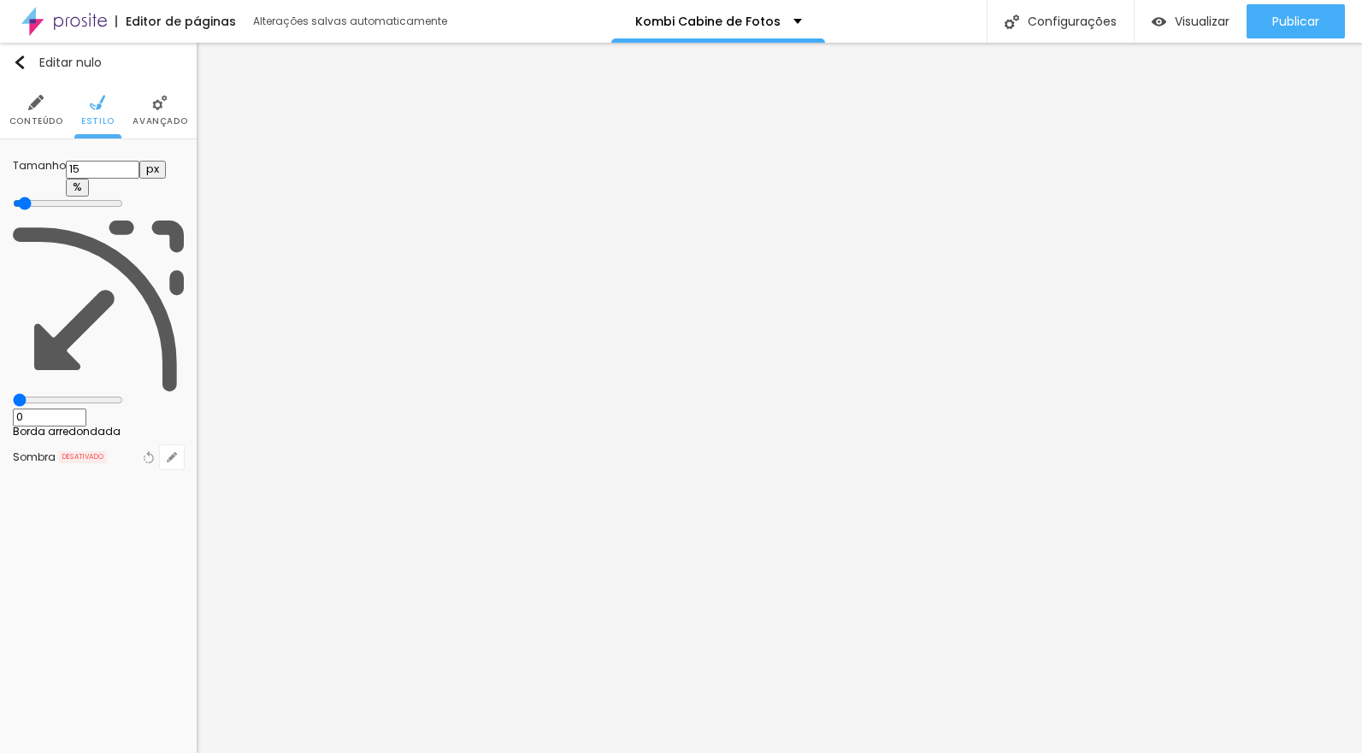
click at [24, 197] on input "range" at bounding box center [68, 204] width 110 height 14
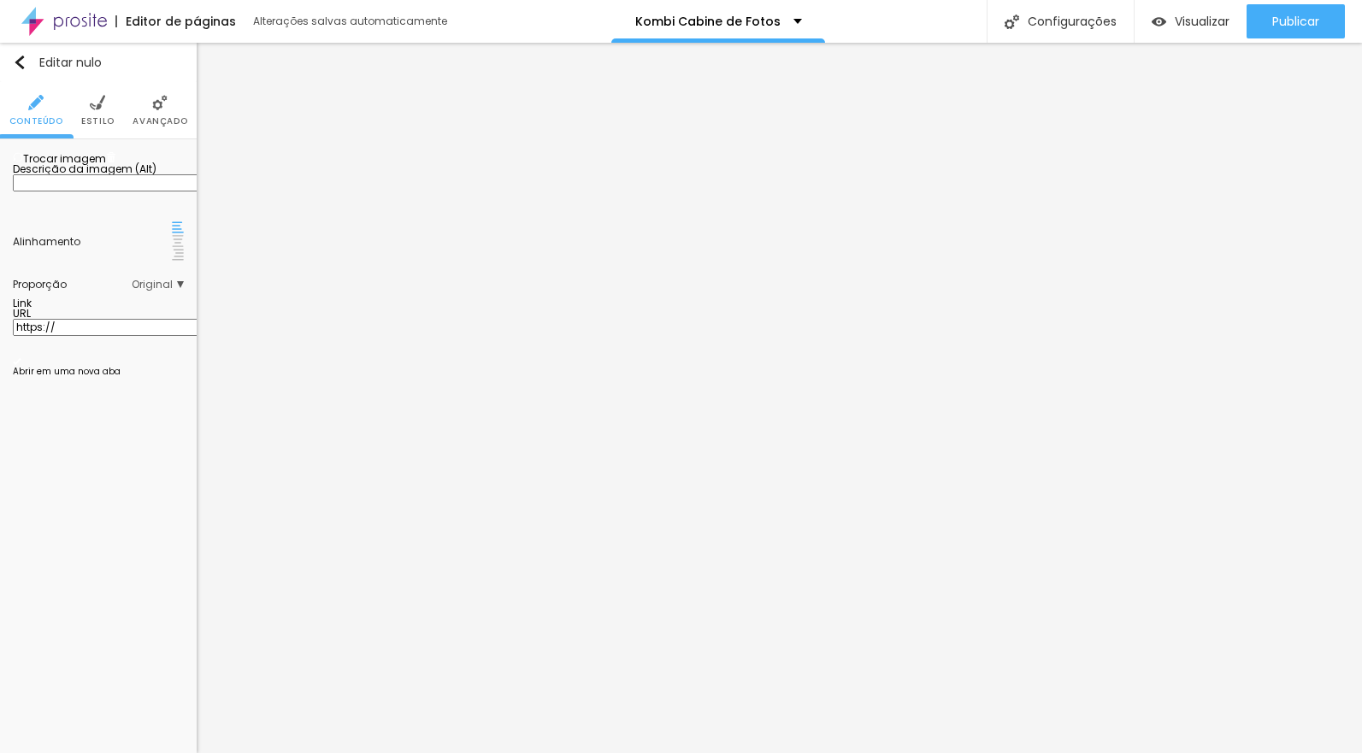
click at [106, 166] on font "Trocar imagem" at bounding box center [64, 158] width 83 height 15
click at [94, 112] on li "Estilo" at bounding box center [97, 110] width 33 height 56
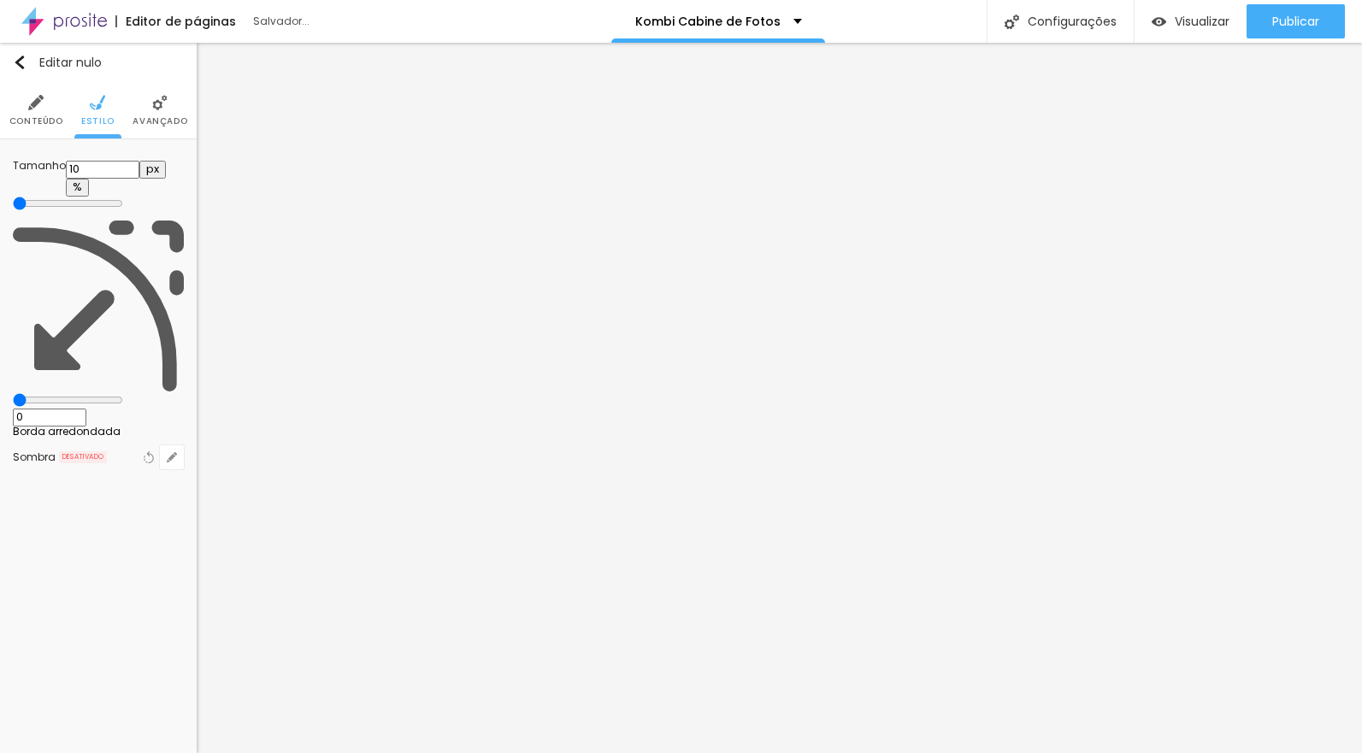
click at [18, 197] on input "range" at bounding box center [68, 204] width 110 height 14
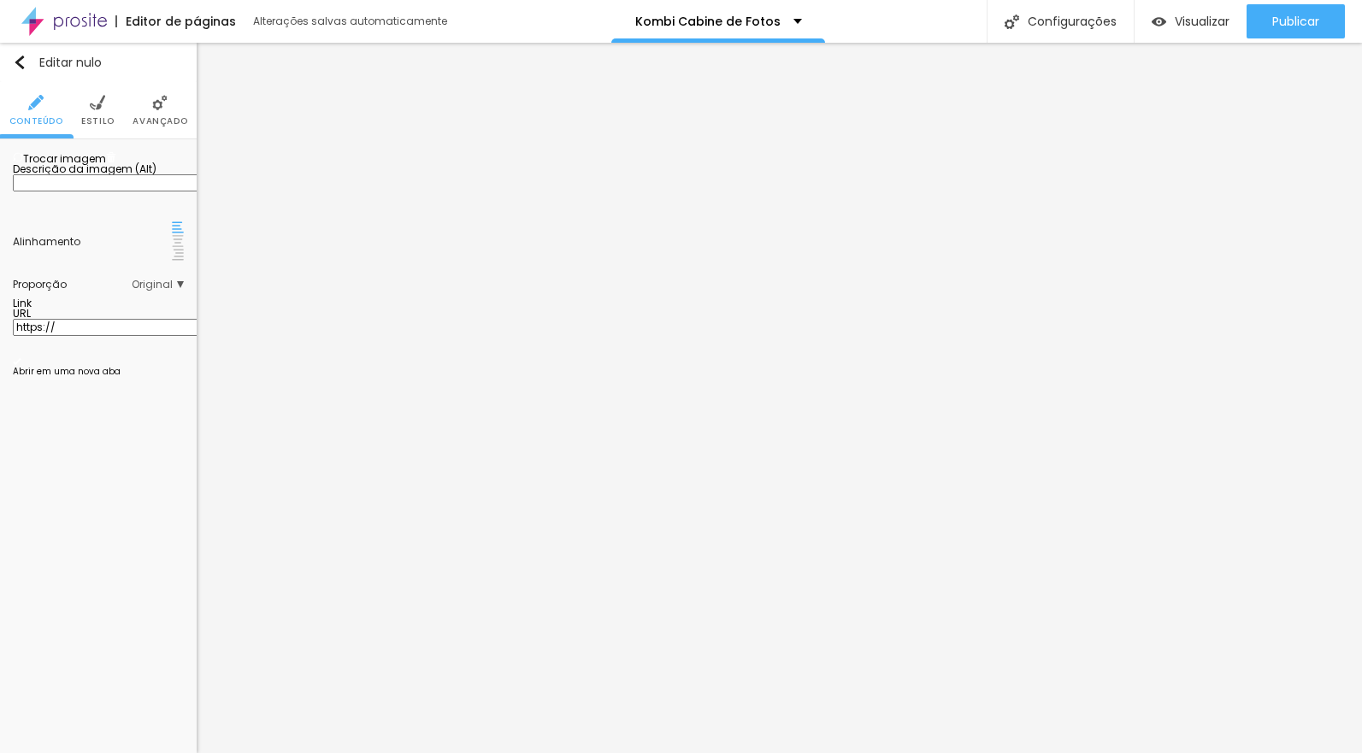
click at [102, 166] on font "Trocar imagem" at bounding box center [64, 158] width 83 height 15
click at [98, 120] on font "Estilo" at bounding box center [97, 121] width 33 height 13
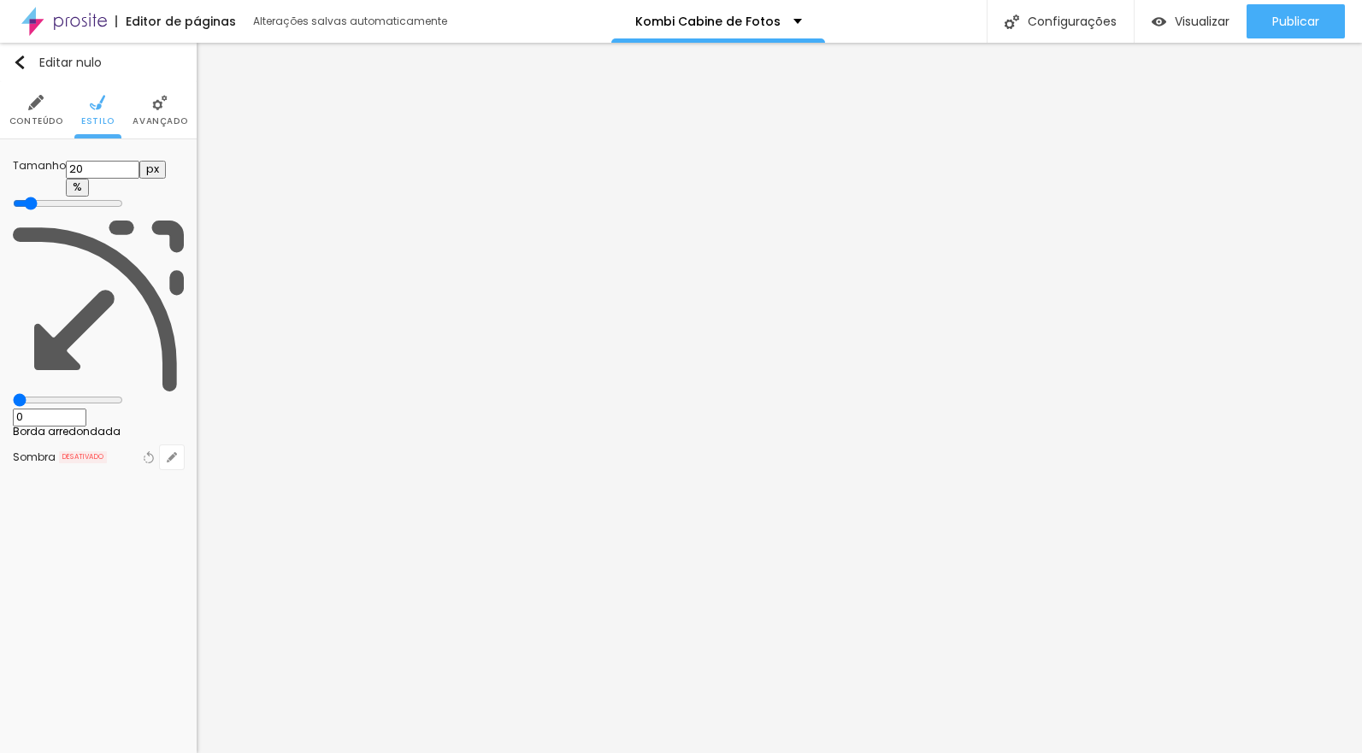
drag, startPoint x: 34, startPoint y: 180, endPoint x: 2, endPoint y: 180, distance: 32.5
click at [0, 180] on div "Tamanho 20 px % 0 Borda arredondada Sombra DESATIVADO Voltar ao padrão" at bounding box center [98, 314] width 197 height 351
click at [0, 185] on html "Editor de páginas Salvador... Kombi Cabine de Fotos Configurações Configurações…" at bounding box center [681, 376] width 1362 height 753
click at [10, 183] on div "Tamanho 10 px % 0 Borda arredondada Sombra DESATIVADO Voltar ao padrão" at bounding box center [98, 314] width 197 height 351
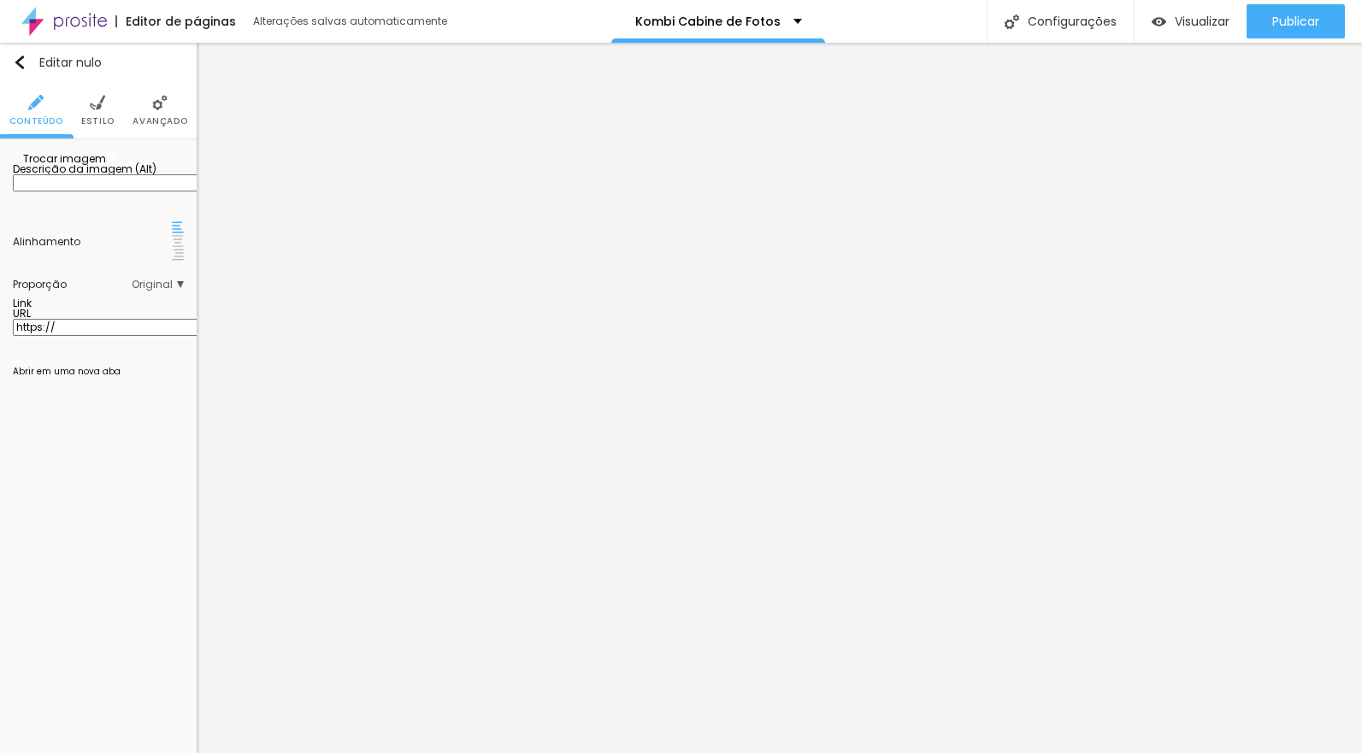
click at [99, 166] on font "Trocar imagem" at bounding box center [64, 158] width 83 height 15
